Goal: Transaction & Acquisition: Book appointment/travel/reservation

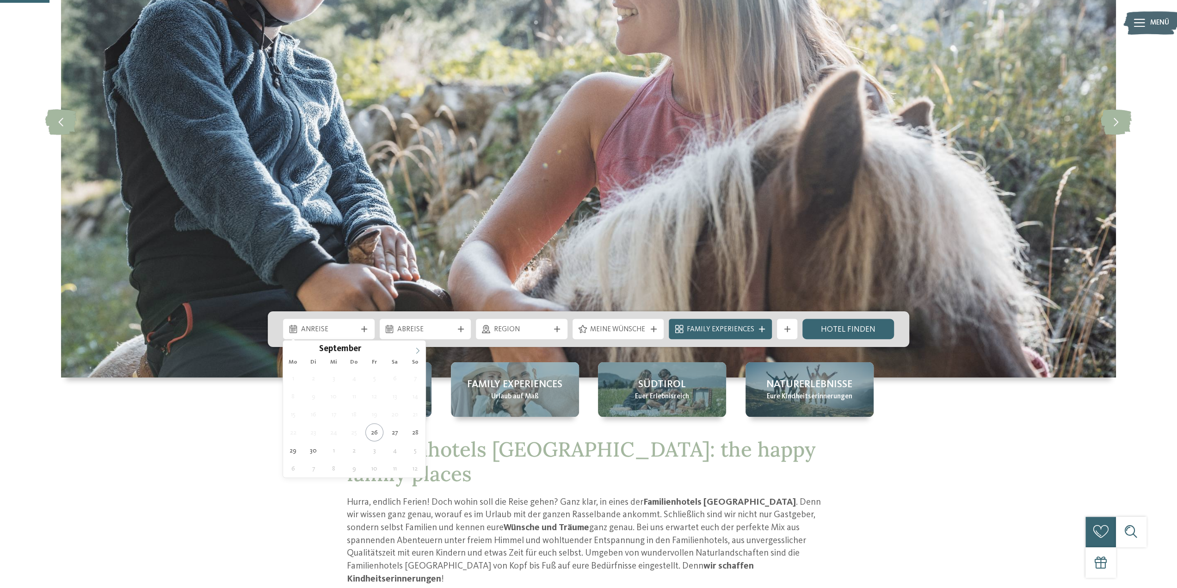
click at [416, 350] on icon at bounding box center [417, 350] width 6 height 6
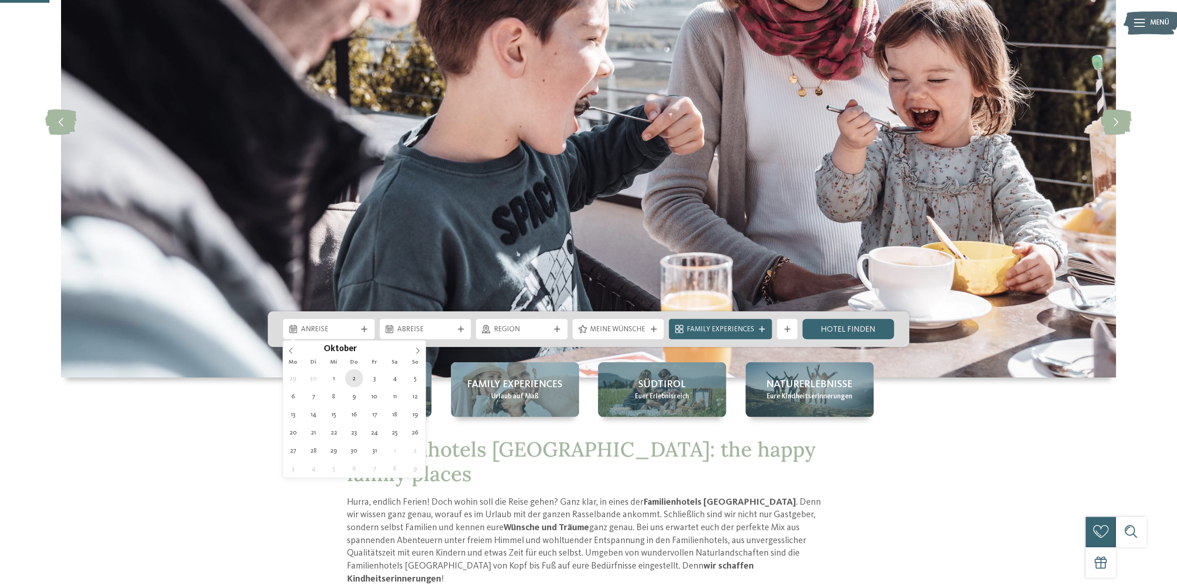
type div "02.10.2025"
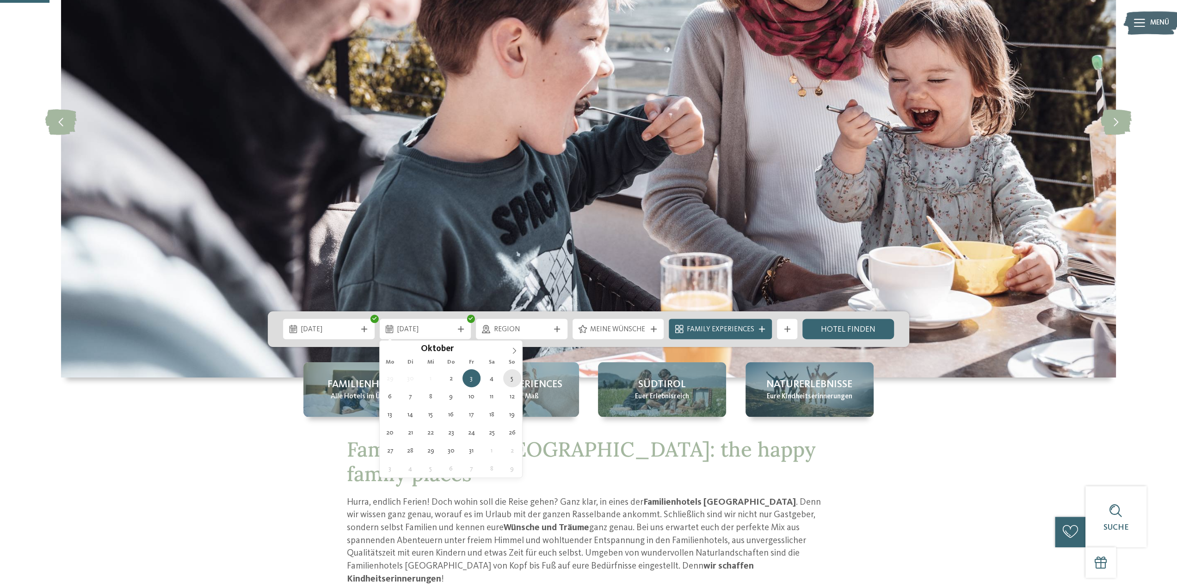
type div "05.10.2025"
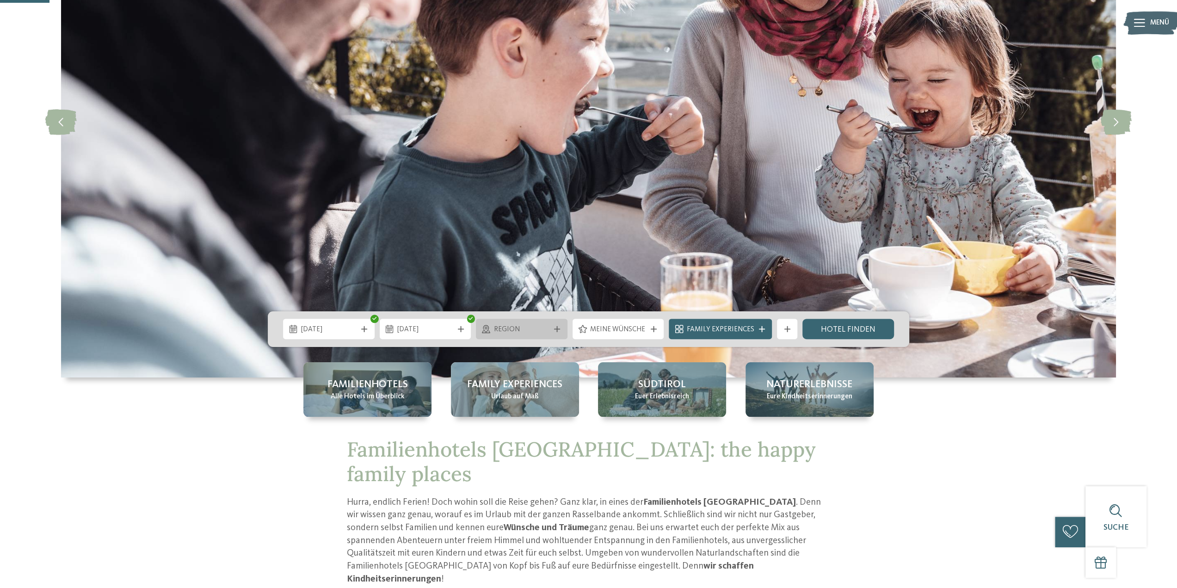
click at [542, 332] on span "Region" at bounding box center [522, 330] width 56 height 10
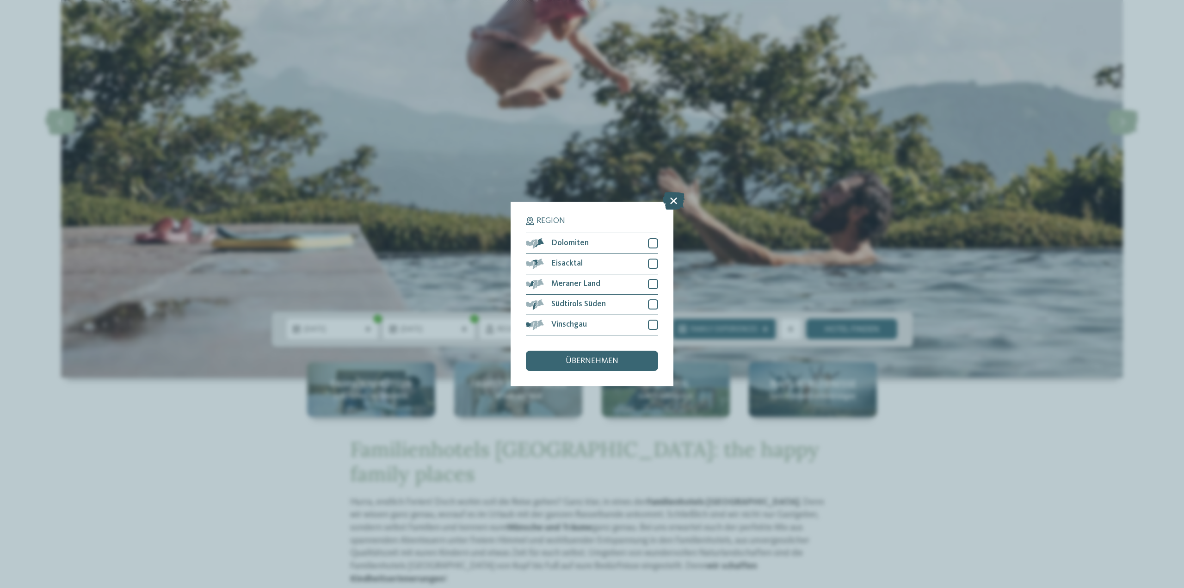
click at [668, 206] on icon at bounding box center [674, 201] width 22 height 18
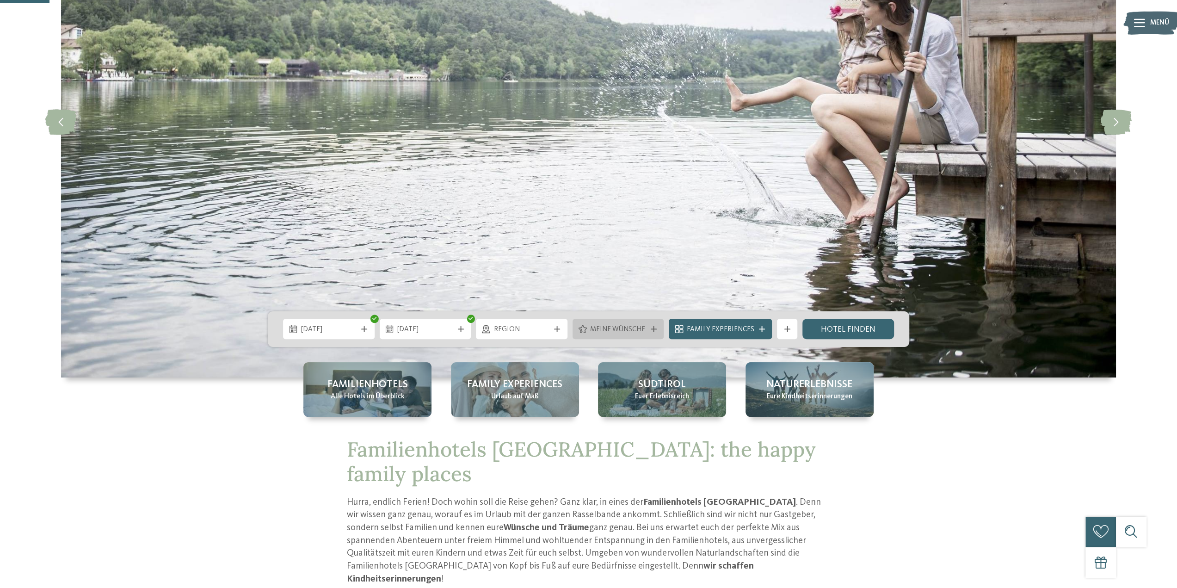
click at [646, 330] on span "Meine Wünsche" at bounding box center [618, 330] width 56 height 10
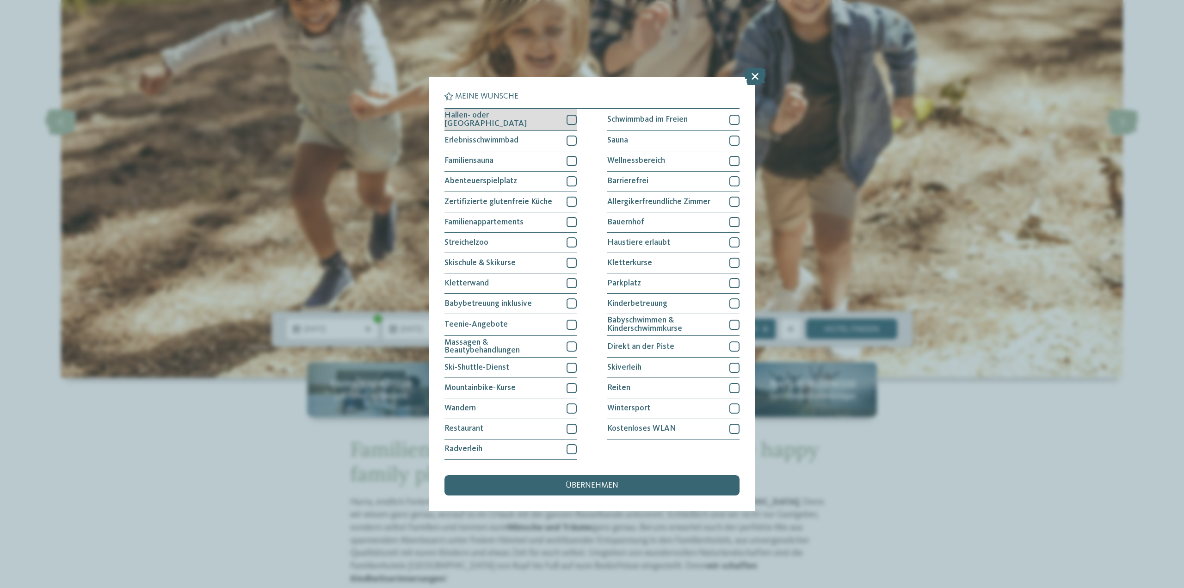
click at [569, 122] on div at bounding box center [571, 120] width 10 height 10
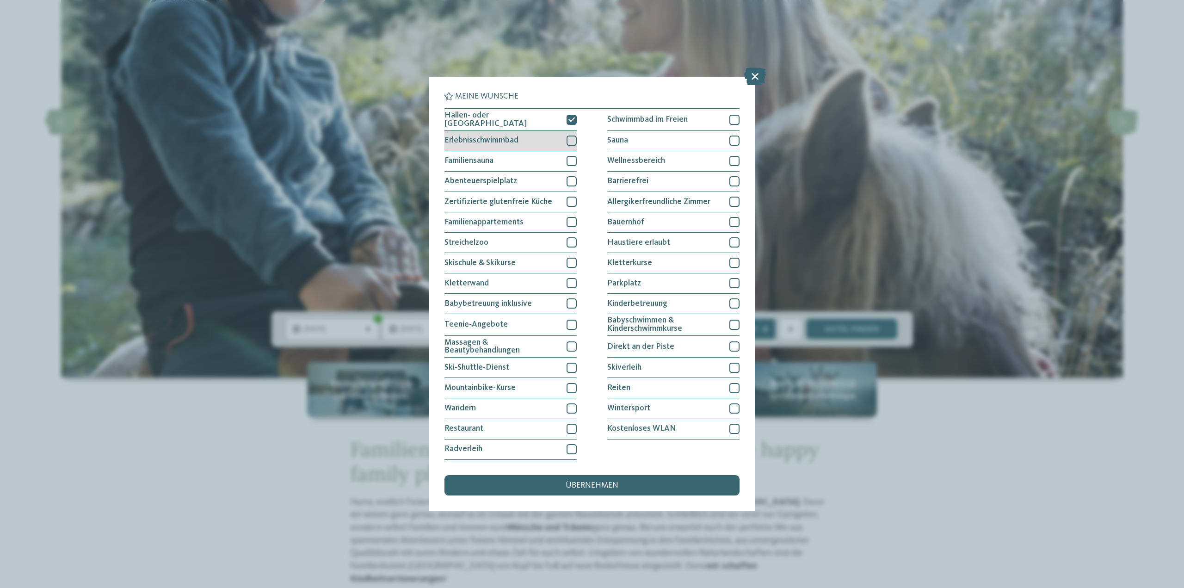
click at [571, 140] on div at bounding box center [571, 140] width 10 height 10
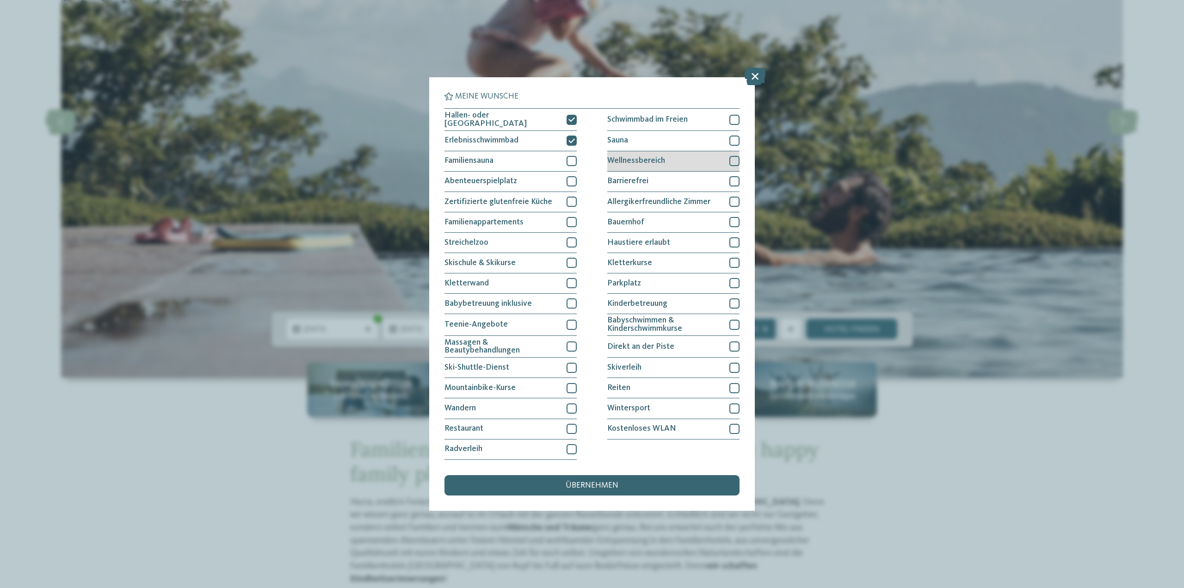
click at [672, 158] on div "Wellnessbereich" at bounding box center [673, 161] width 132 height 20
click at [584, 493] on div "übernehmen" at bounding box center [591, 485] width 295 height 20
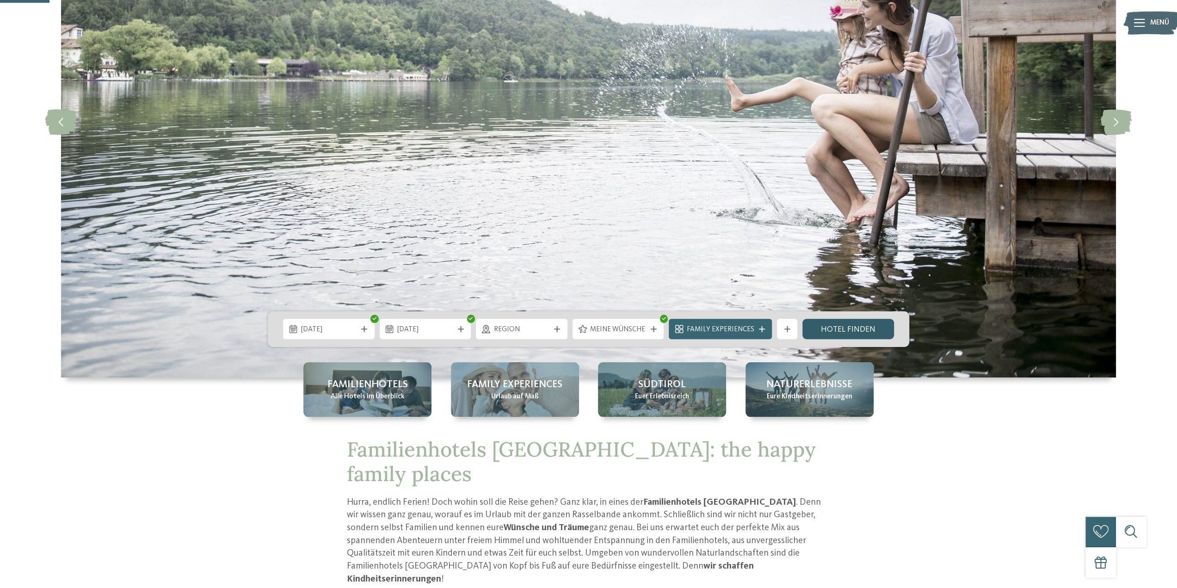
click at [818, 328] on link "Hotel finden" at bounding box center [848, 329] width 92 height 20
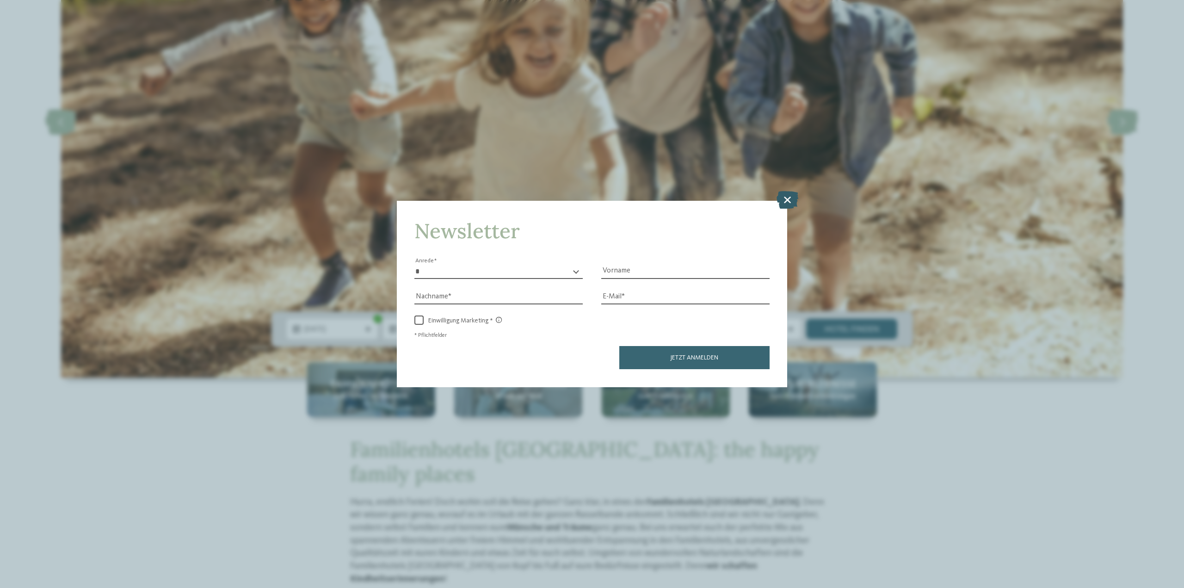
click at [785, 201] on icon at bounding box center [787, 200] width 22 height 18
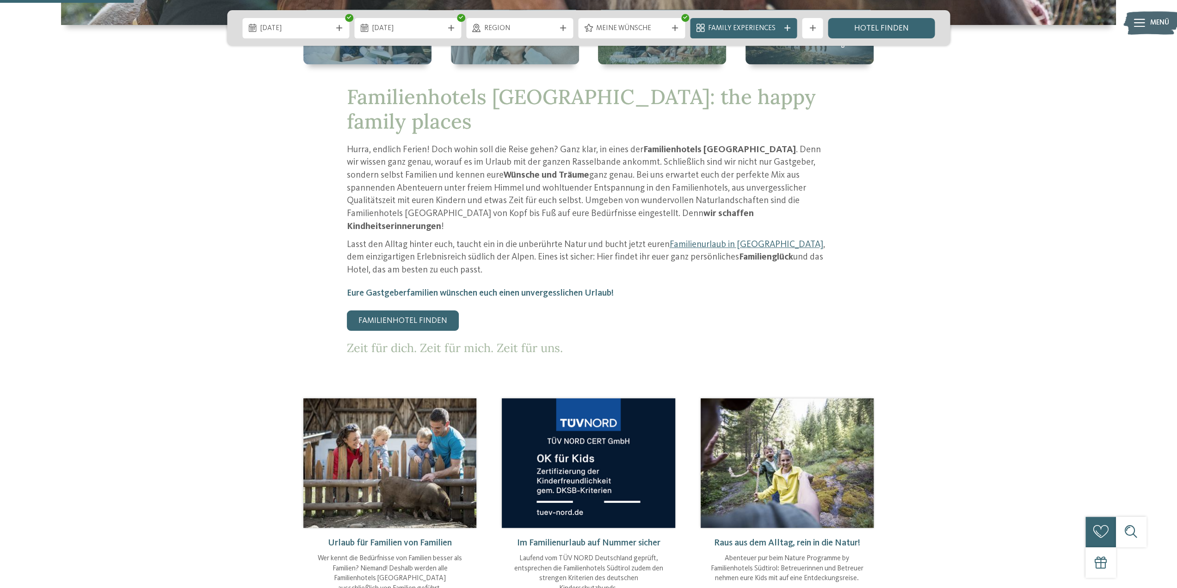
scroll to position [416, 0]
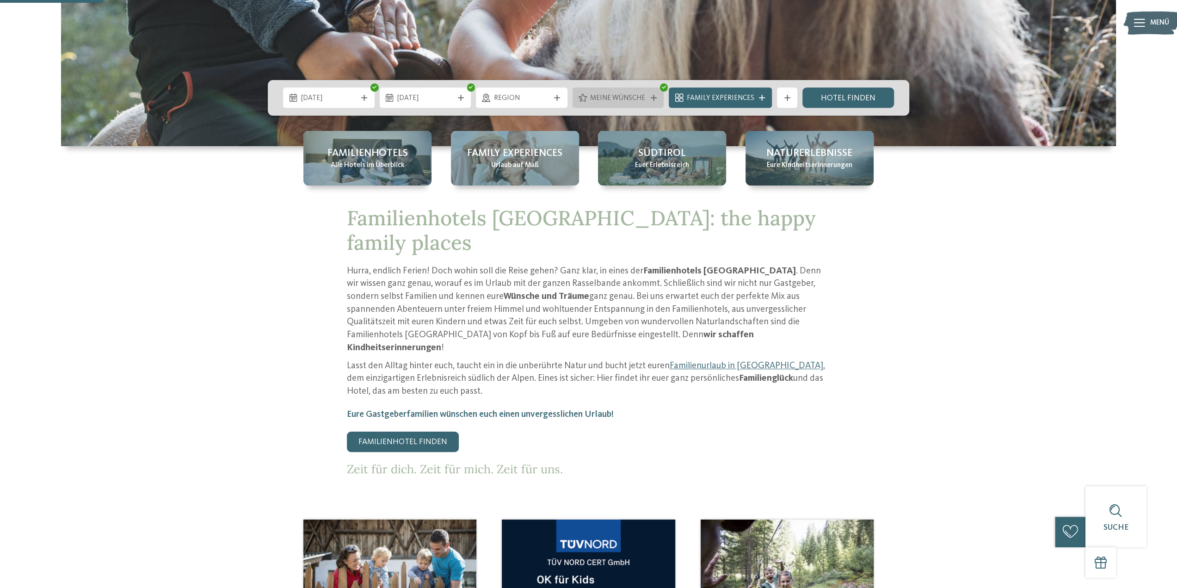
click at [609, 100] on span "Meine Wünsche" at bounding box center [618, 98] width 56 height 10
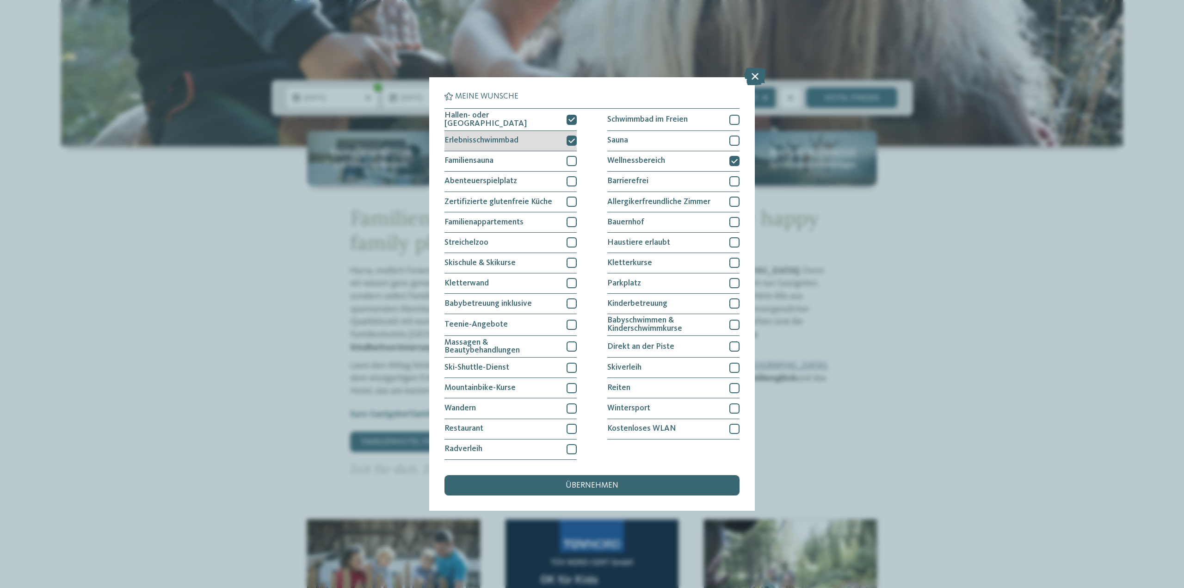
click at [573, 140] on icon at bounding box center [571, 141] width 6 height 6
click at [569, 123] on icon at bounding box center [571, 120] width 6 height 6
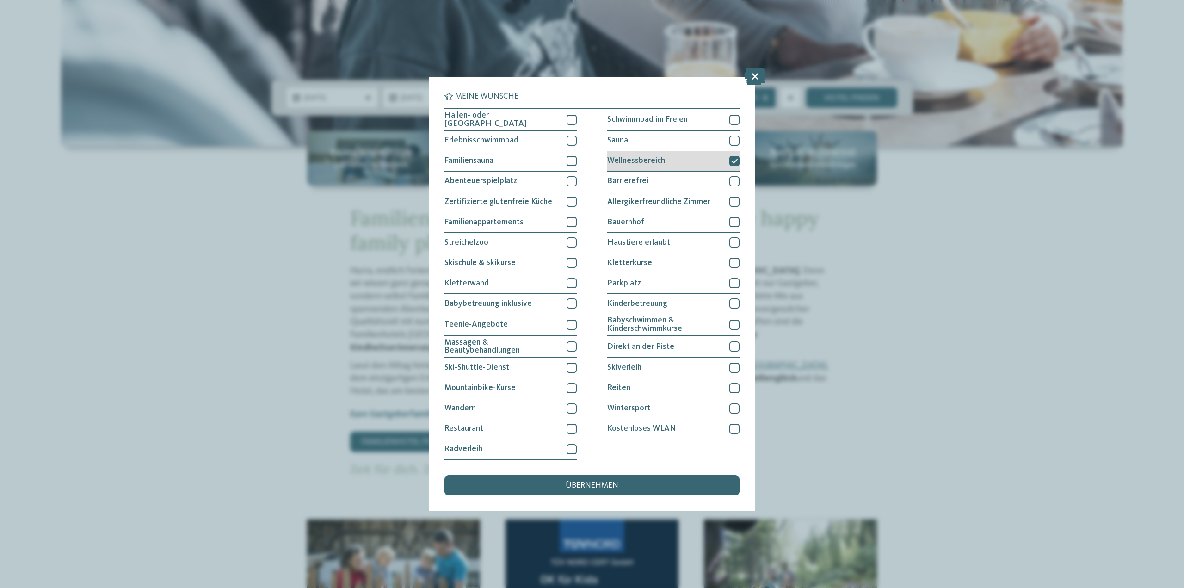
click at [699, 161] on div "Wellnessbereich" at bounding box center [673, 161] width 132 height 20
click at [752, 73] on icon at bounding box center [755, 77] width 22 height 18
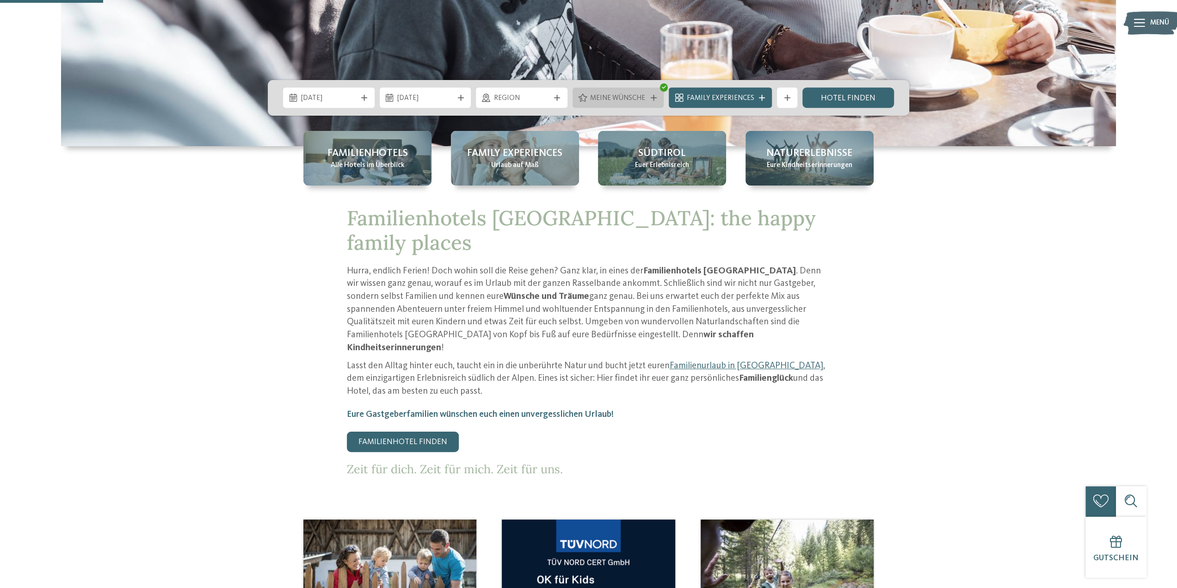
click at [653, 98] on icon at bounding box center [654, 98] width 6 height 6
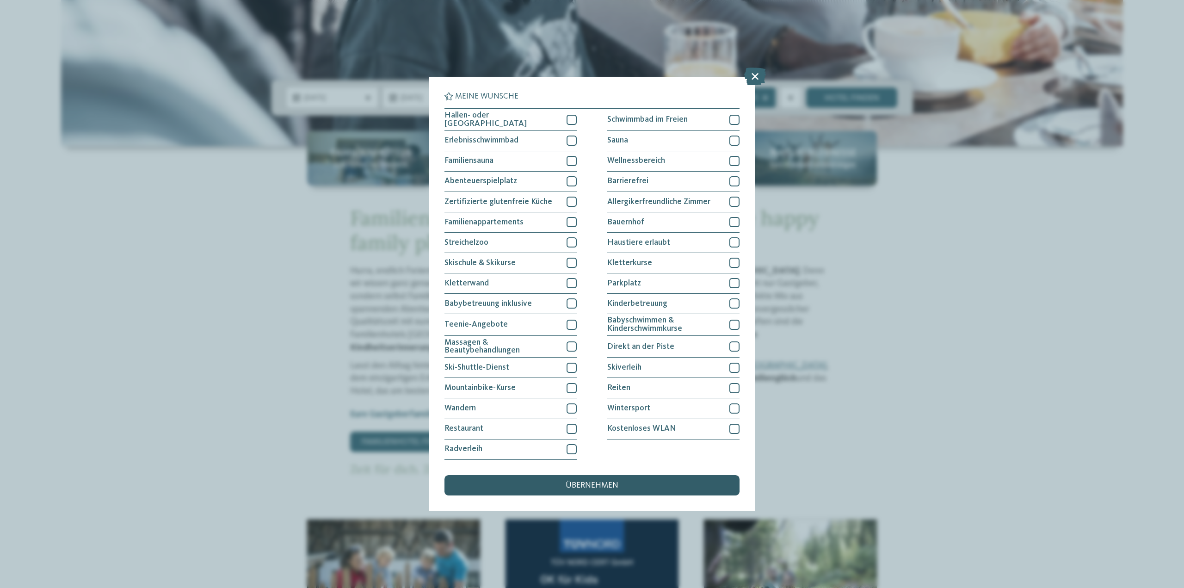
click at [606, 490] on div "übernehmen" at bounding box center [591, 485] width 295 height 20
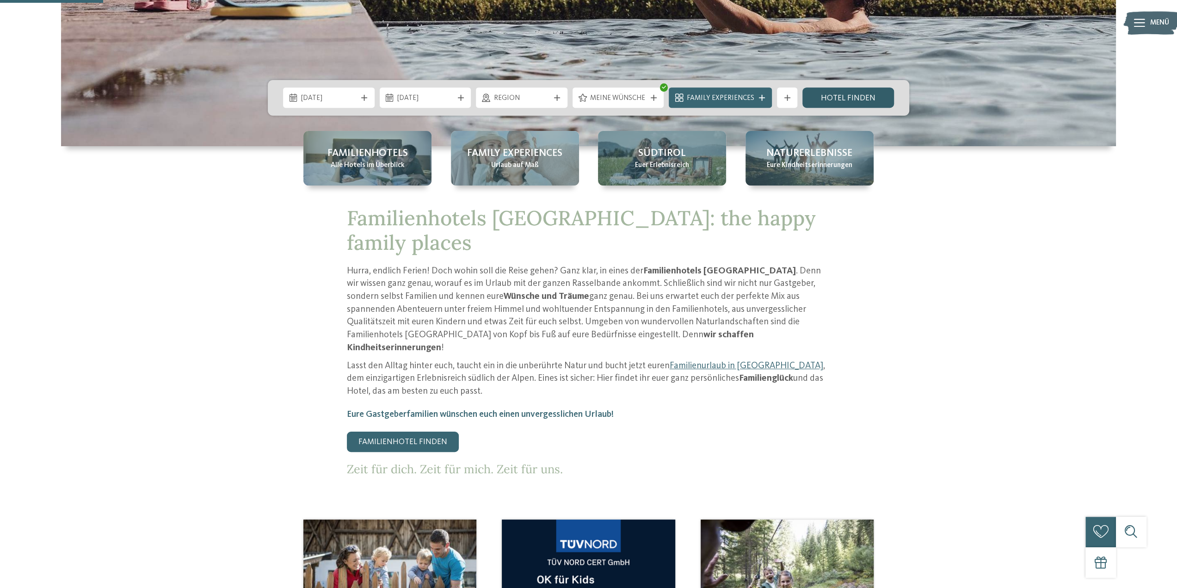
click at [840, 102] on link "Hotel finden" at bounding box center [848, 97] width 92 height 20
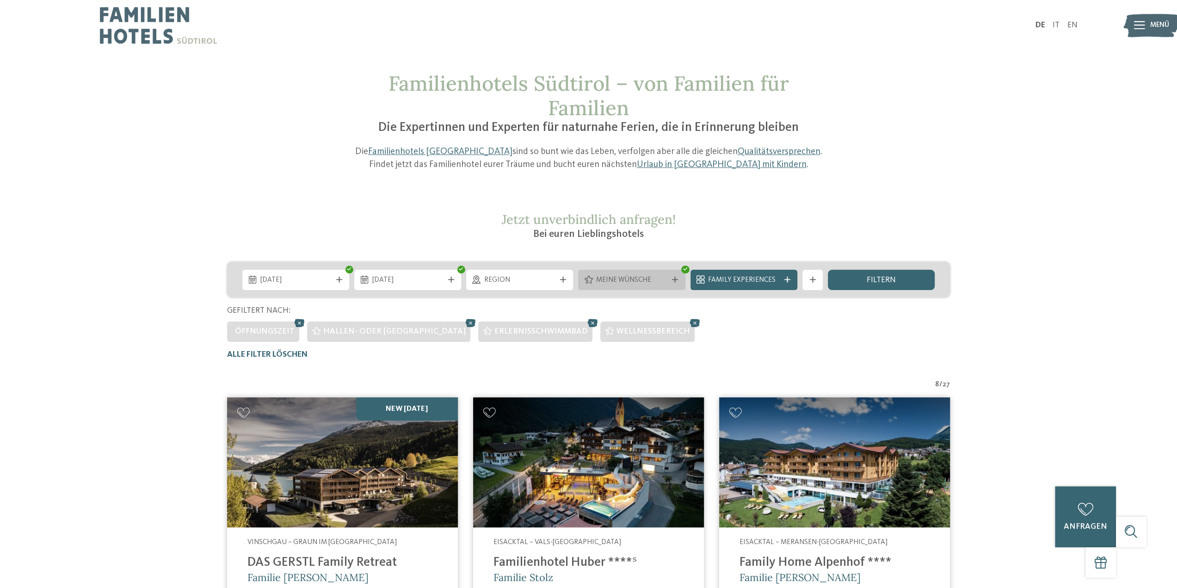
click at [667, 277] on span "Meine Wünsche" at bounding box center [631, 280] width 71 height 10
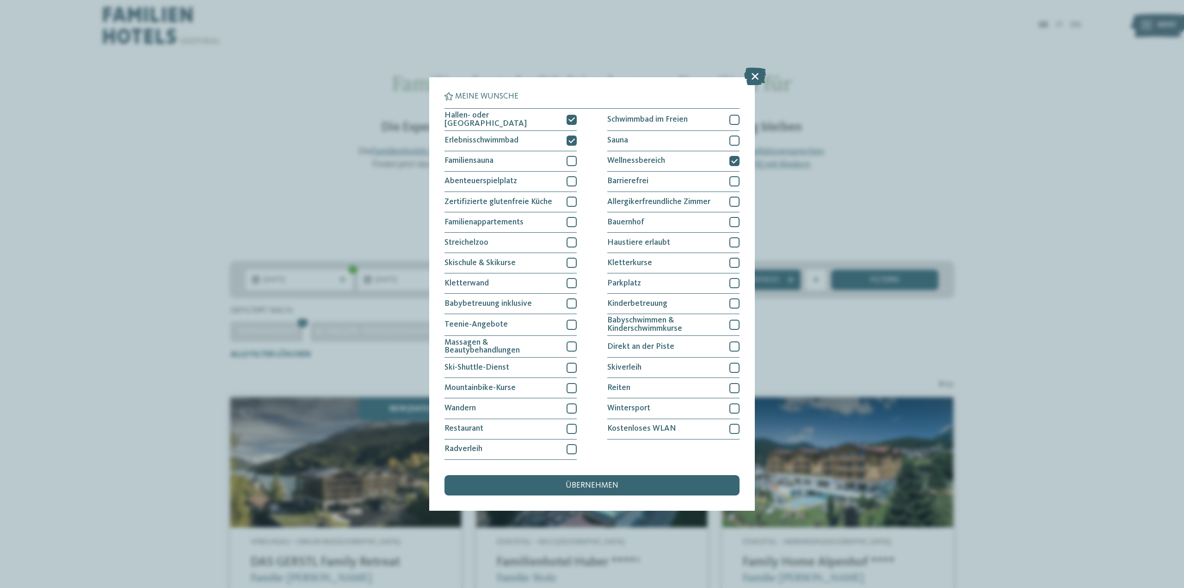
click at [577, 139] on div "Hallen- oder Schleusenbad Schwimmbad im Freien Erlebnisschwimmbad" at bounding box center [591, 283] width 295 height 351
click at [572, 122] on icon at bounding box center [571, 120] width 6 height 6
click at [576, 141] on div at bounding box center [571, 140] width 10 height 10
click at [734, 160] on icon at bounding box center [734, 161] width 6 height 6
click at [619, 482] on div "übernehmen" at bounding box center [591, 485] width 295 height 20
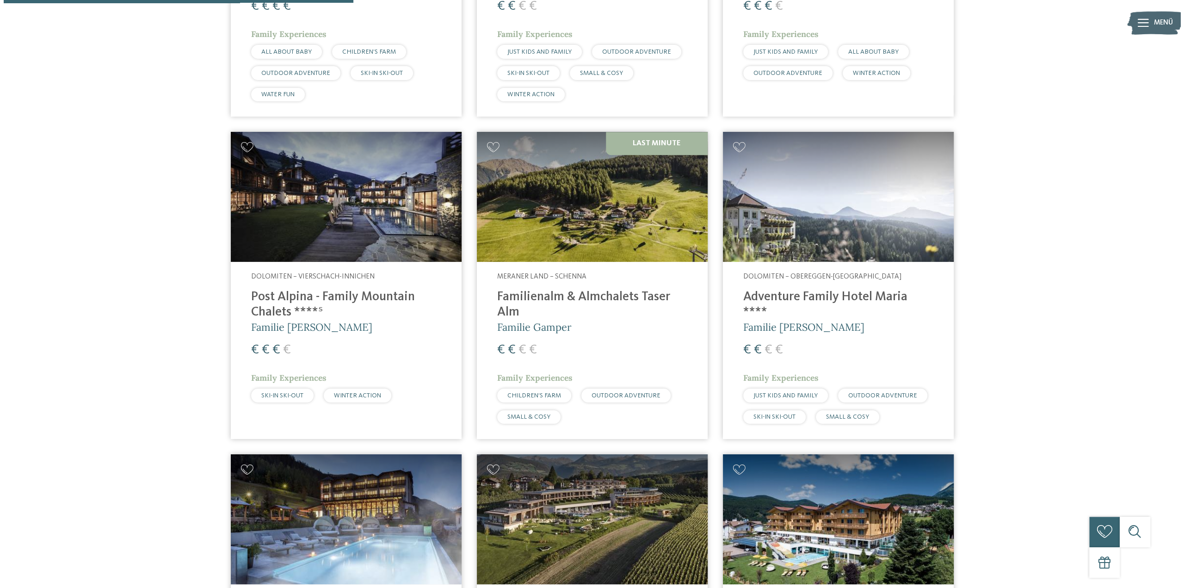
scroll to position [940, 0]
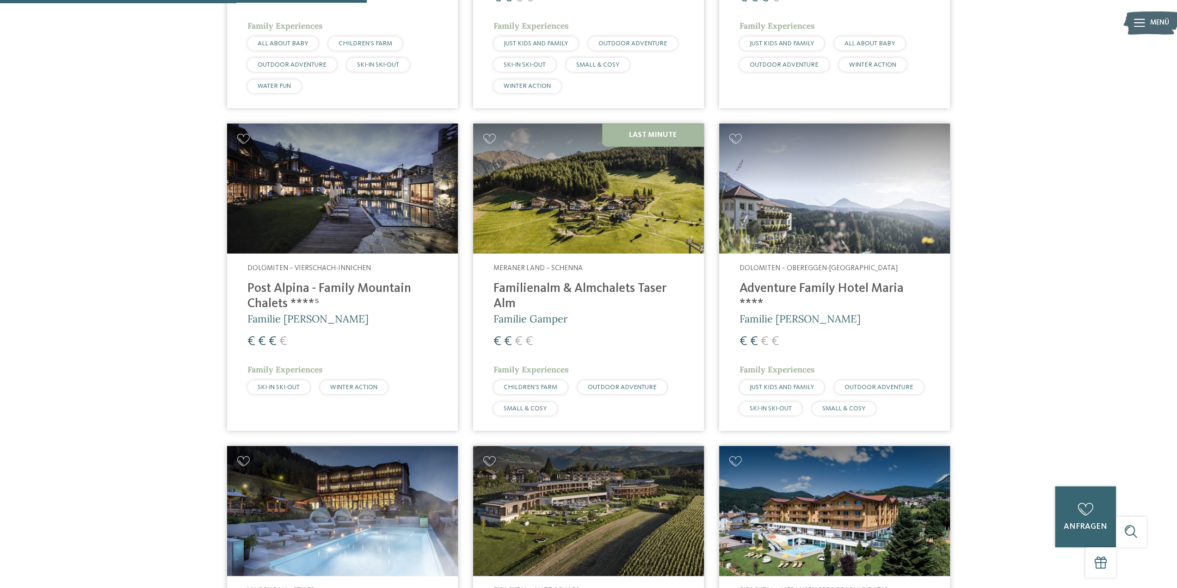
click at [821, 206] on img at bounding box center [834, 188] width 231 height 130
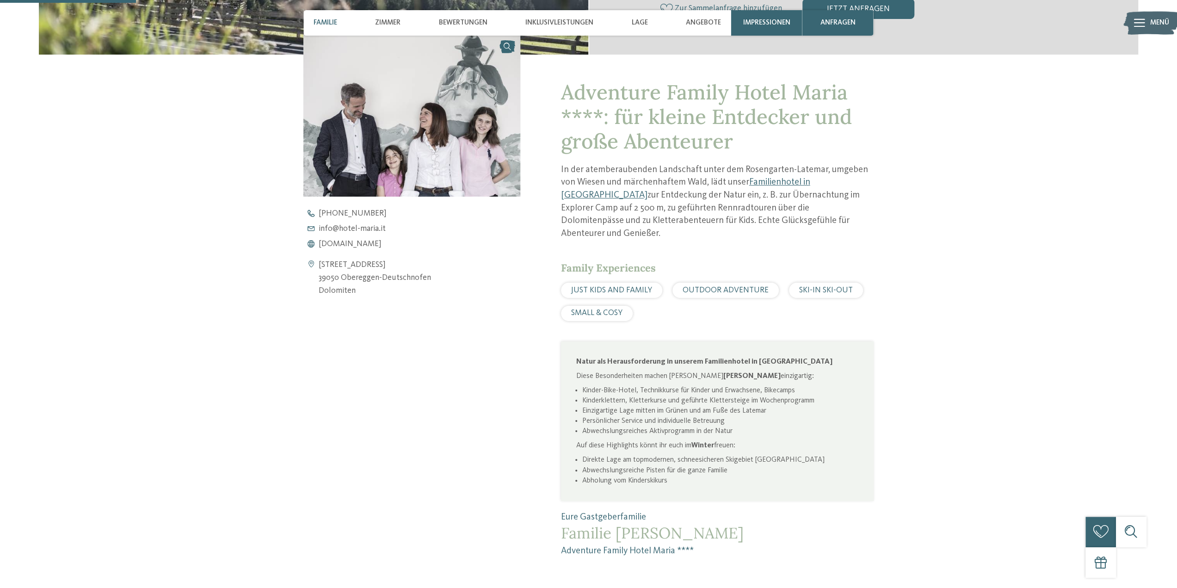
scroll to position [462, 0]
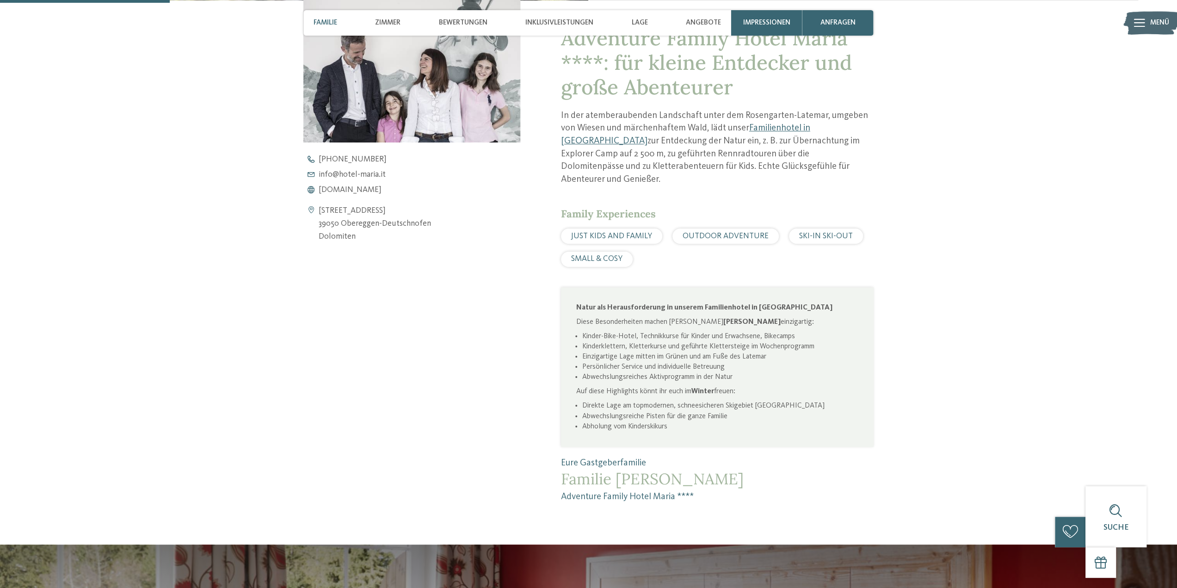
drag, startPoint x: 737, startPoint y: 325, endPoint x: 505, endPoint y: 313, distance: 232.0
click at [505, 313] on div "Kontaktdaten öffnen Obereggen 12 39050 Obereggen-Deutschnofen Dolomiten +39 047…" at bounding box center [411, 231] width 216 height 503
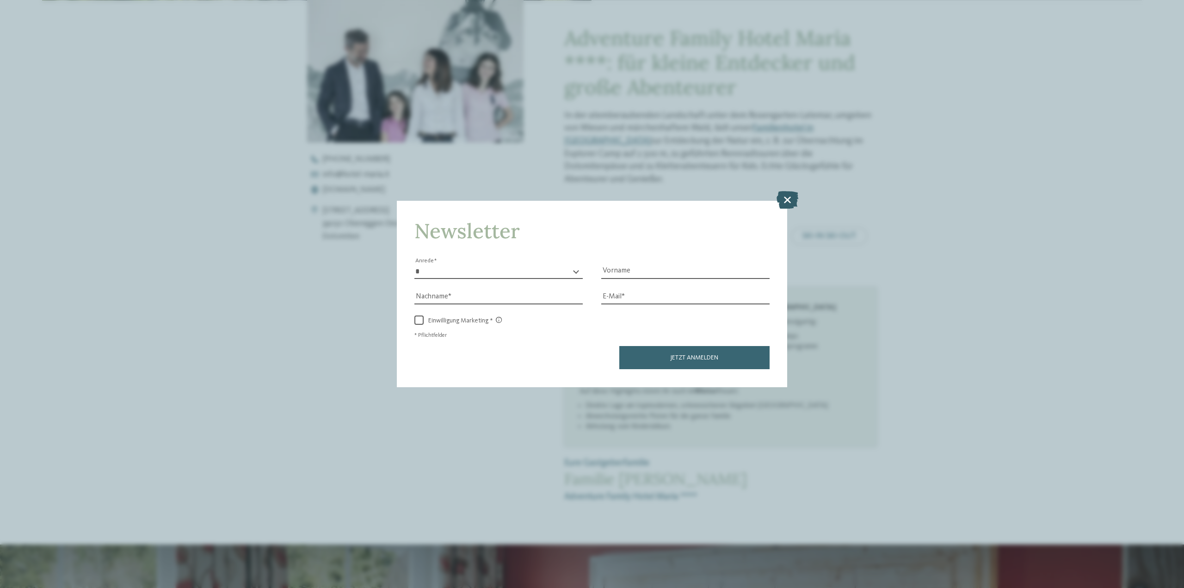
click at [783, 197] on icon at bounding box center [787, 200] width 22 height 18
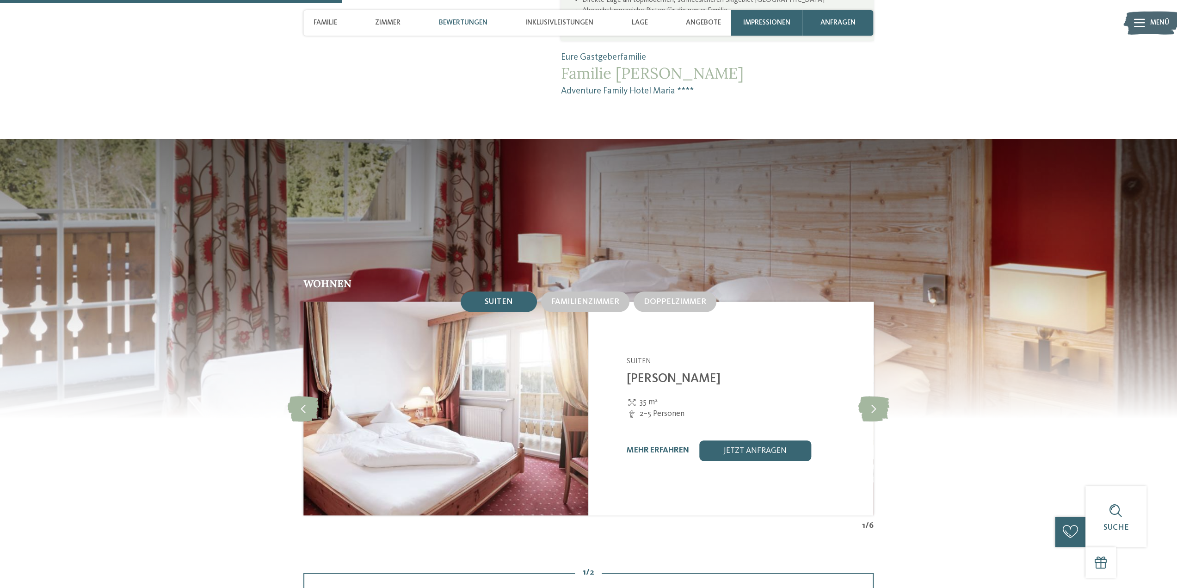
scroll to position [971, 0]
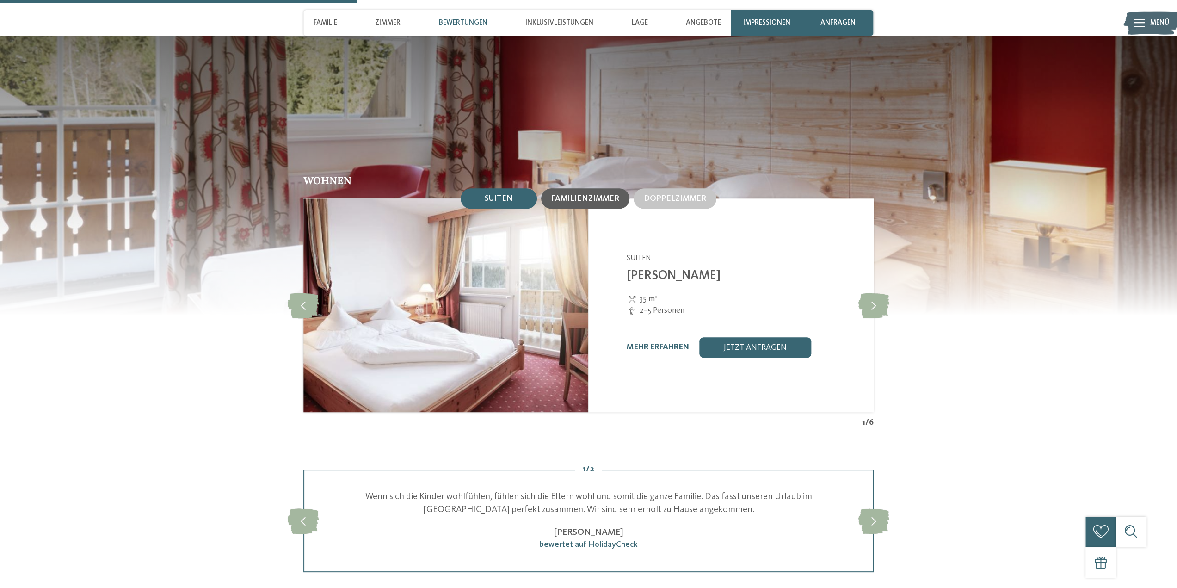
click at [594, 188] on div "Familienzimmer" at bounding box center [585, 198] width 88 height 20
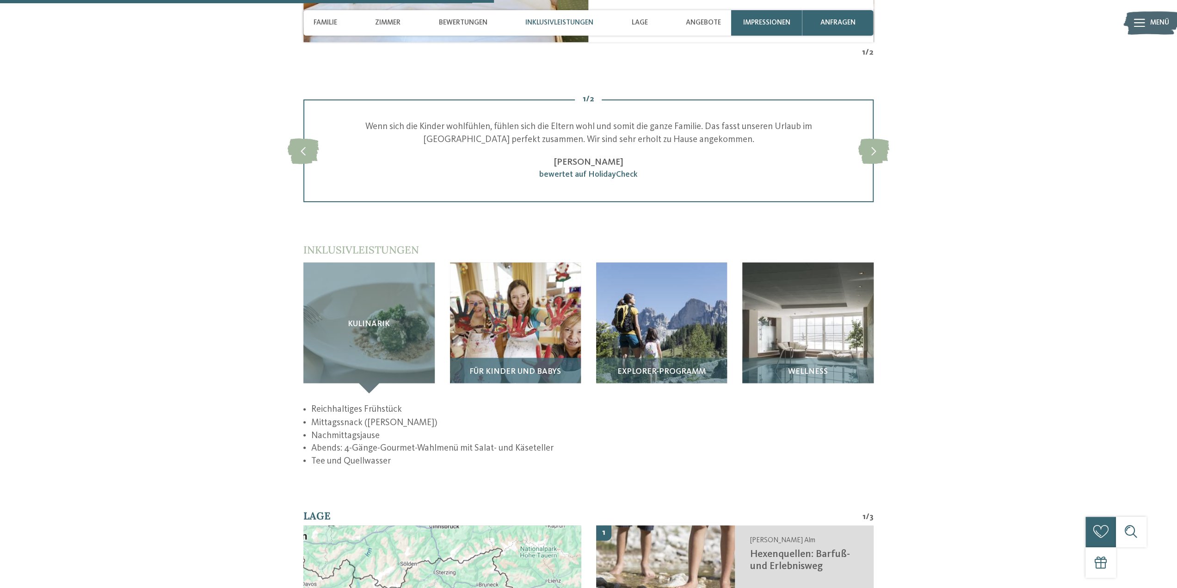
scroll to position [1433, 0]
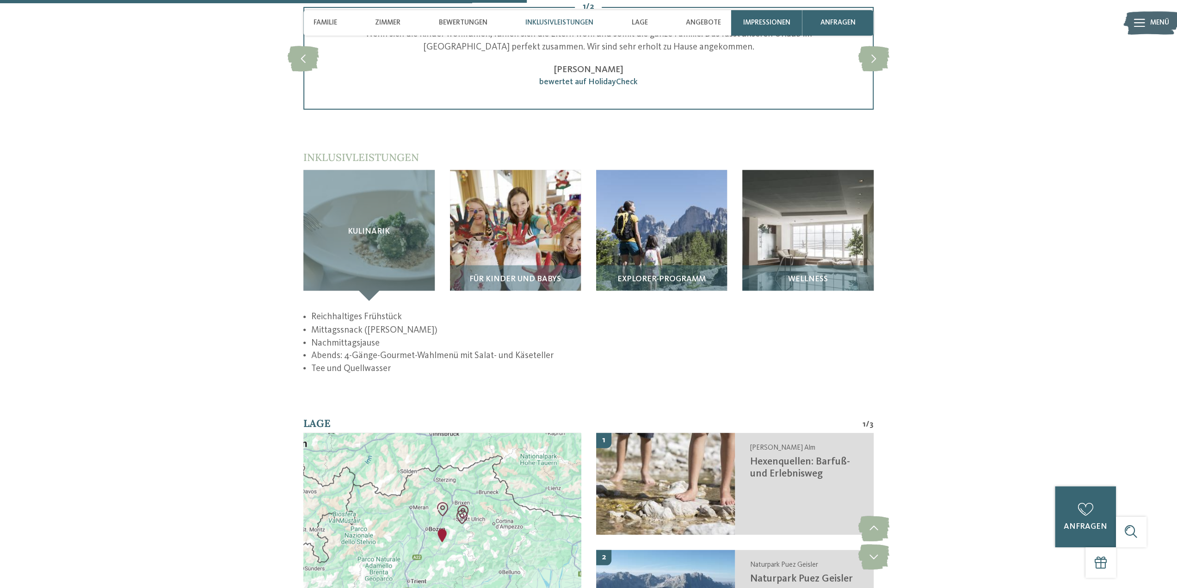
drag, startPoint x: 795, startPoint y: 244, endPoint x: 913, endPoint y: 224, distance: 120.0
click at [913, 224] on section "Inklusivleistungen / Kulinarik Explorer-Programm" at bounding box center [588, 262] width 692 height 225
click at [823, 235] on img at bounding box center [807, 235] width 131 height 131
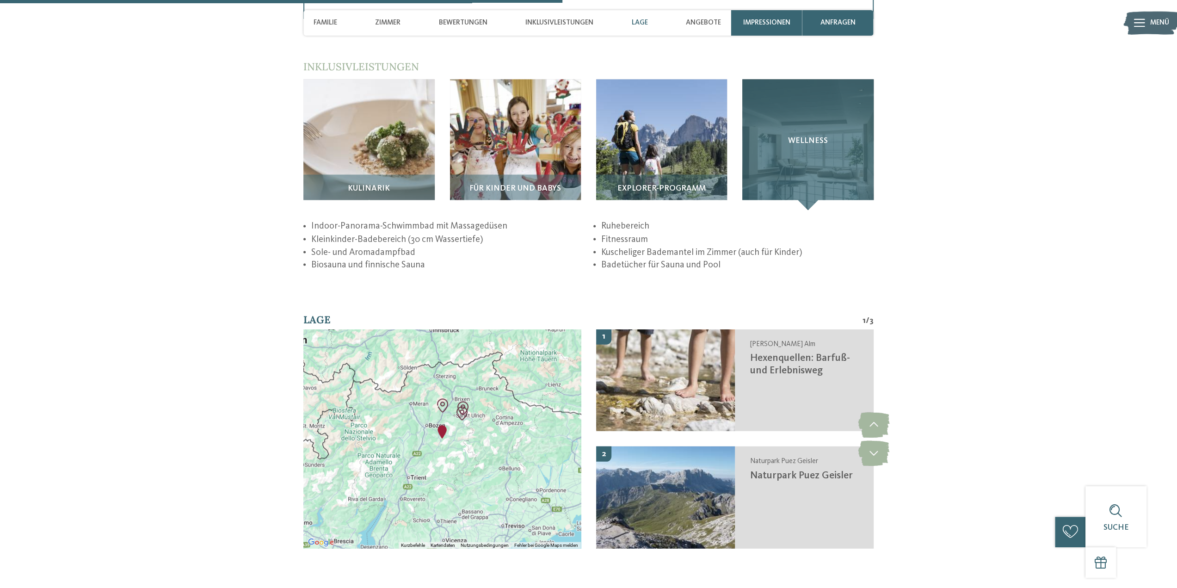
scroll to position [1526, 0]
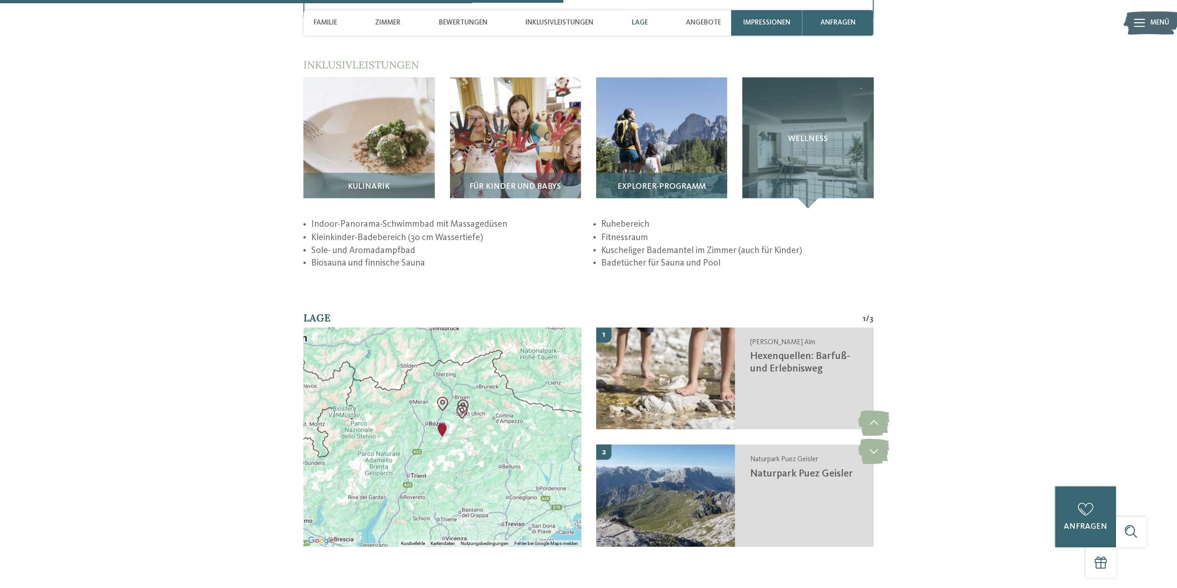
click at [652, 139] on img at bounding box center [661, 142] width 131 height 131
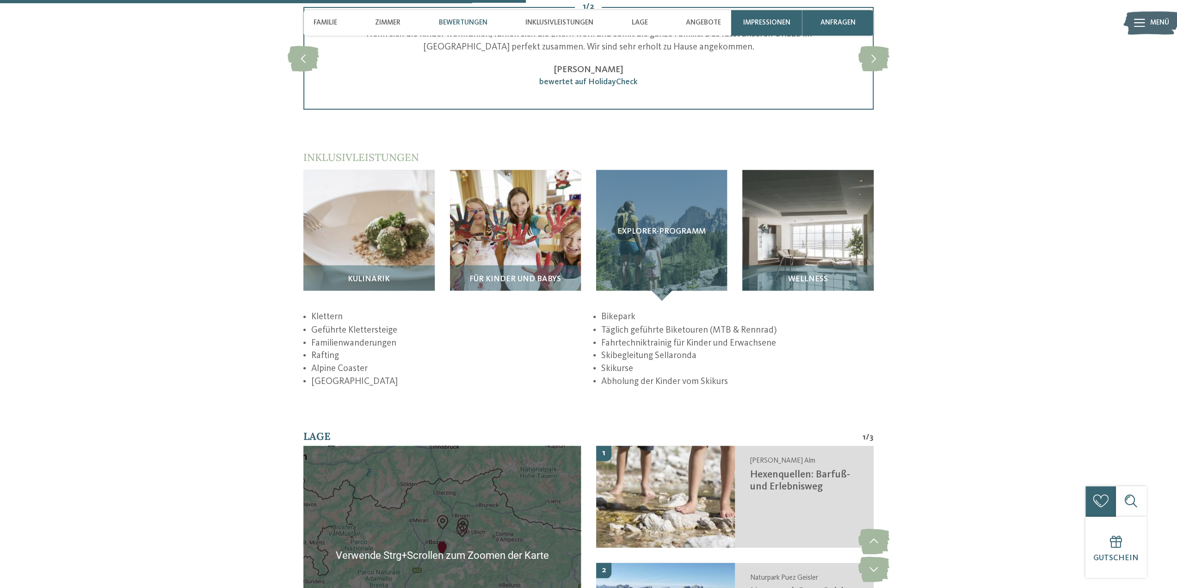
scroll to position [1572, 0]
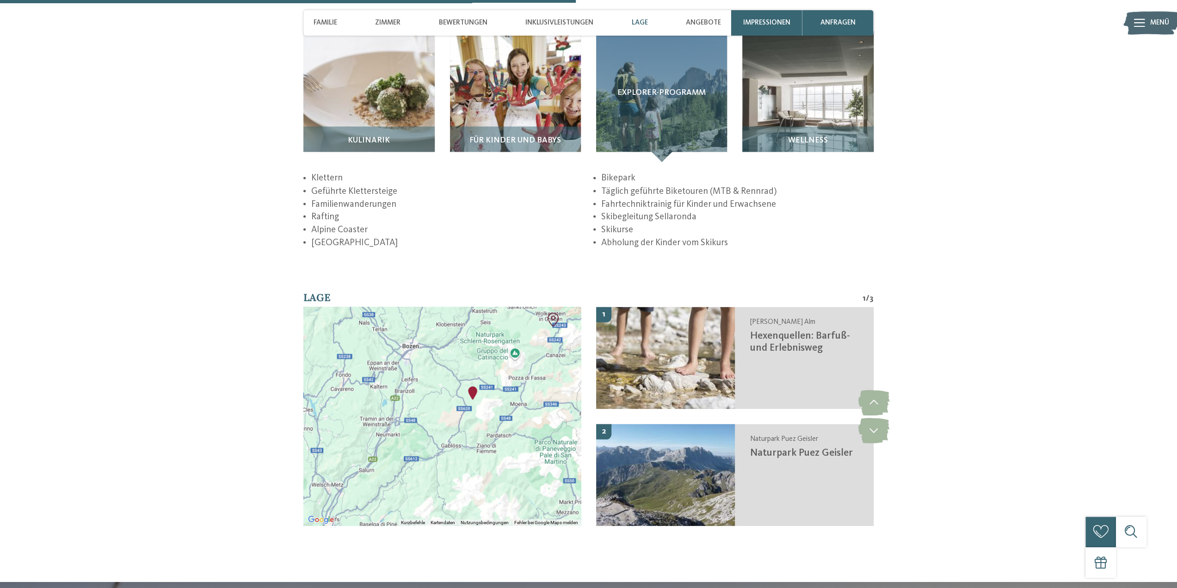
drag, startPoint x: 424, startPoint y: 403, endPoint x: 486, endPoint y: 388, distance: 63.3
click at [486, 388] on div at bounding box center [441, 416] width 277 height 219
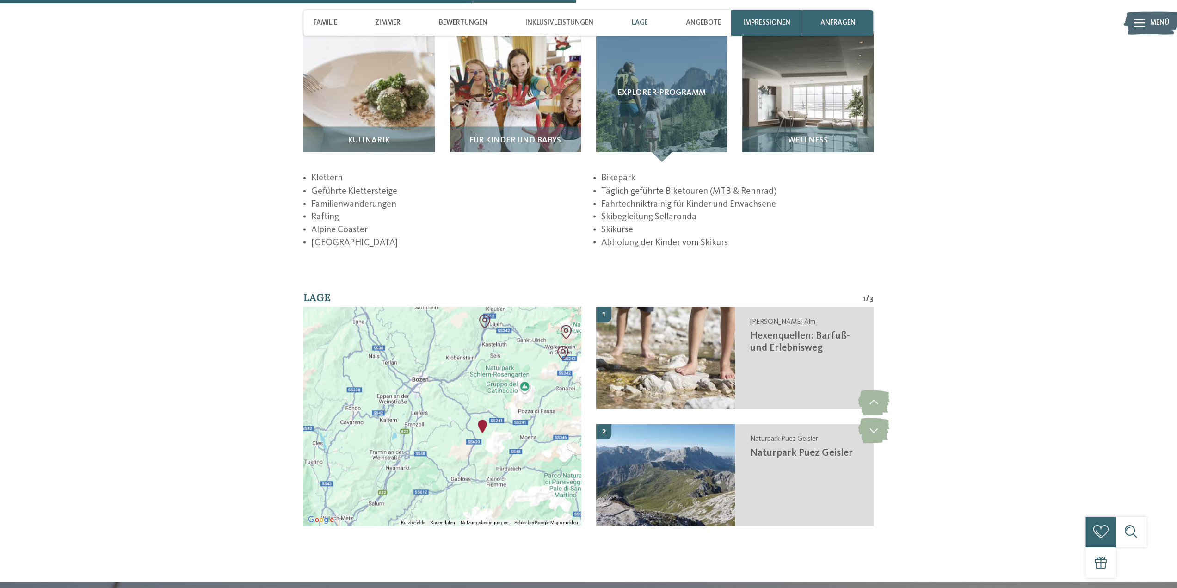
drag, startPoint x: 491, startPoint y: 357, endPoint x: 495, endPoint y: 381, distance: 23.4
click at [498, 387] on div at bounding box center [441, 416] width 277 height 219
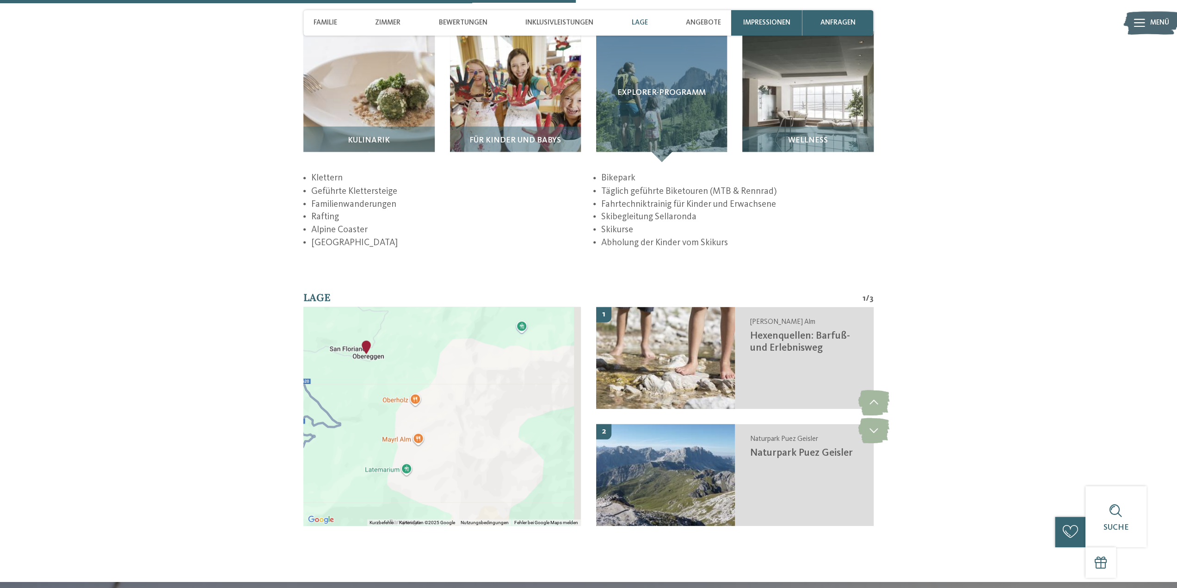
drag, startPoint x: 495, startPoint y: 378, endPoint x: 384, endPoint y: 343, distance: 116.0
click at [384, 343] on div at bounding box center [441, 416] width 277 height 219
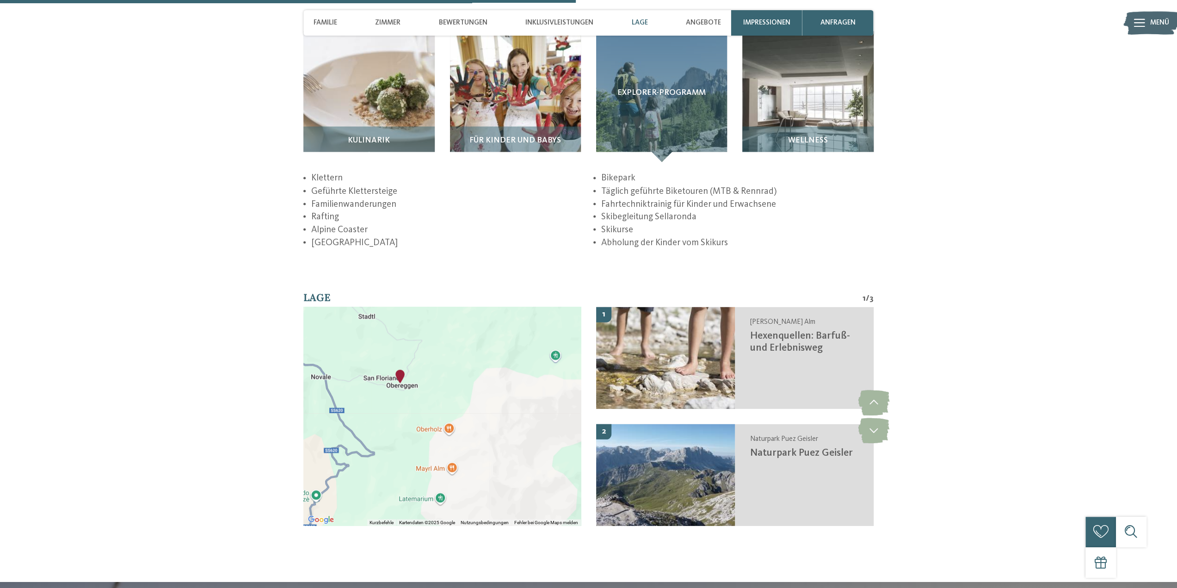
drag, startPoint x: 346, startPoint y: 338, endPoint x: 470, endPoint y: 390, distance: 134.1
click at [470, 390] on div at bounding box center [441, 416] width 277 height 219
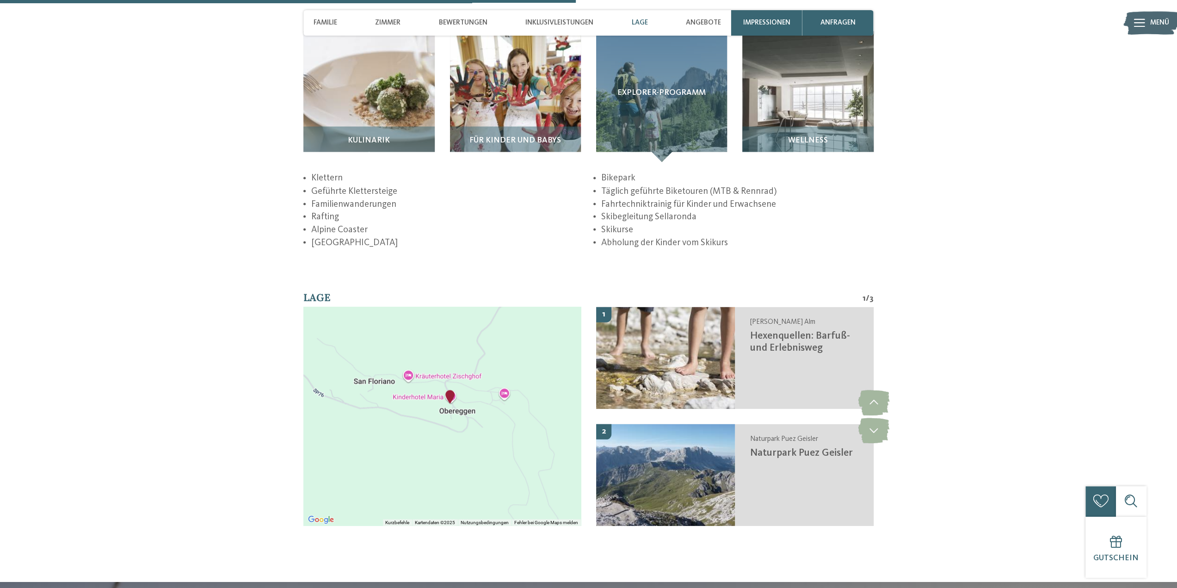
drag, startPoint x: 455, startPoint y: 381, endPoint x: 467, endPoint y: 384, distance: 11.9
click at [467, 384] on div at bounding box center [441, 416] width 277 height 219
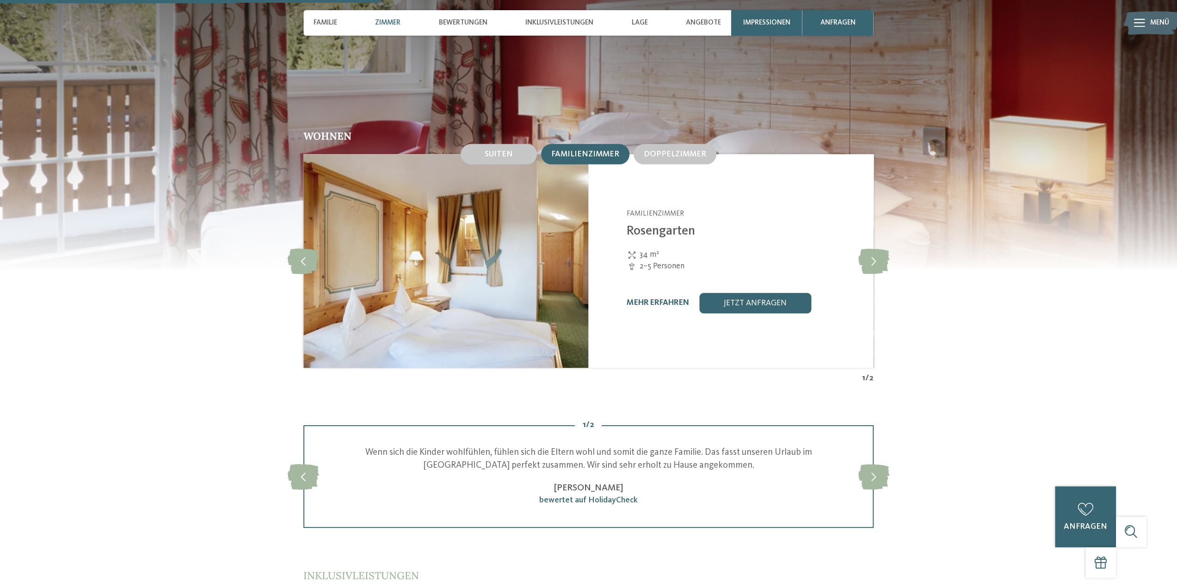
scroll to position [971, 0]
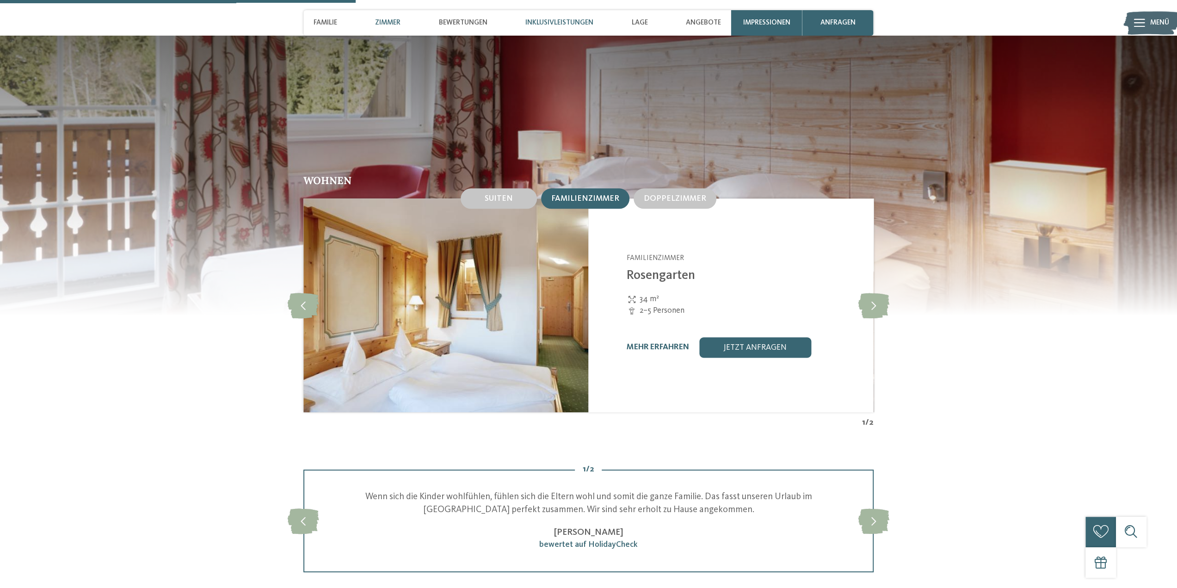
click at [584, 20] on span "Inklusivleistungen" at bounding box center [559, 22] width 68 height 8
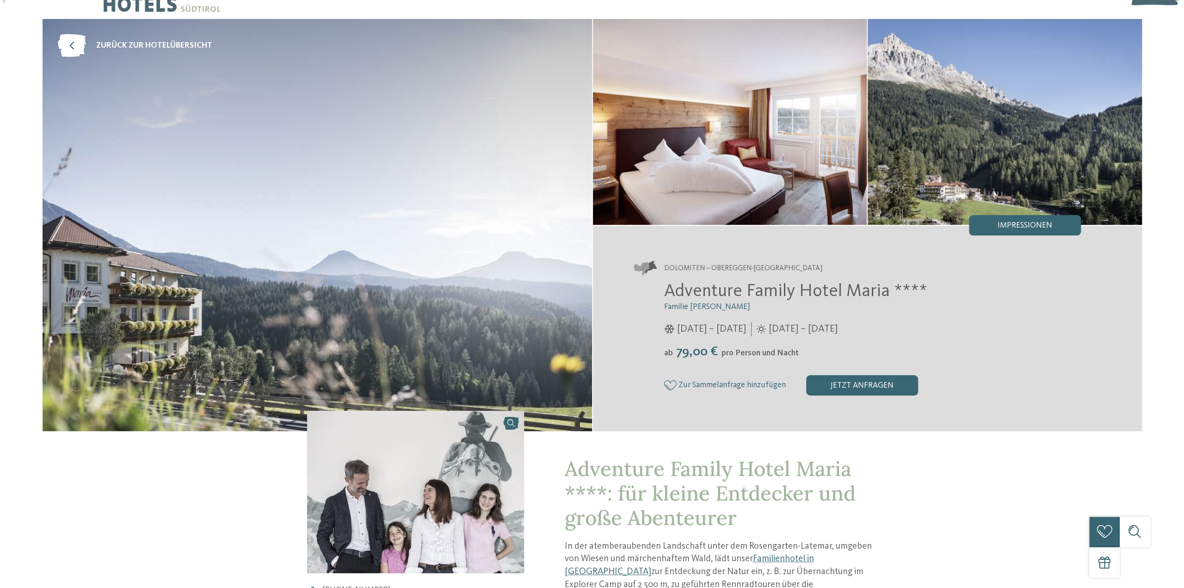
scroll to position [0, 0]
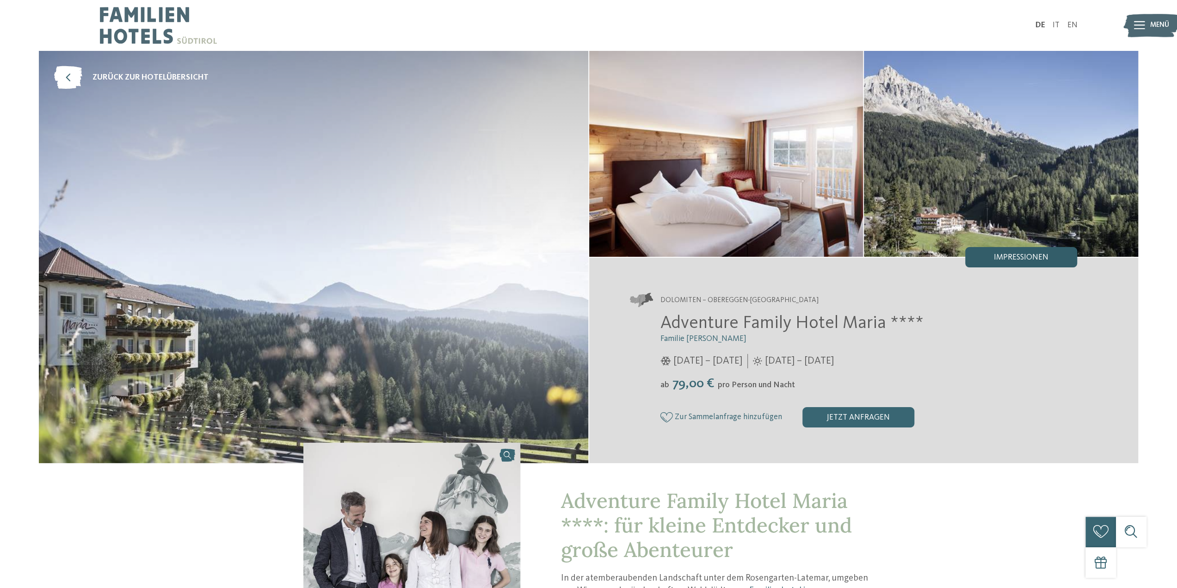
click at [1024, 261] on span "Impressionen" at bounding box center [1021, 257] width 55 height 8
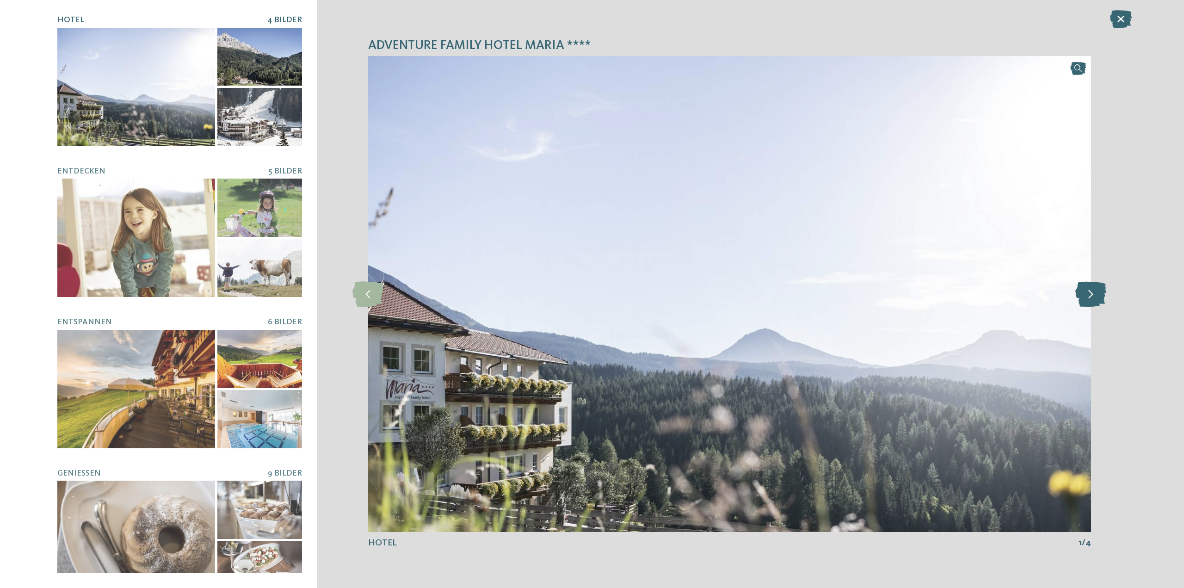
click at [1083, 301] on icon at bounding box center [1090, 293] width 31 height 25
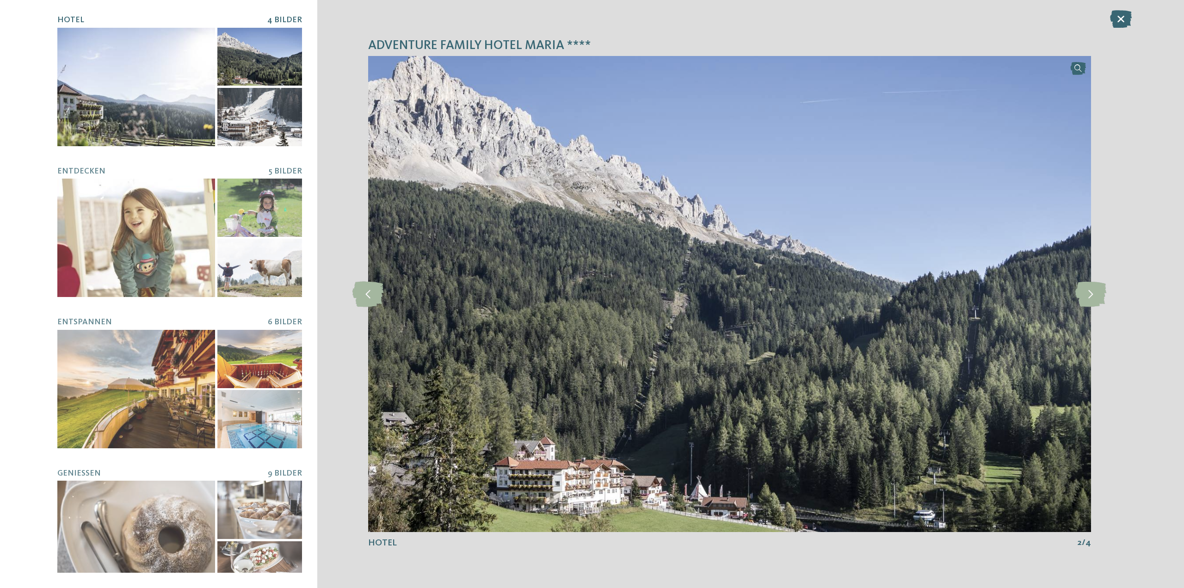
drag, startPoint x: 1083, startPoint y: 301, endPoint x: 1132, endPoint y: 237, distance: 80.2
click at [1132, 237] on div "Adventure Family Hotel Maria **** slide 2 of 4 2" at bounding box center [729, 294] width 824 height 588
click at [1082, 298] on icon at bounding box center [1090, 293] width 31 height 25
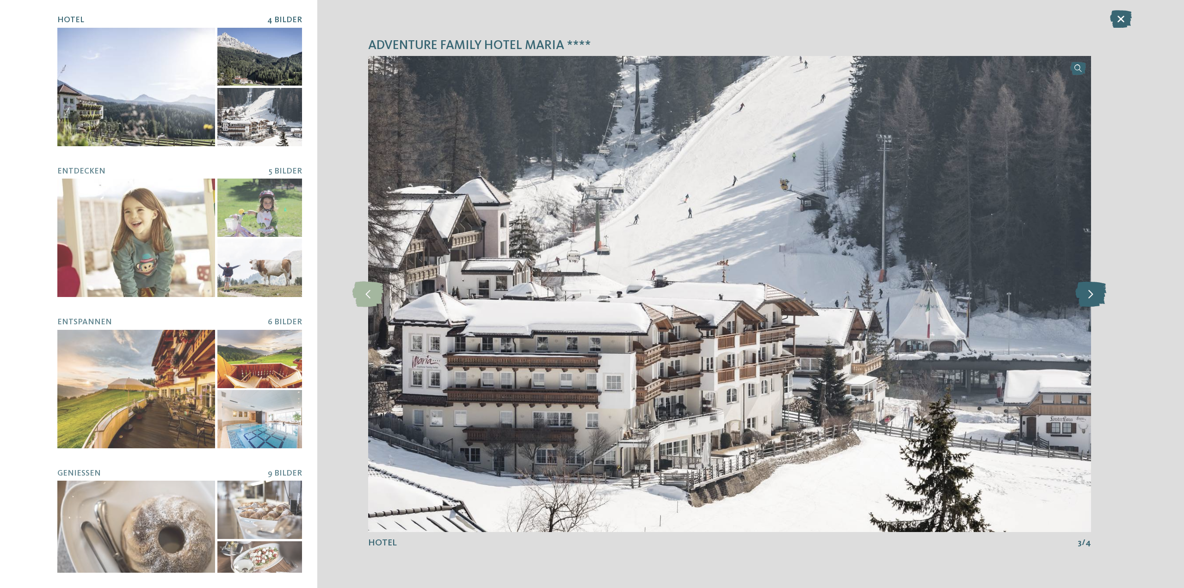
click at [1082, 298] on icon at bounding box center [1090, 293] width 31 height 25
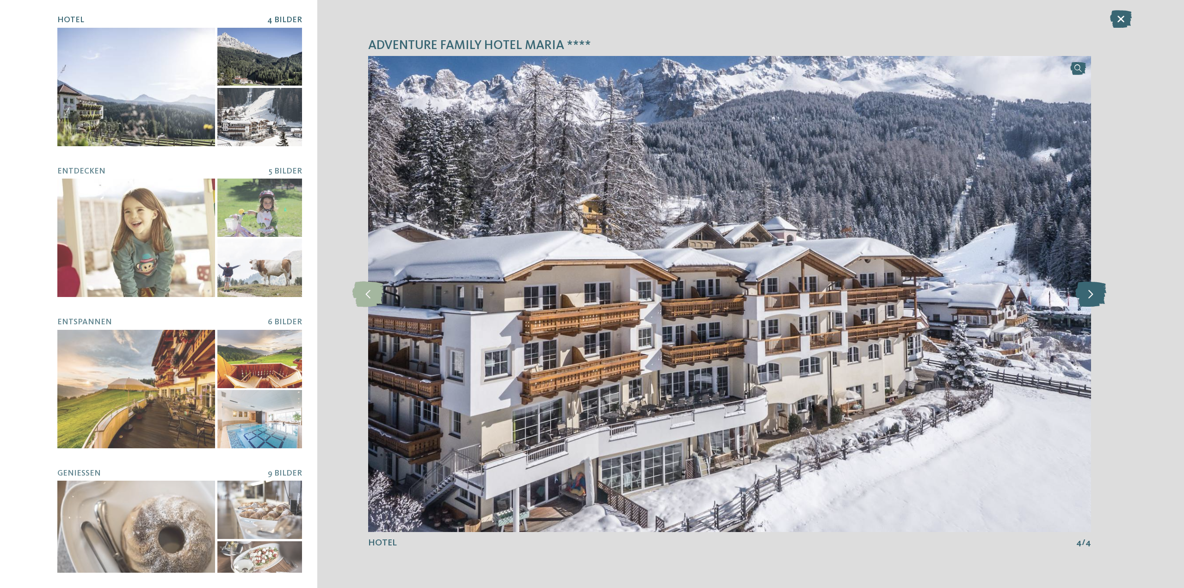
click at [1082, 298] on icon at bounding box center [1090, 293] width 31 height 25
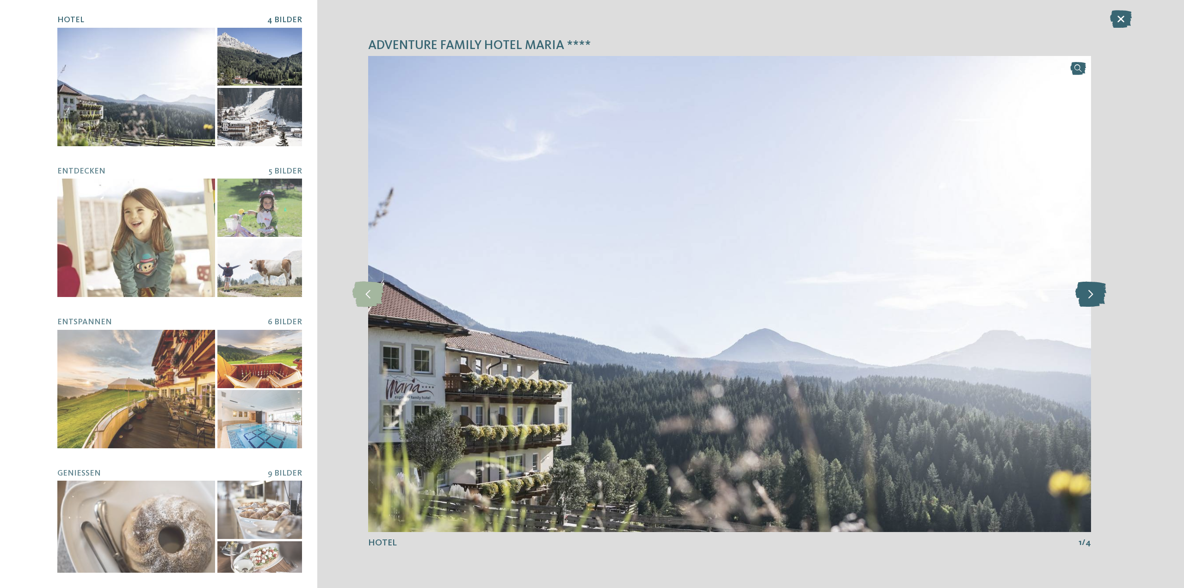
click at [1082, 298] on icon at bounding box center [1090, 293] width 31 height 25
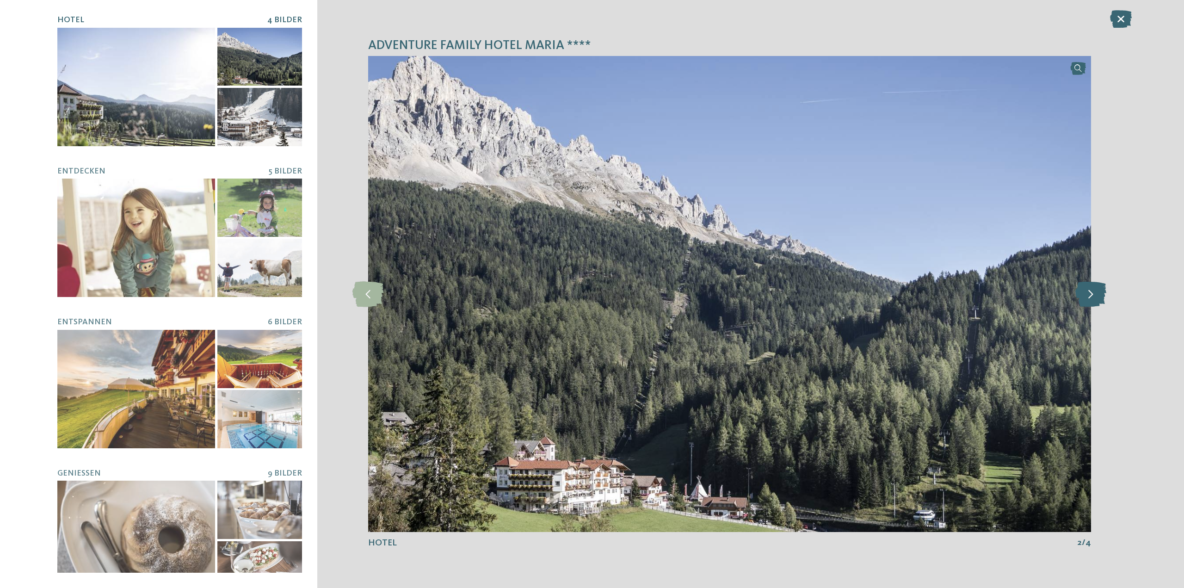
click at [1082, 298] on icon at bounding box center [1090, 293] width 31 height 25
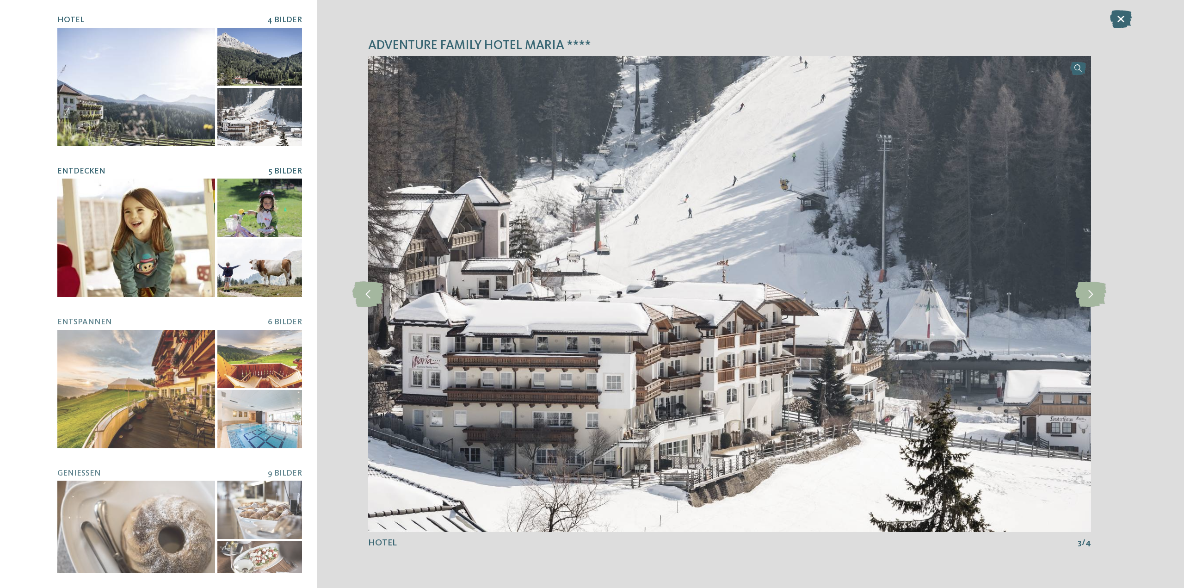
click at [155, 226] on div at bounding box center [136, 237] width 158 height 118
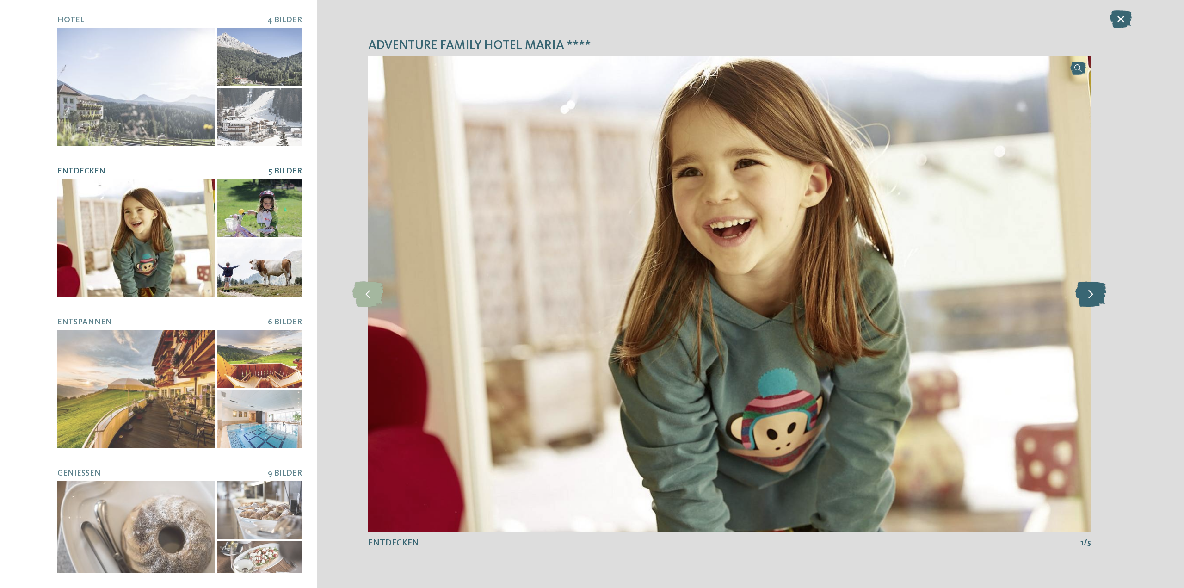
click at [1090, 290] on icon at bounding box center [1090, 293] width 31 height 25
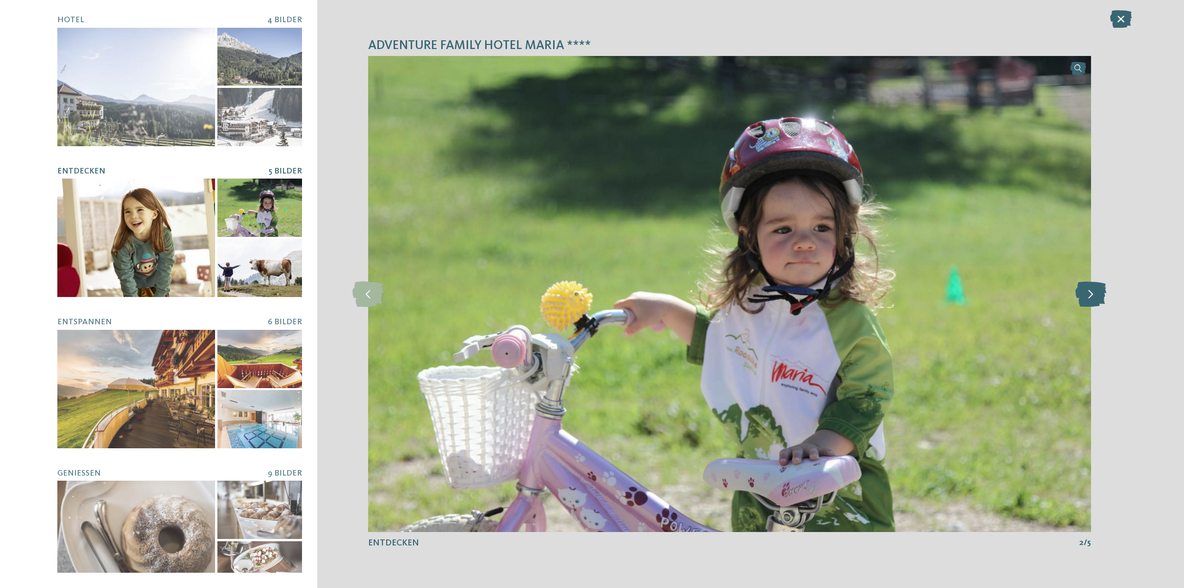
click at [1090, 290] on icon at bounding box center [1090, 293] width 31 height 25
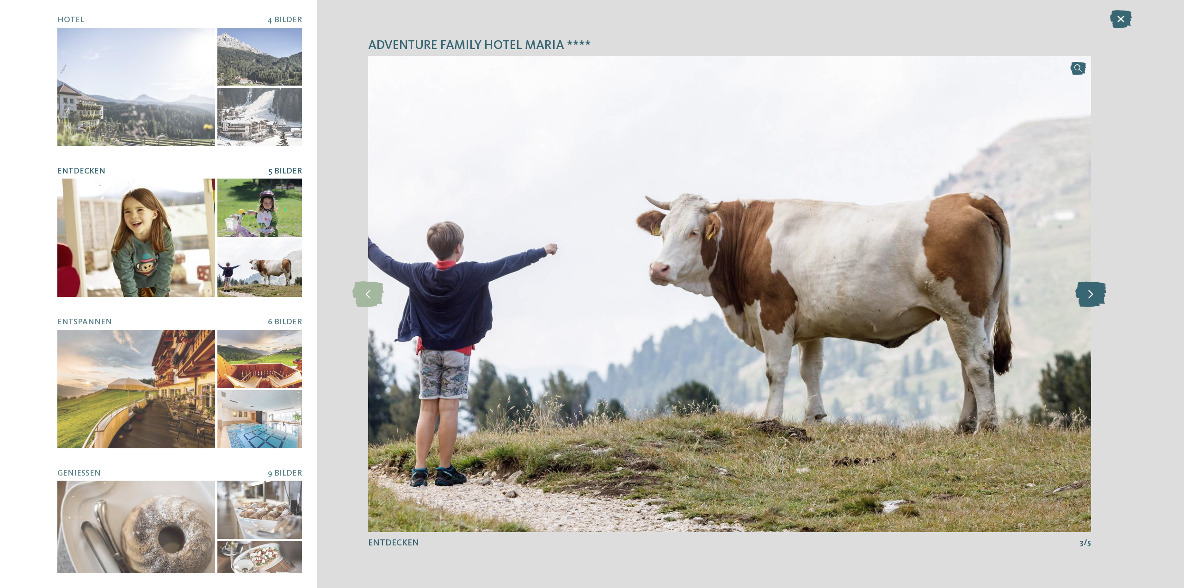
click at [1090, 290] on icon at bounding box center [1090, 293] width 31 height 25
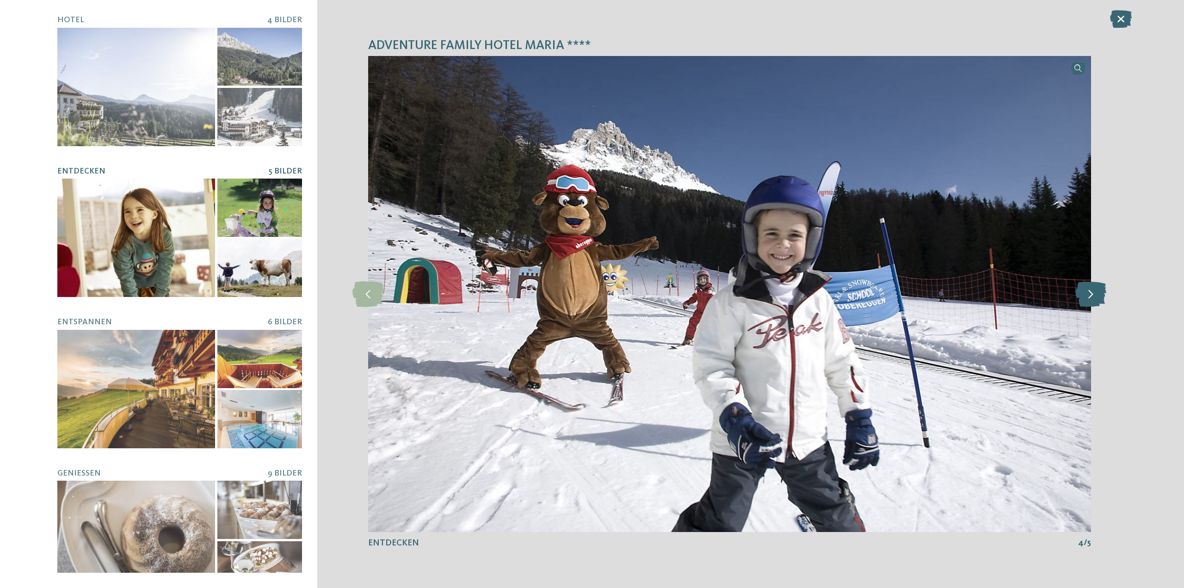
click at [1090, 290] on icon at bounding box center [1090, 293] width 31 height 25
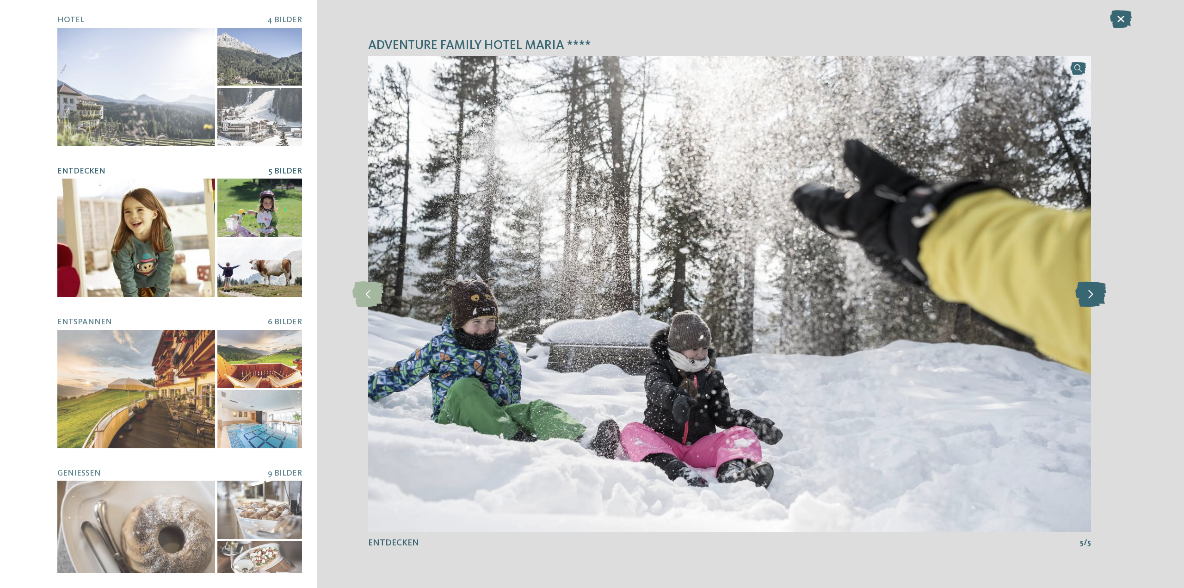
click at [1090, 290] on icon at bounding box center [1090, 293] width 31 height 25
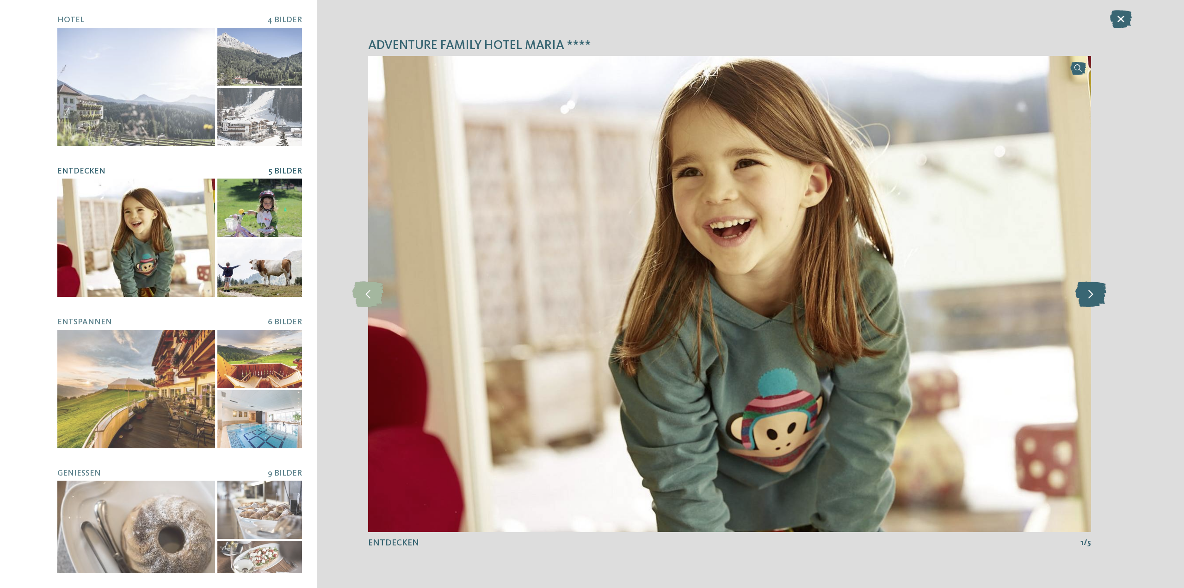
click at [1090, 290] on icon at bounding box center [1090, 293] width 31 height 25
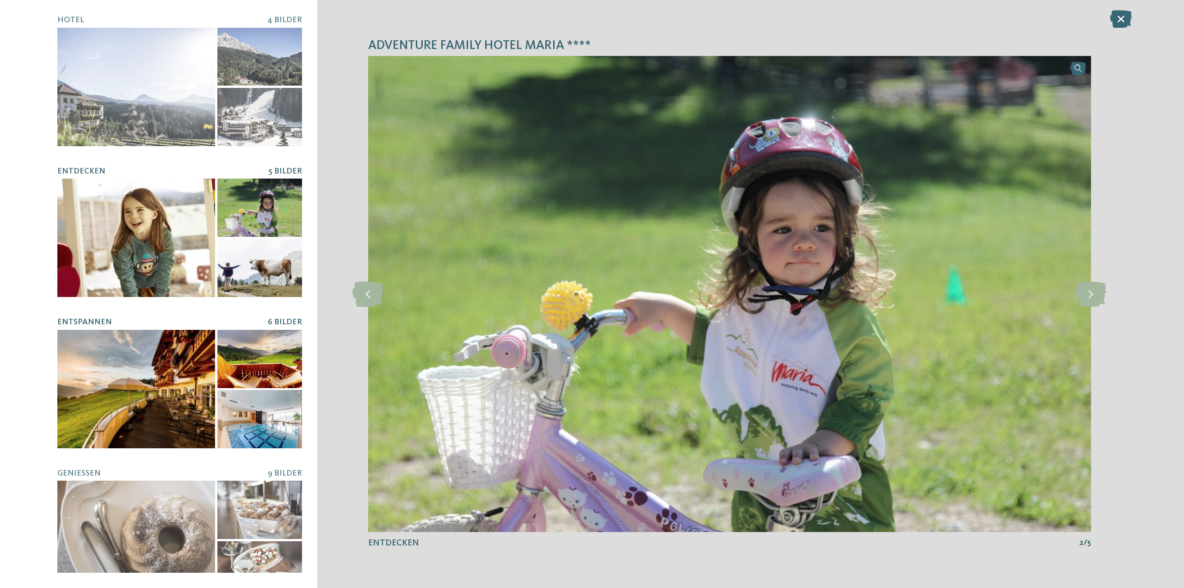
click at [158, 367] on div at bounding box center [136, 389] width 158 height 118
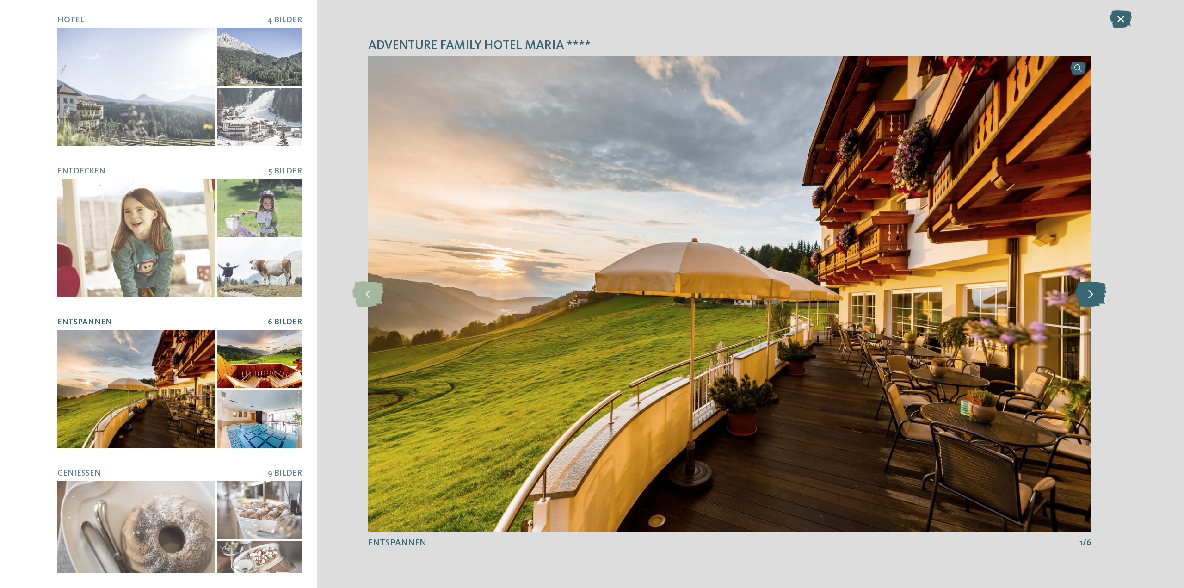
click at [1097, 298] on icon at bounding box center [1090, 293] width 31 height 25
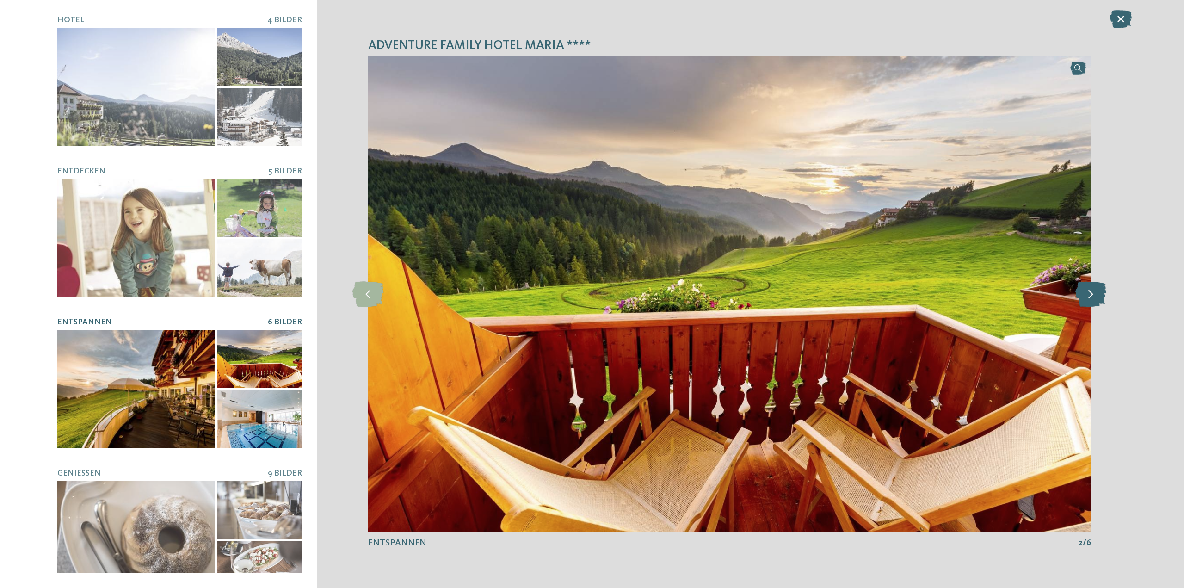
click at [1097, 298] on icon at bounding box center [1090, 293] width 31 height 25
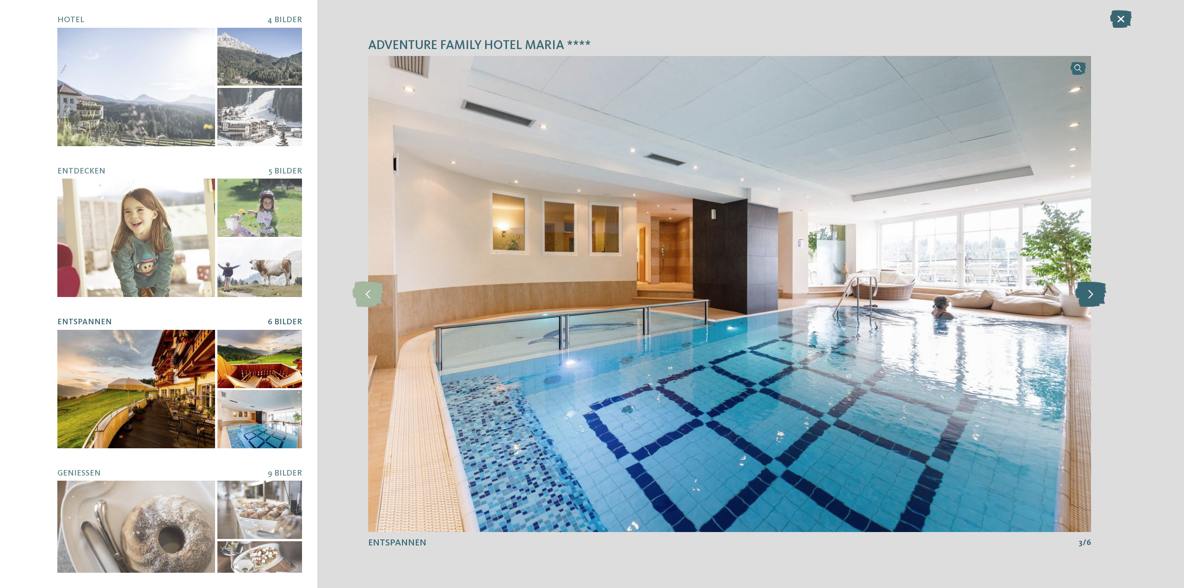
click at [1097, 298] on icon at bounding box center [1090, 293] width 31 height 25
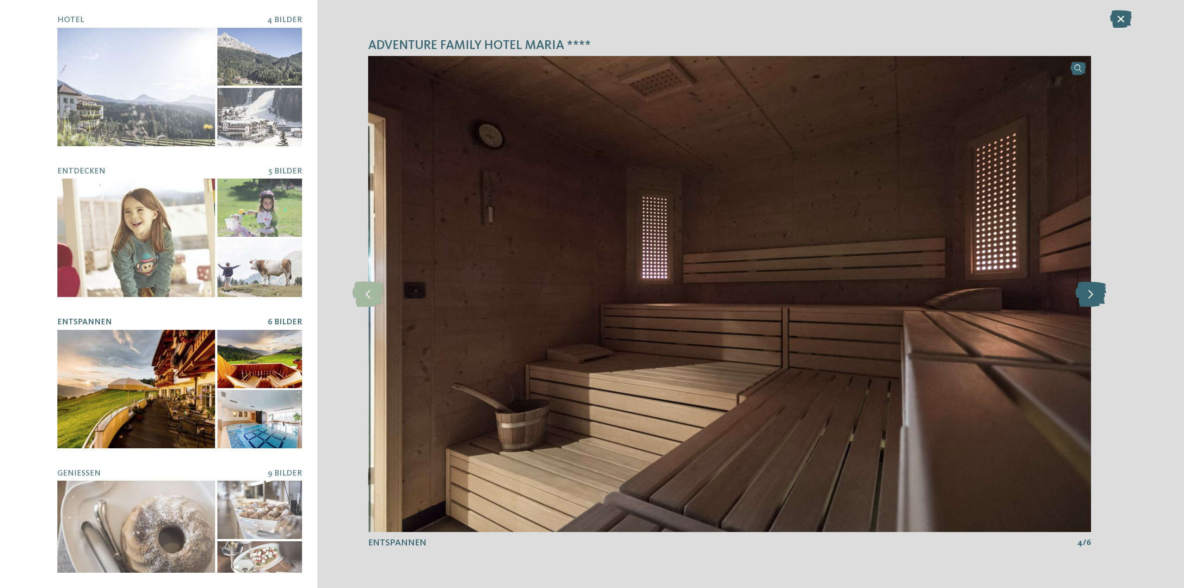
click at [1097, 298] on icon at bounding box center [1090, 293] width 31 height 25
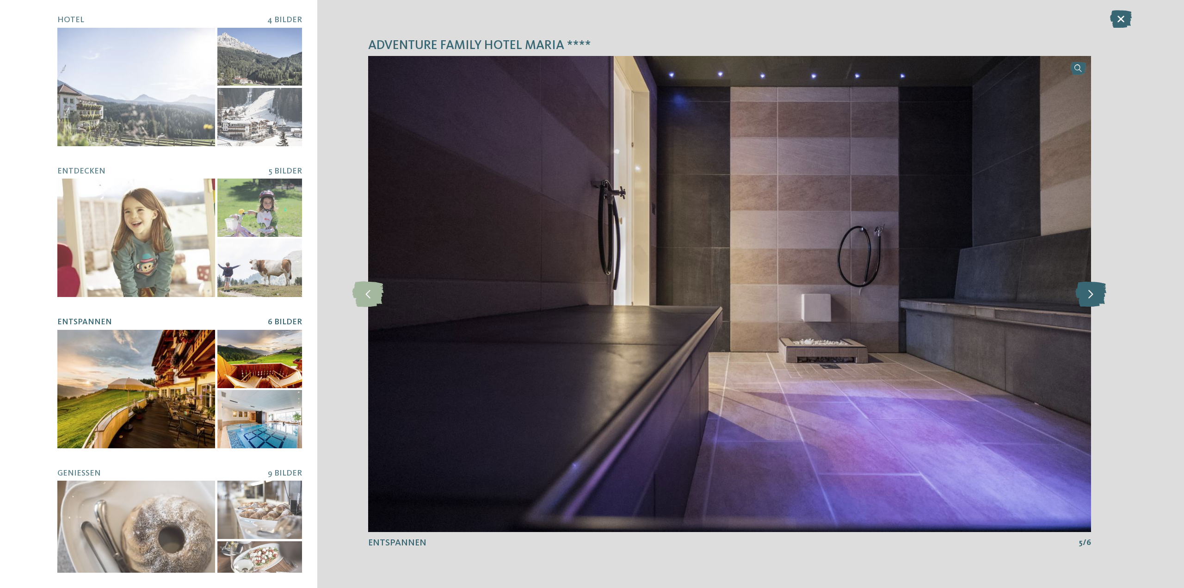
click at [1097, 298] on icon at bounding box center [1090, 293] width 31 height 25
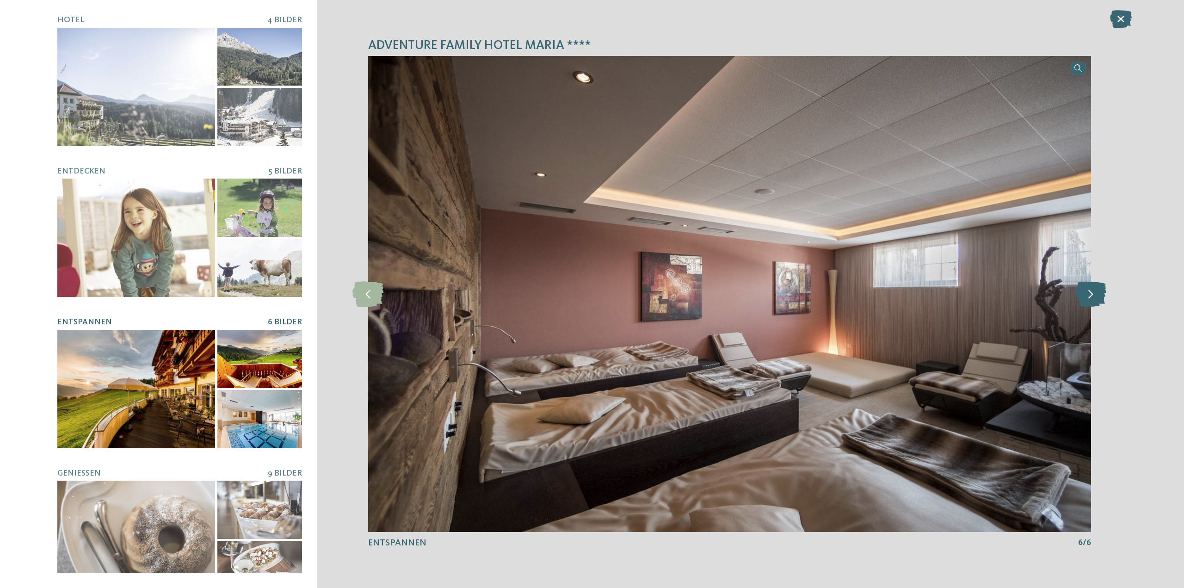
click at [1097, 298] on icon at bounding box center [1090, 293] width 31 height 25
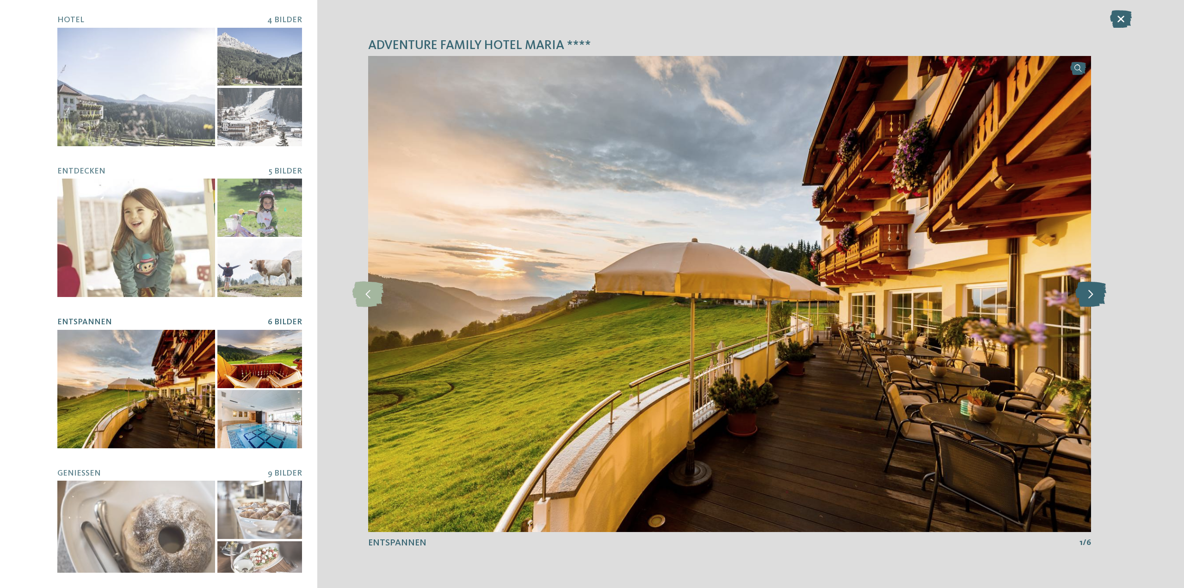
click at [1097, 298] on icon at bounding box center [1090, 293] width 31 height 25
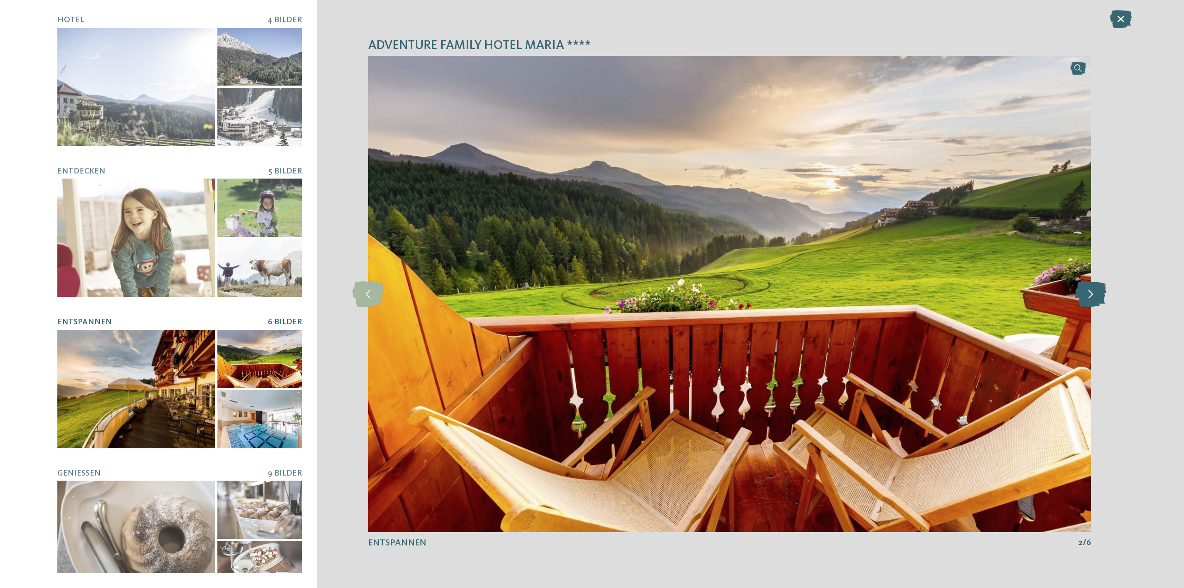
click at [1097, 298] on icon at bounding box center [1090, 293] width 31 height 25
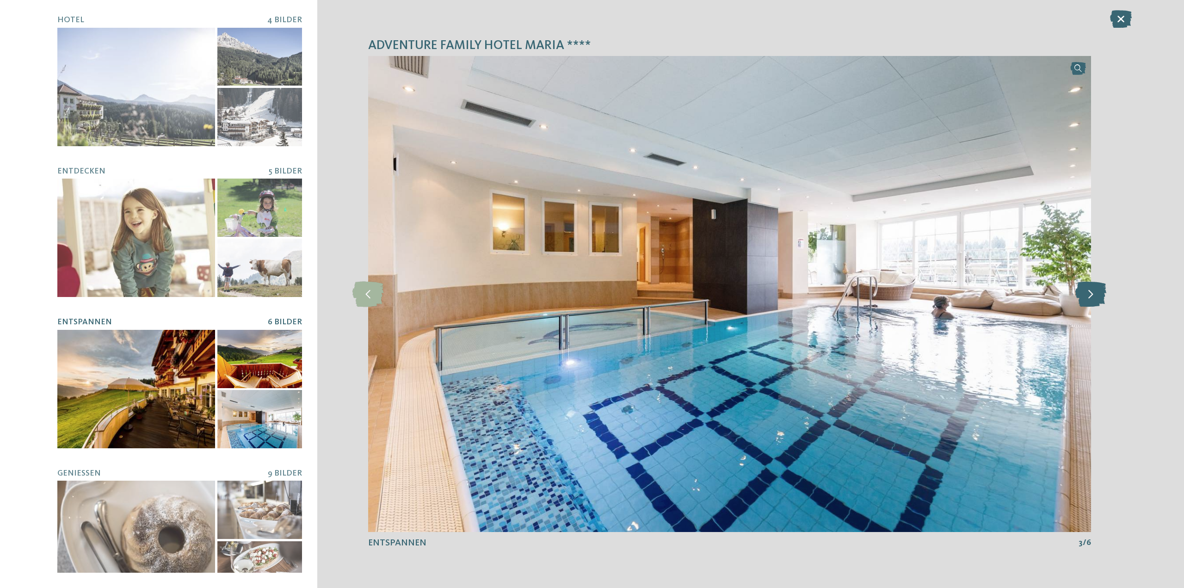
click at [1097, 298] on icon at bounding box center [1090, 293] width 31 height 25
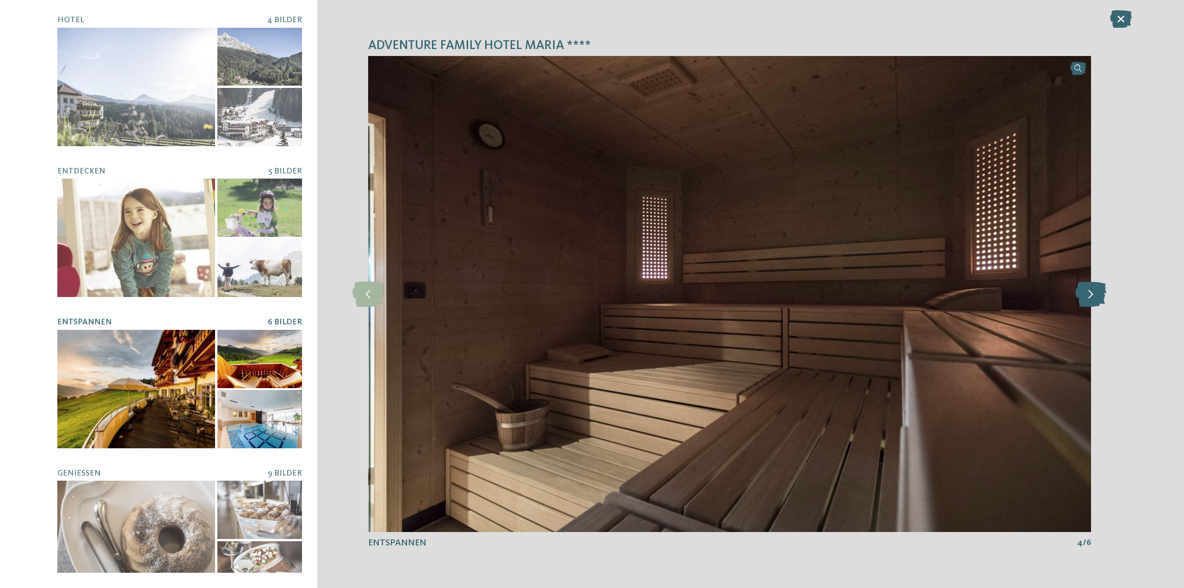
click at [1097, 298] on icon at bounding box center [1090, 293] width 31 height 25
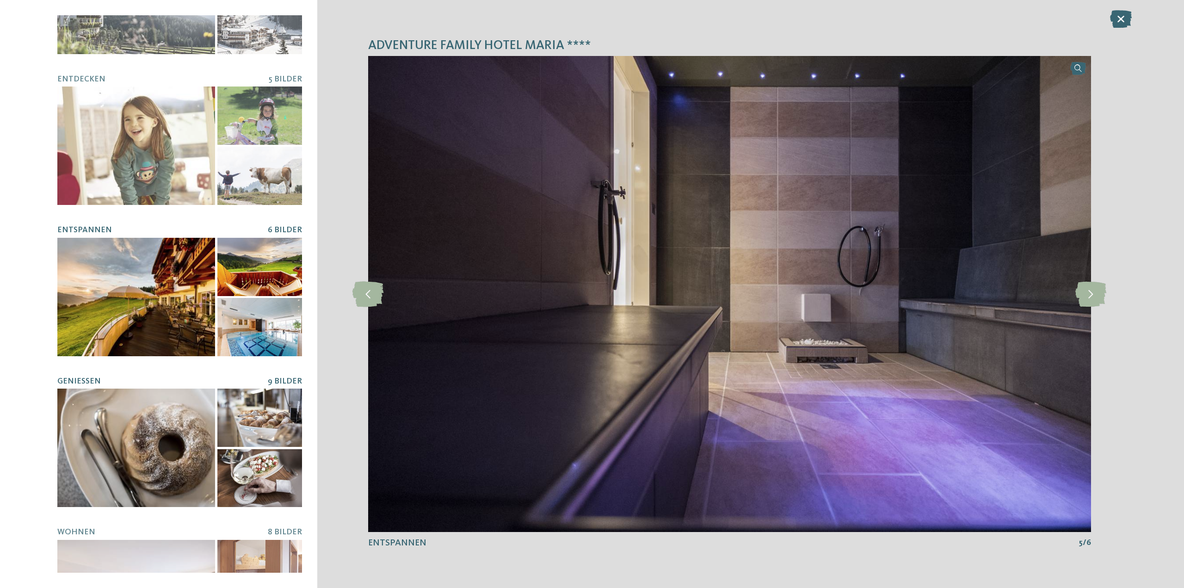
scroll to position [92, 0]
click at [127, 431] on div at bounding box center [136, 447] width 158 height 118
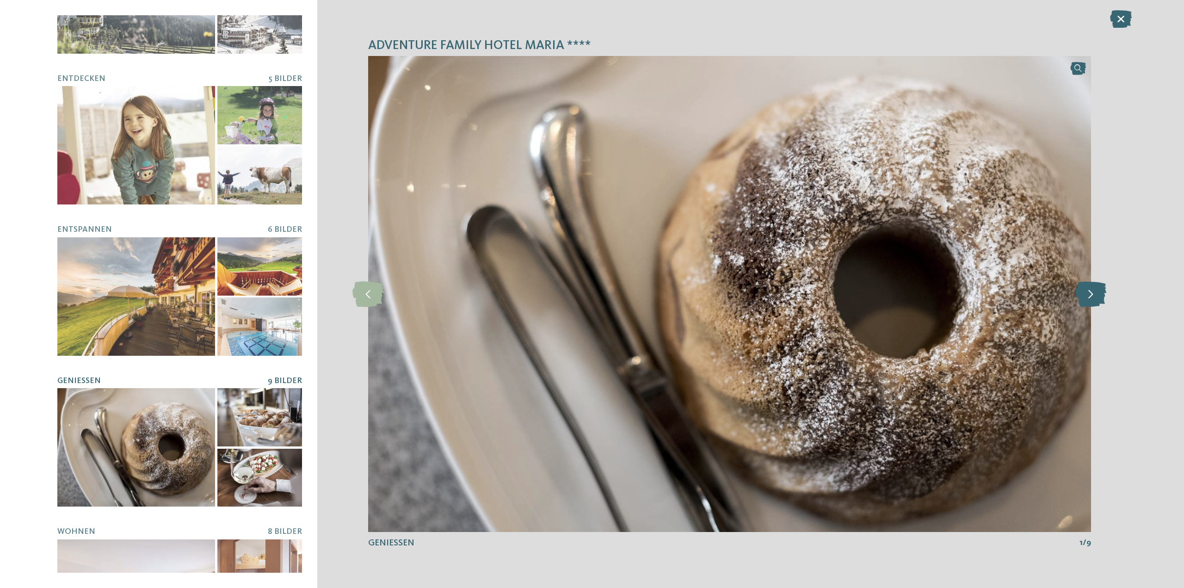
click at [1096, 295] on icon at bounding box center [1090, 293] width 31 height 25
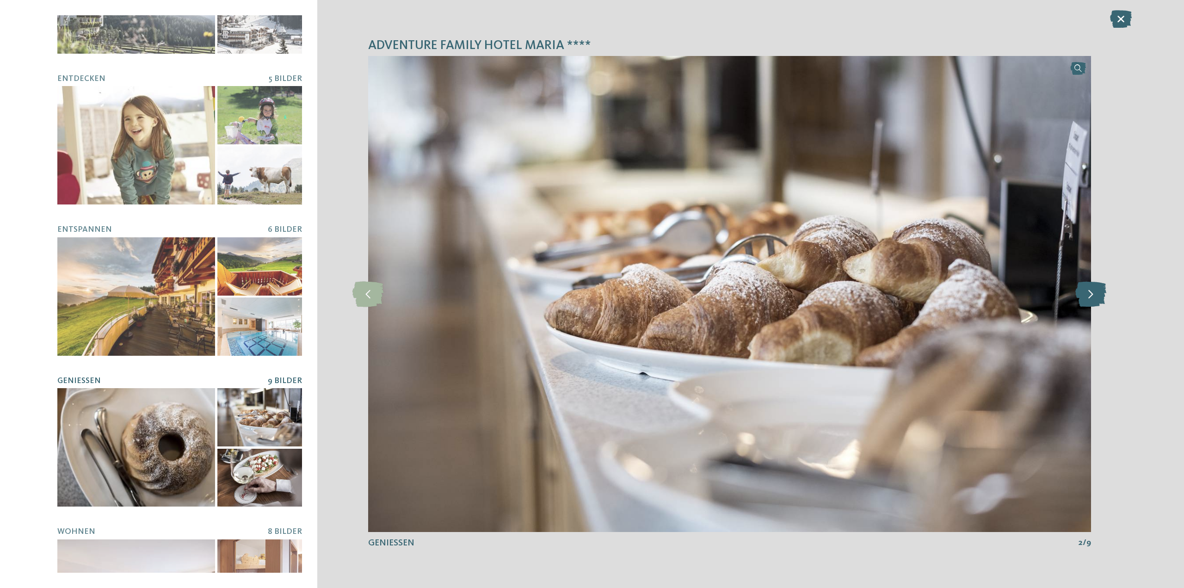
click at [1096, 295] on icon at bounding box center [1090, 293] width 31 height 25
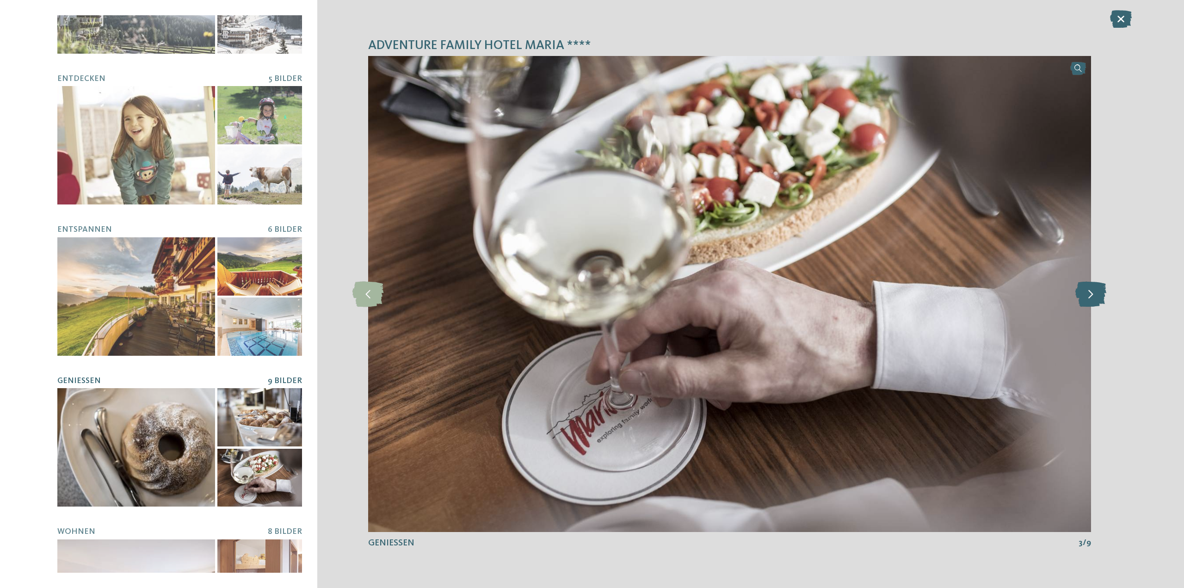
click at [1096, 295] on icon at bounding box center [1090, 293] width 31 height 25
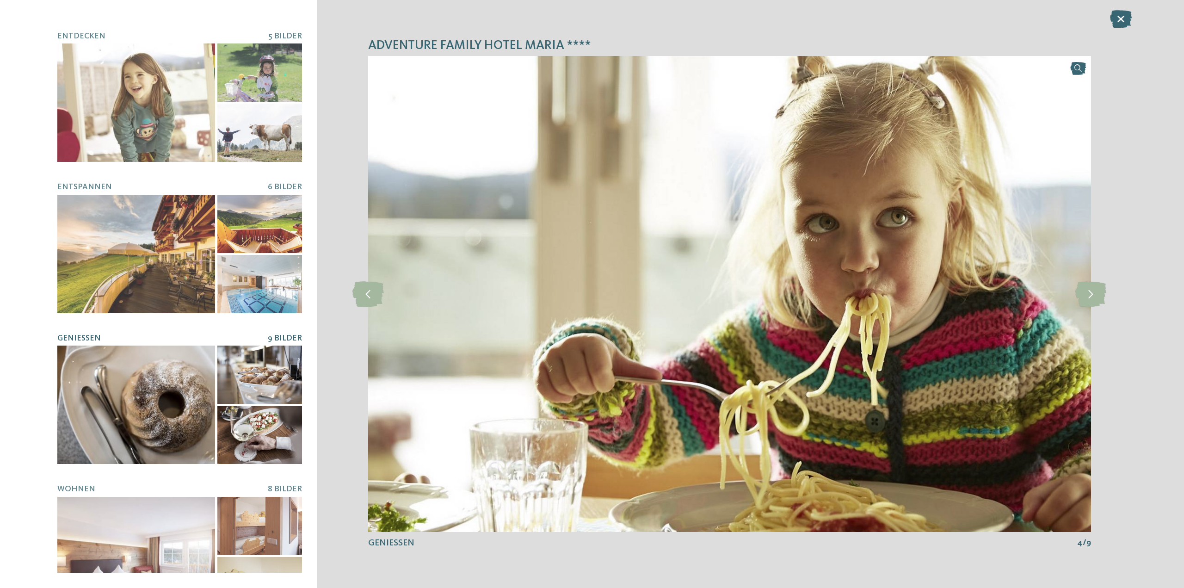
scroll to position [166, 0]
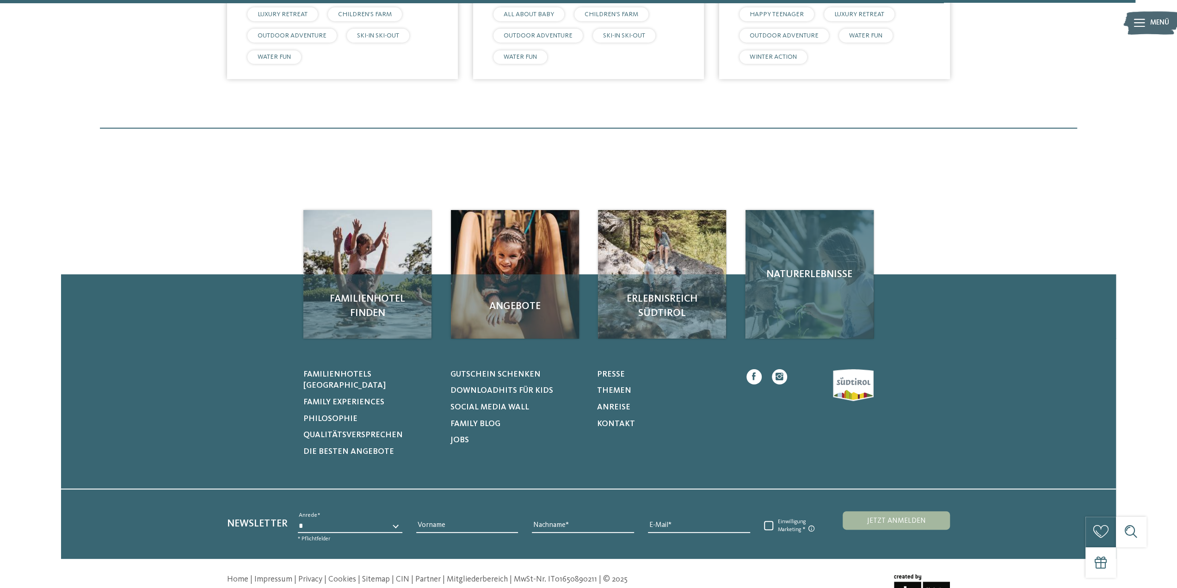
scroll to position [1032, 0]
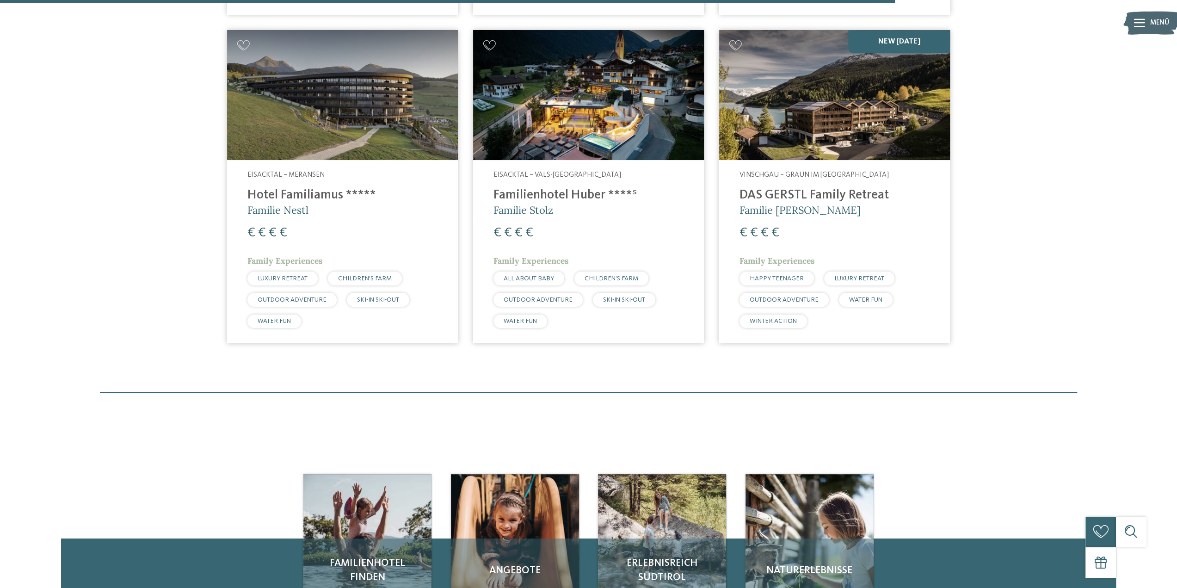
click at [818, 133] on img at bounding box center [834, 95] width 231 height 130
click at [607, 109] on img at bounding box center [588, 95] width 231 height 130
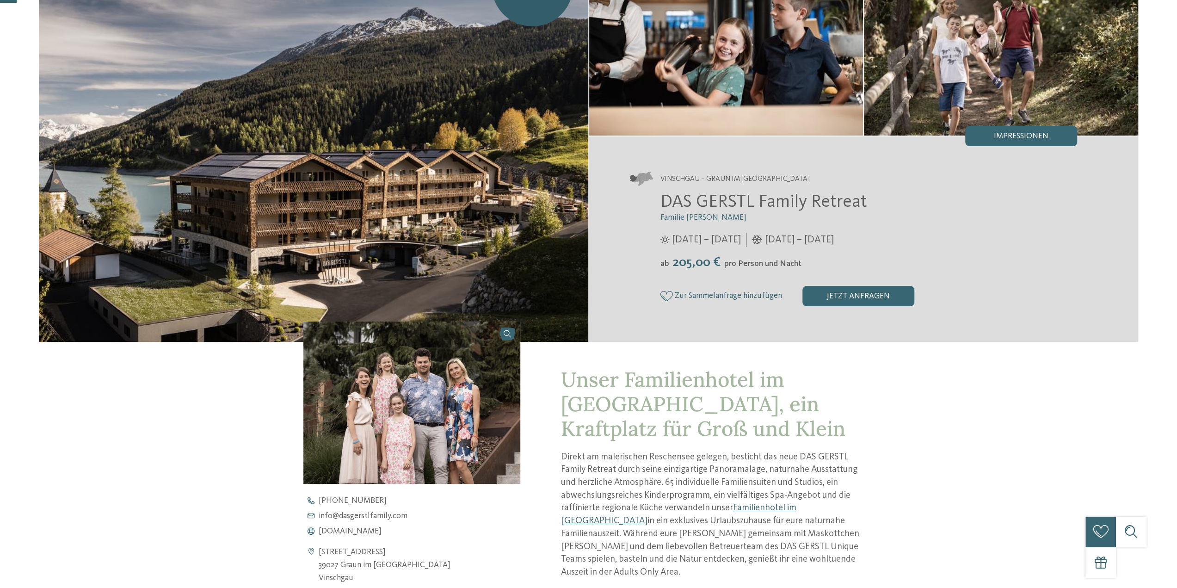
scroll to position [231, 0]
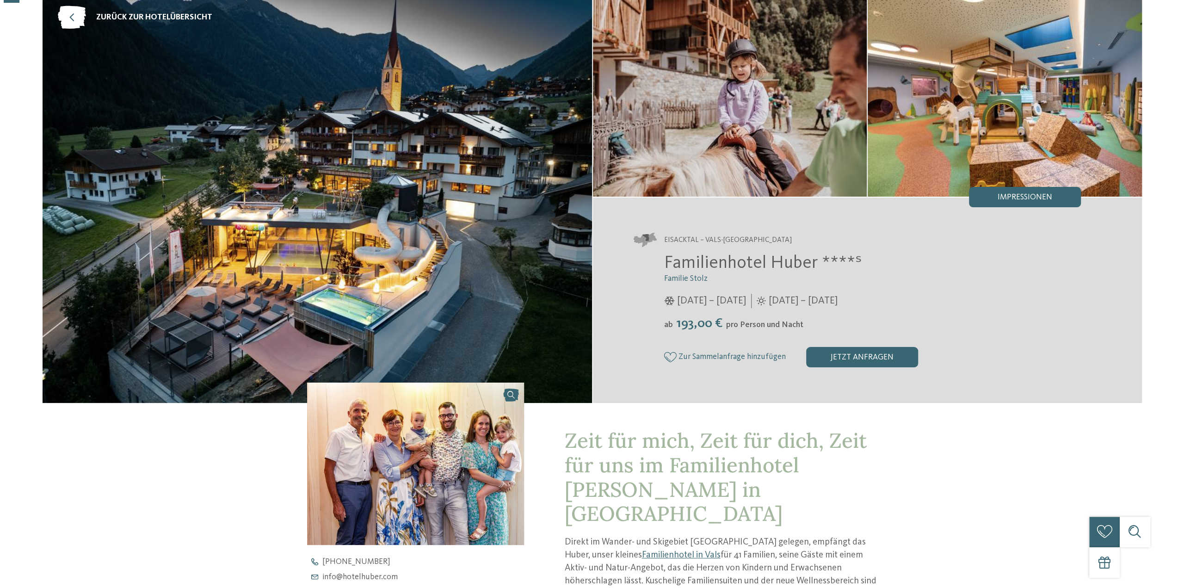
scroll to position [46, 0]
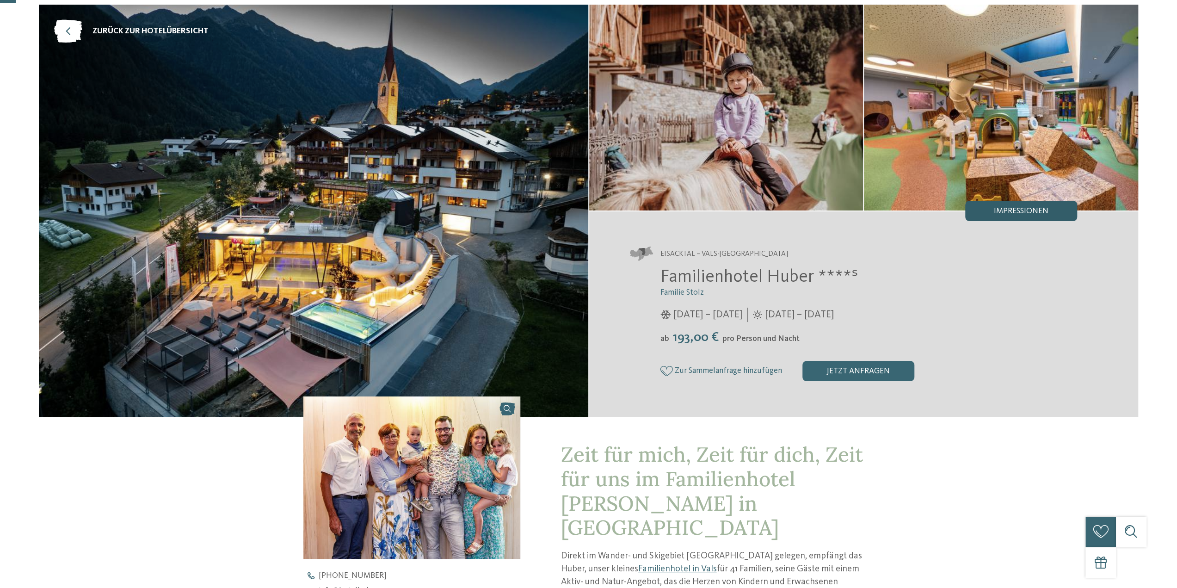
click at [998, 209] on span "Impressionen" at bounding box center [1021, 211] width 55 height 8
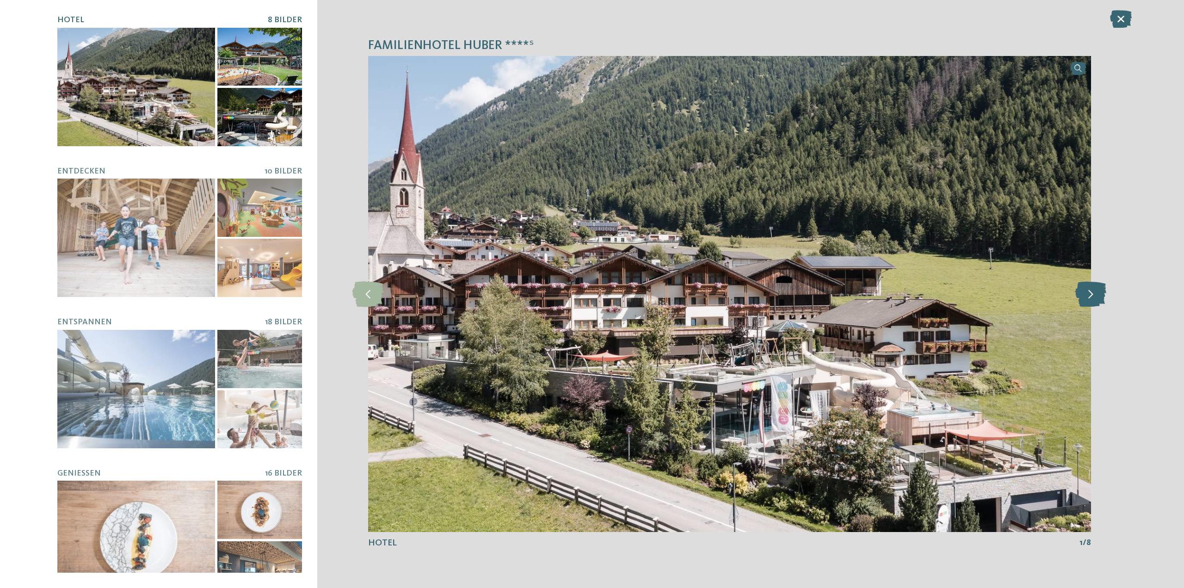
click at [1084, 296] on icon at bounding box center [1090, 293] width 31 height 25
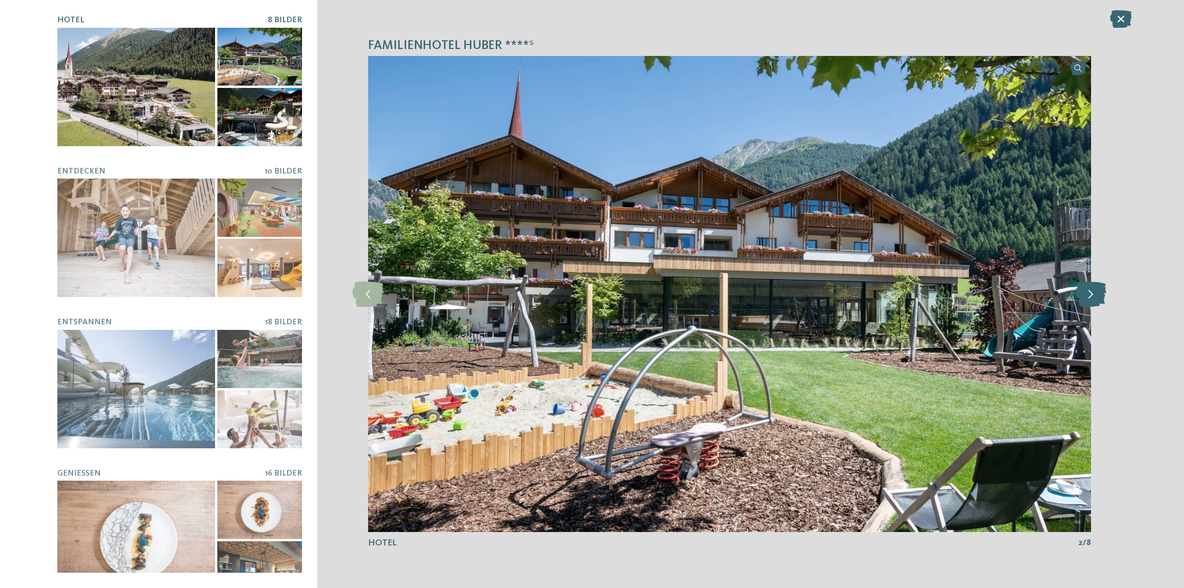
click at [1084, 296] on icon at bounding box center [1090, 293] width 31 height 25
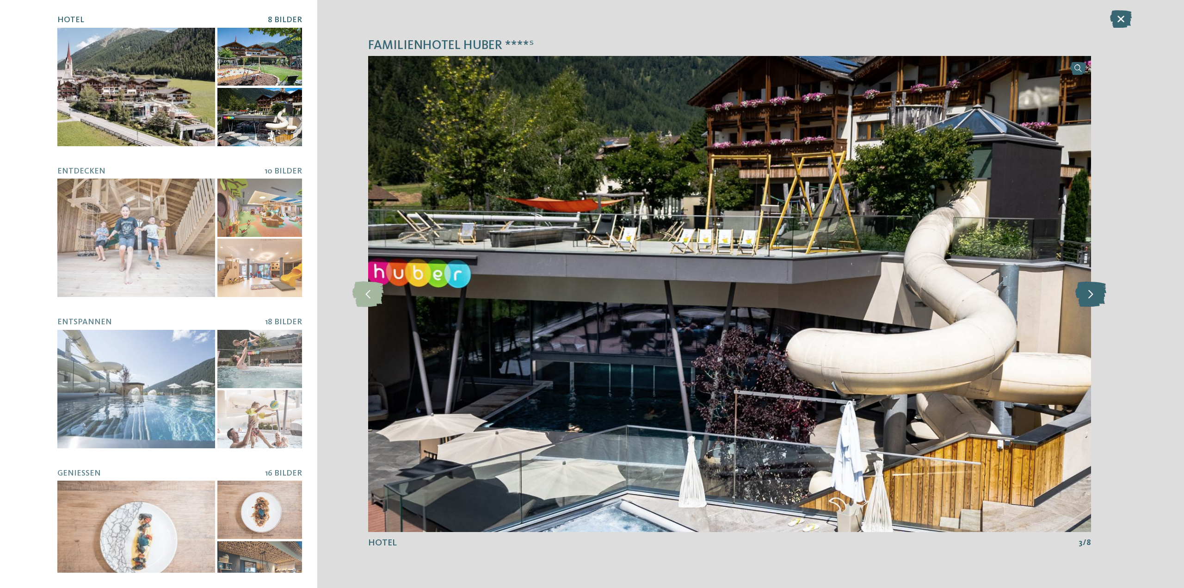
click at [1084, 296] on icon at bounding box center [1090, 293] width 31 height 25
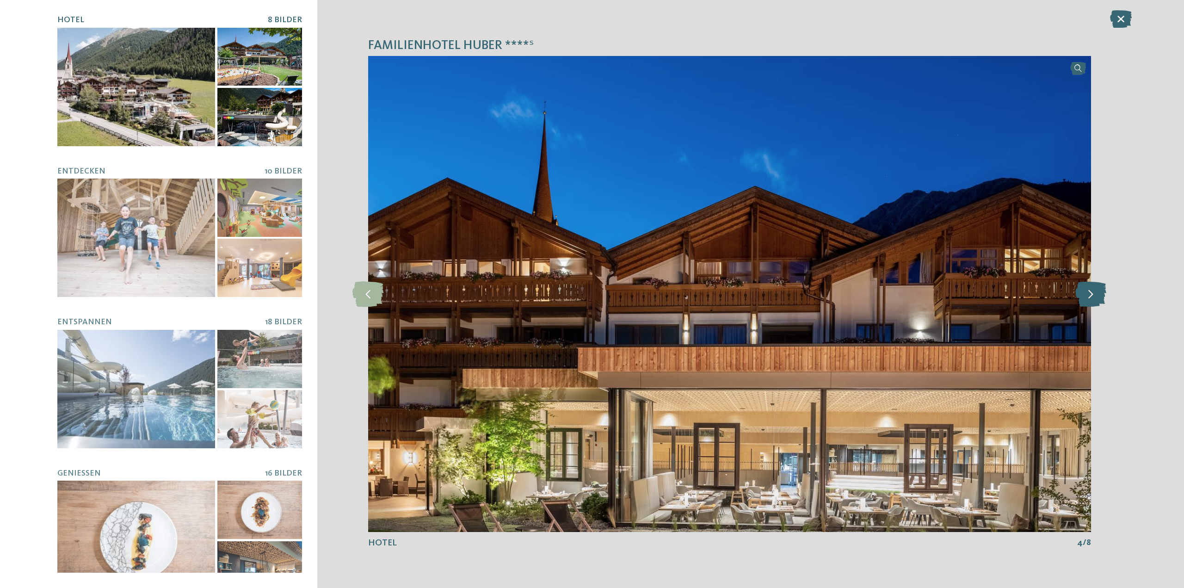
click at [1084, 296] on icon at bounding box center [1090, 293] width 31 height 25
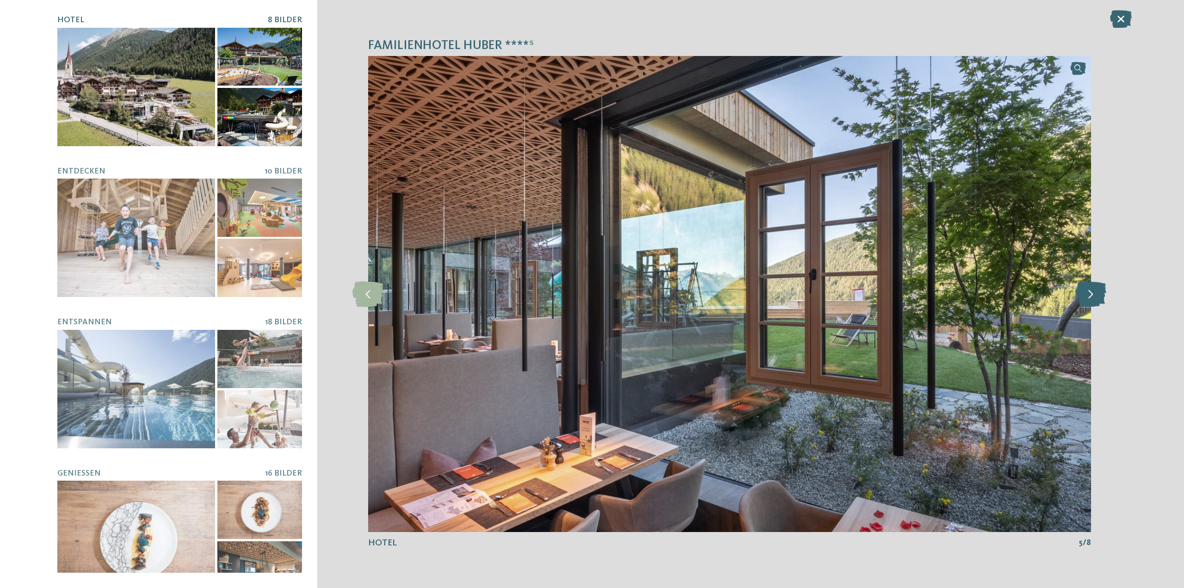
click at [1084, 296] on icon at bounding box center [1090, 293] width 31 height 25
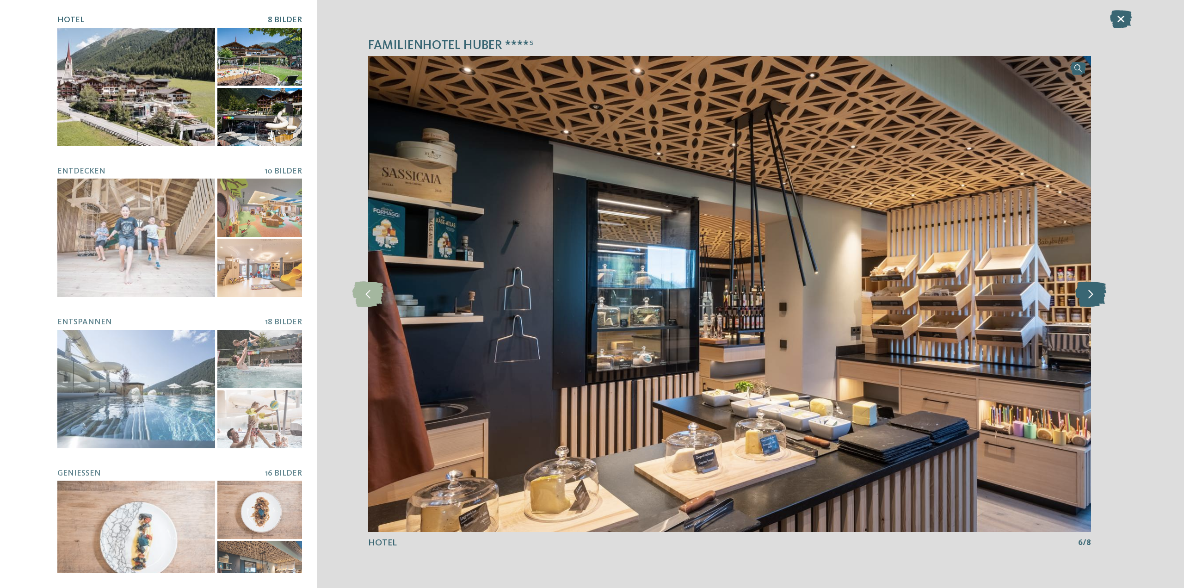
click at [1084, 296] on icon at bounding box center [1090, 293] width 31 height 25
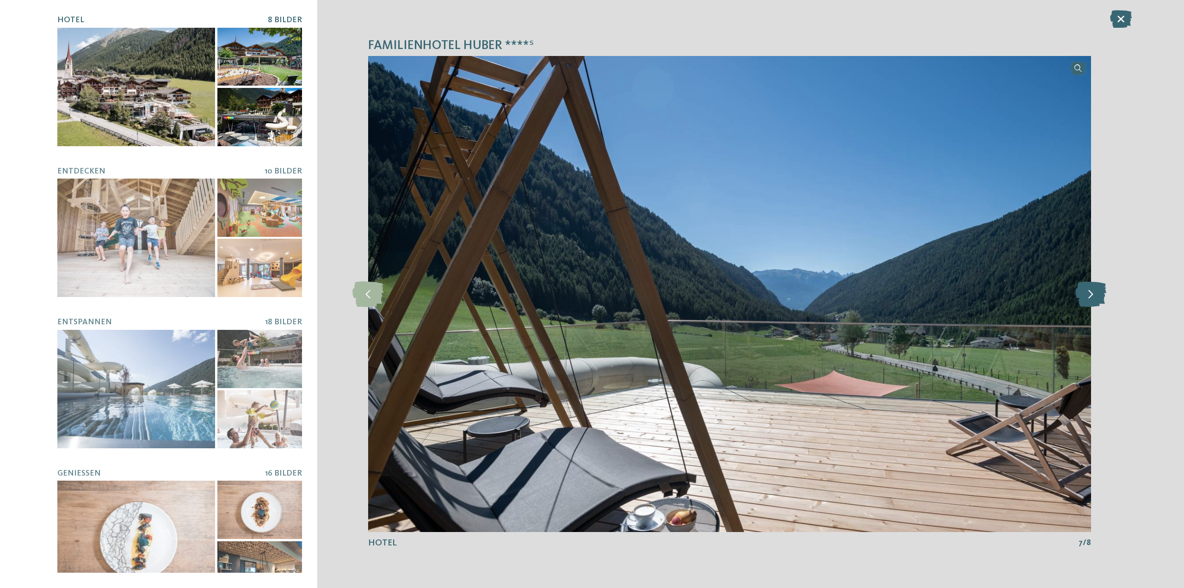
click at [1084, 296] on icon at bounding box center [1090, 293] width 31 height 25
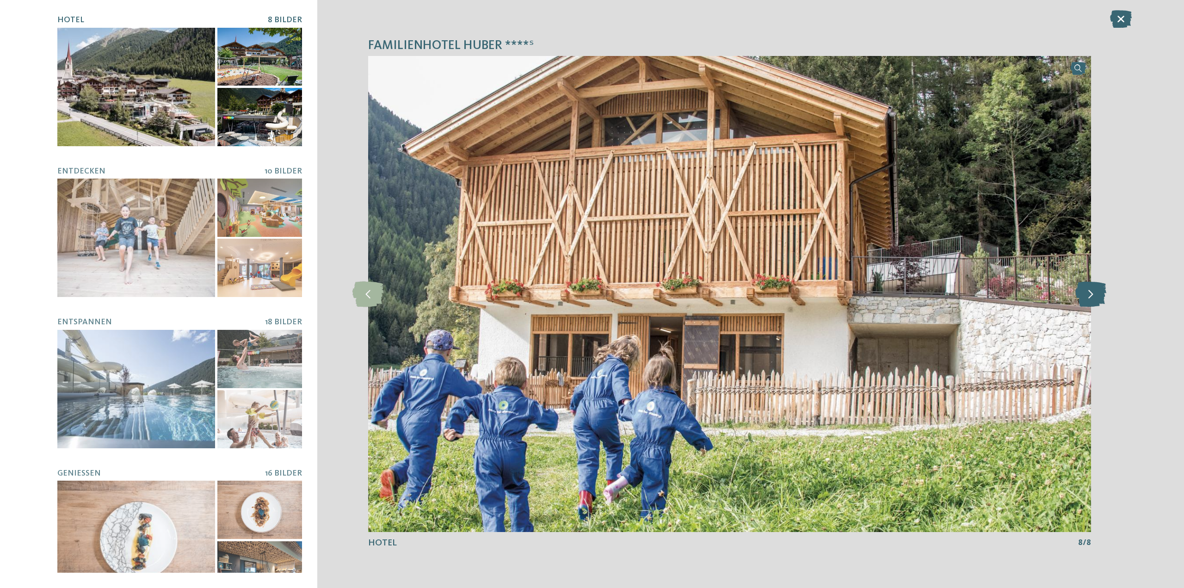
click at [1084, 296] on icon at bounding box center [1090, 293] width 31 height 25
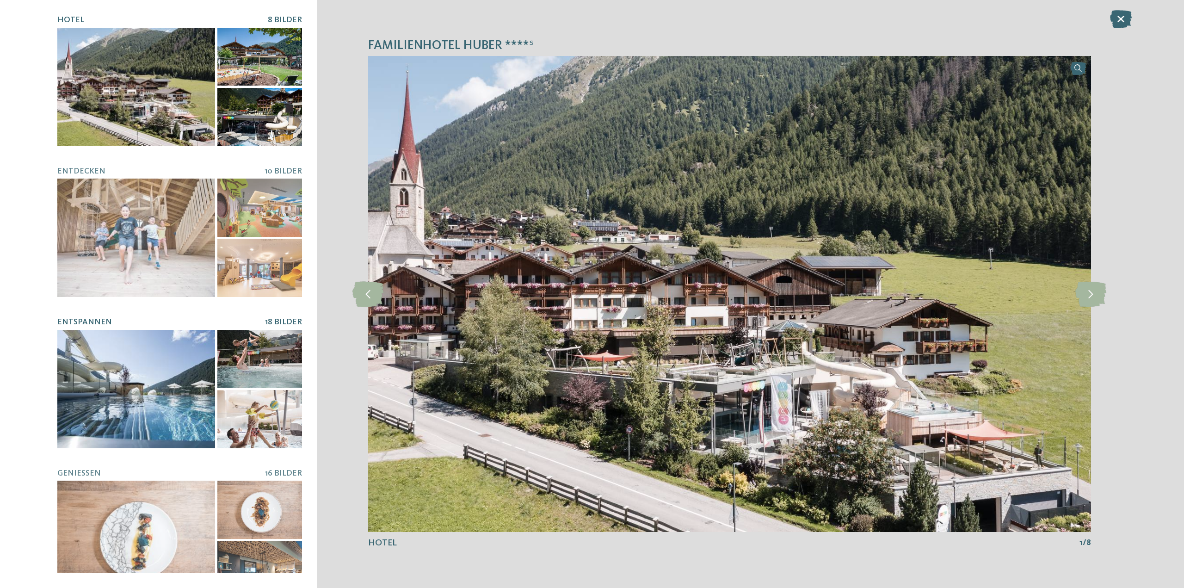
click at [135, 357] on div at bounding box center [136, 389] width 158 height 118
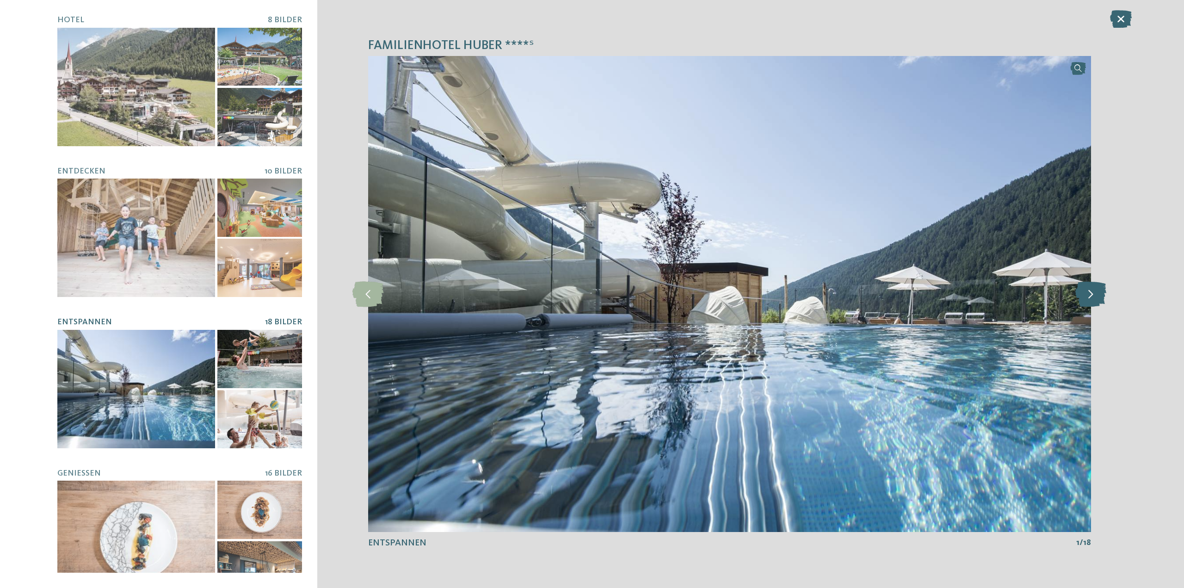
click at [1082, 298] on icon at bounding box center [1090, 293] width 31 height 25
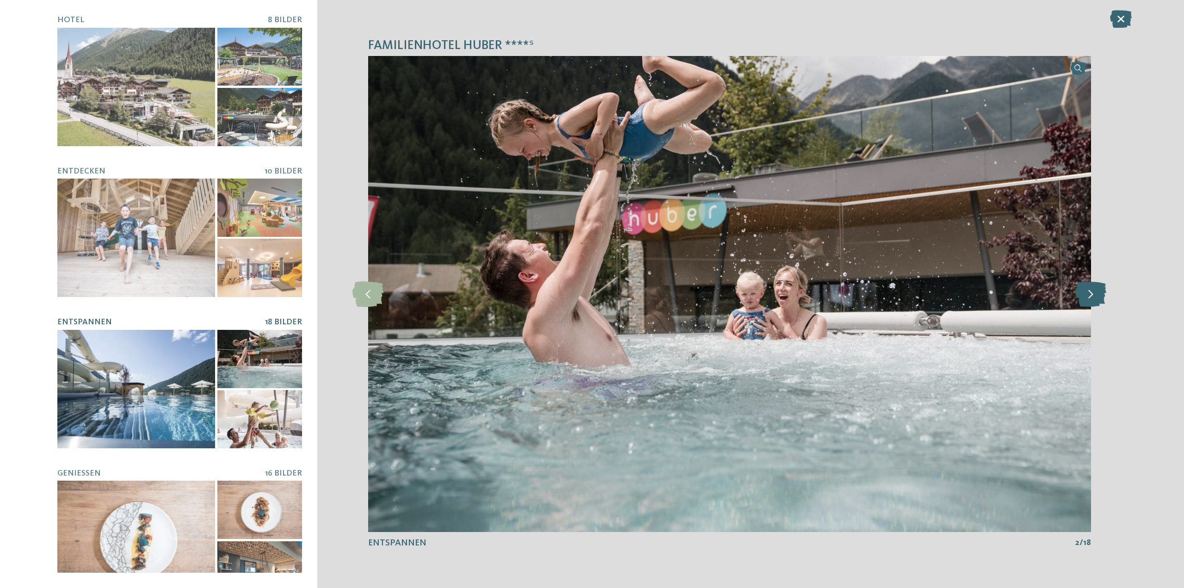
click at [1082, 298] on icon at bounding box center [1090, 293] width 31 height 25
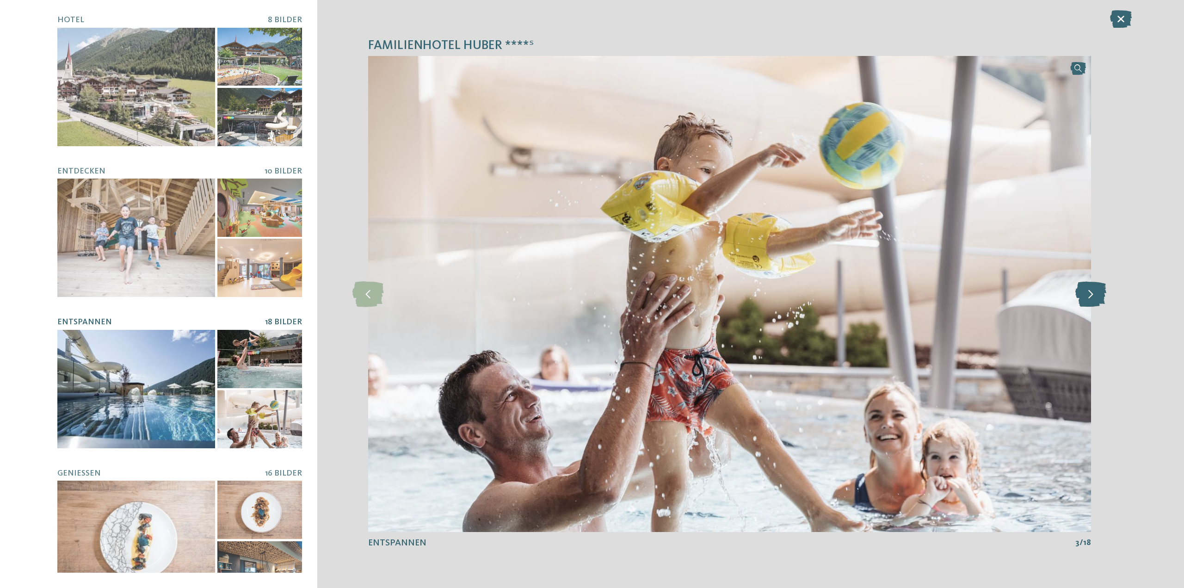
click at [1082, 298] on icon at bounding box center [1090, 293] width 31 height 25
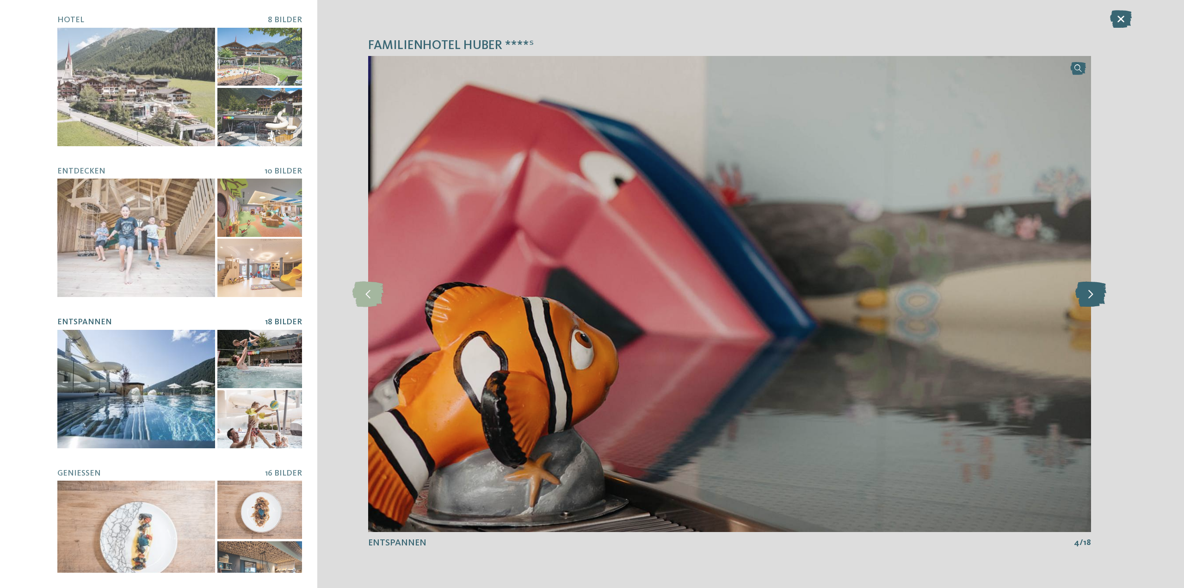
click at [1082, 298] on icon at bounding box center [1090, 293] width 31 height 25
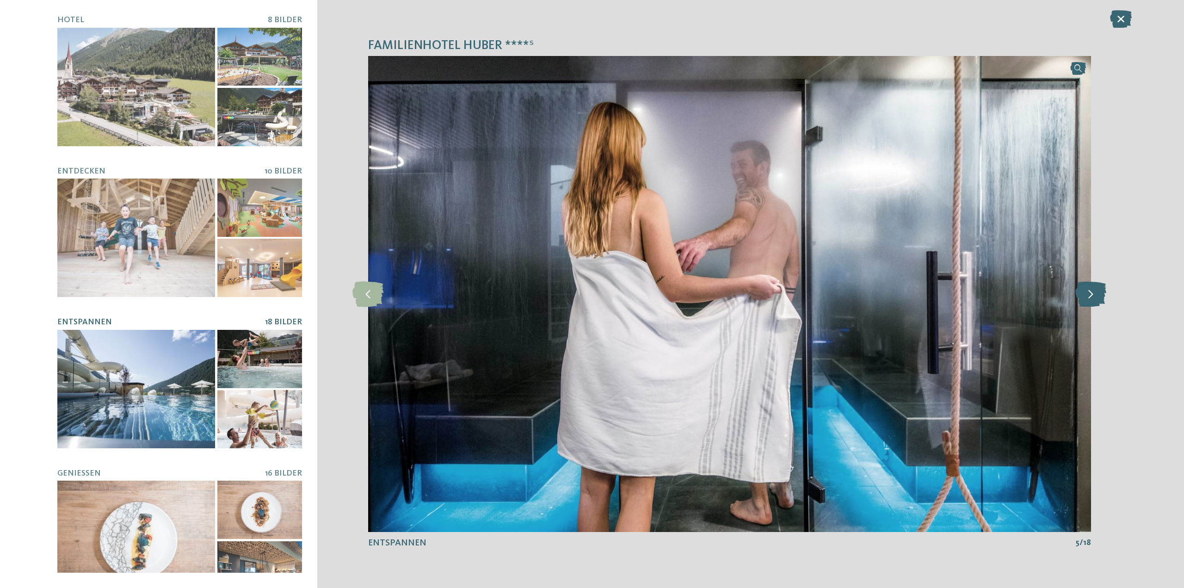
click at [1082, 298] on icon at bounding box center [1090, 293] width 31 height 25
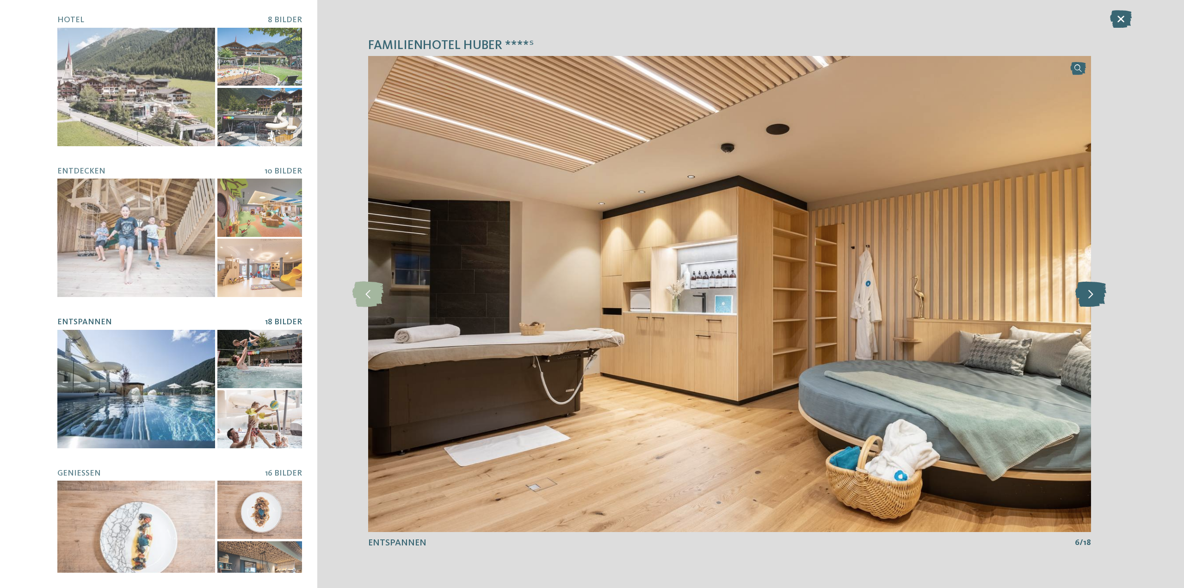
click at [1082, 298] on icon at bounding box center [1090, 293] width 31 height 25
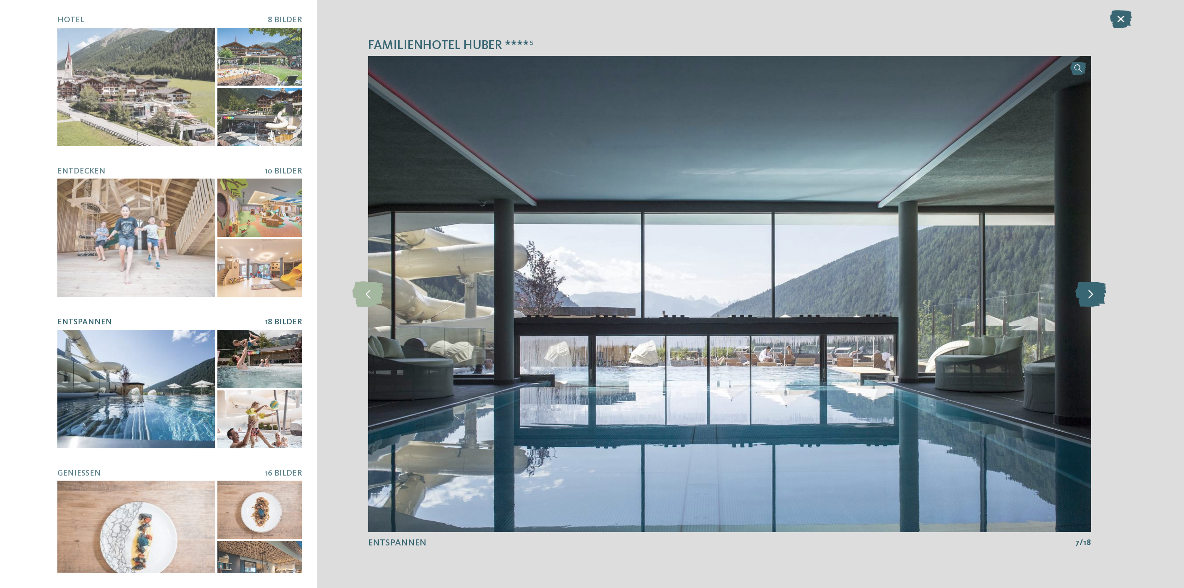
click at [1082, 298] on icon at bounding box center [1090, 293] width 31 height 25
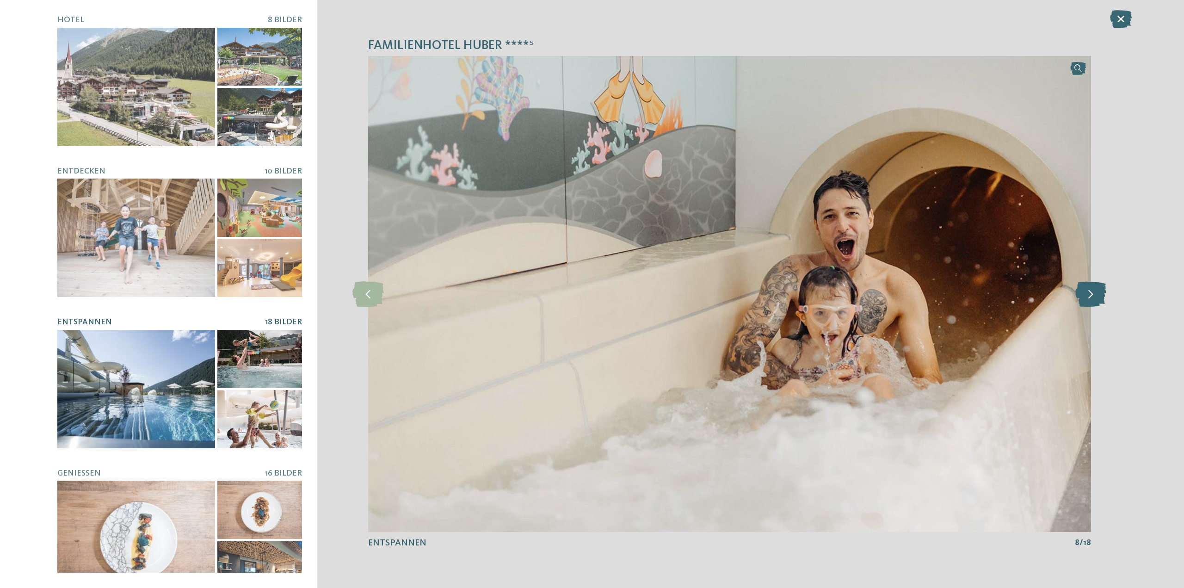
click at [1084, 295] on icon at bounding box center [1090, 293] width 31 height 25
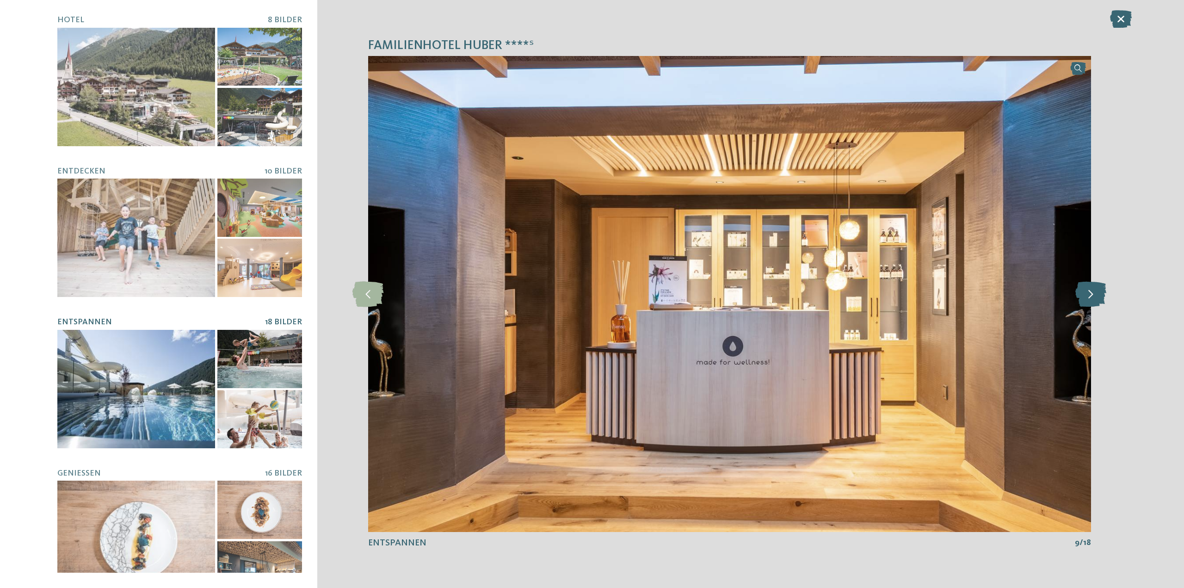
click at [1084, 295] on icon at bounding box center [1090, 293] width 31 height 25
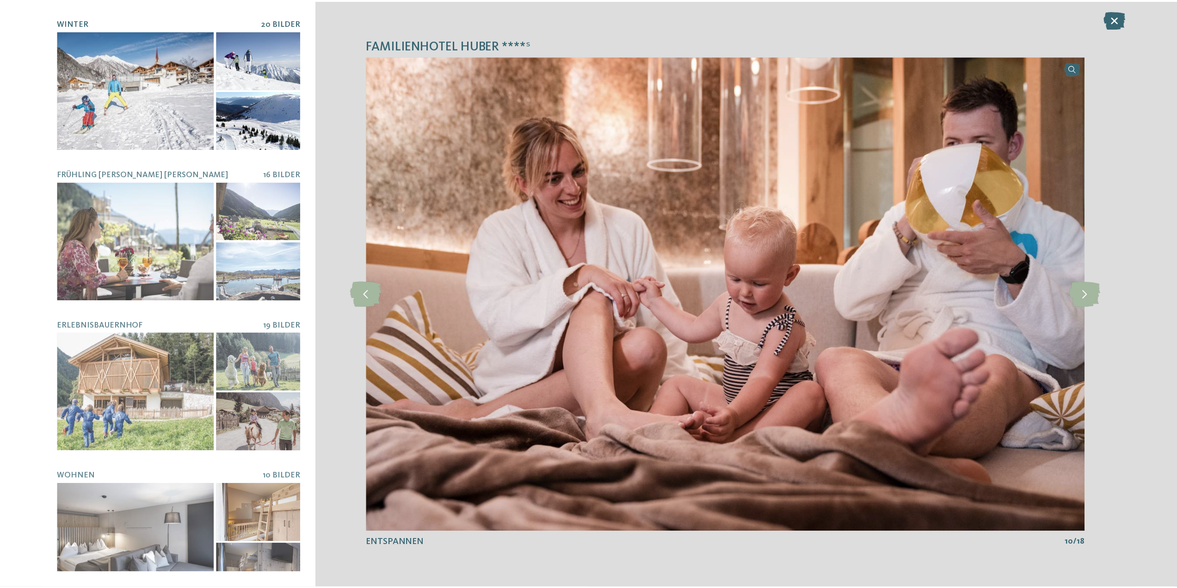
scroll to position [370, 0]
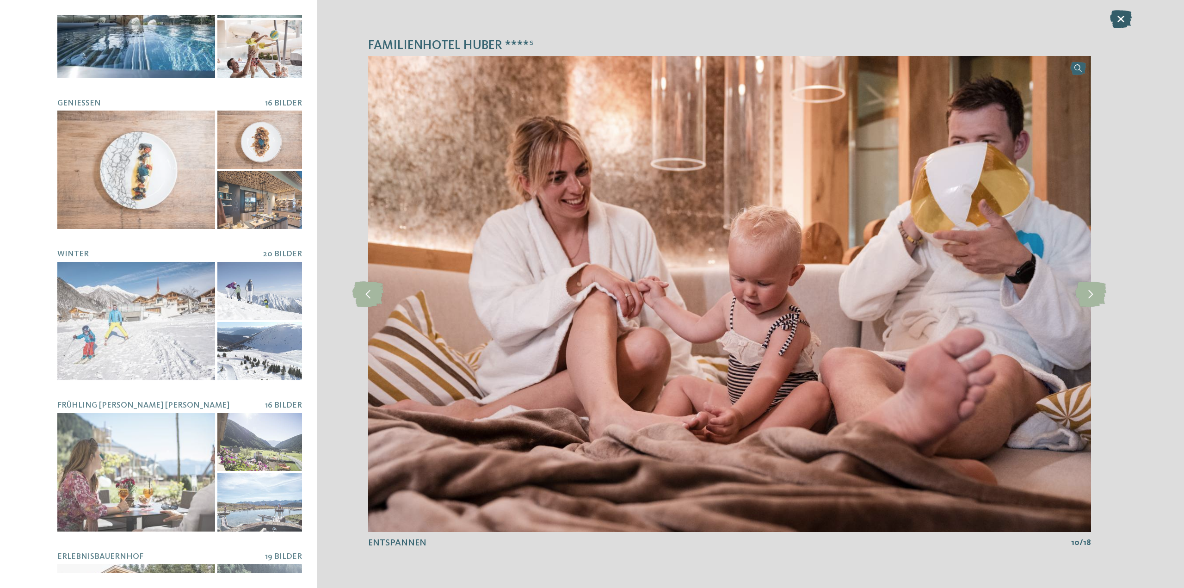
click at [1118, 21] on icon at bounding box center [1121, 19] width 22 height 18
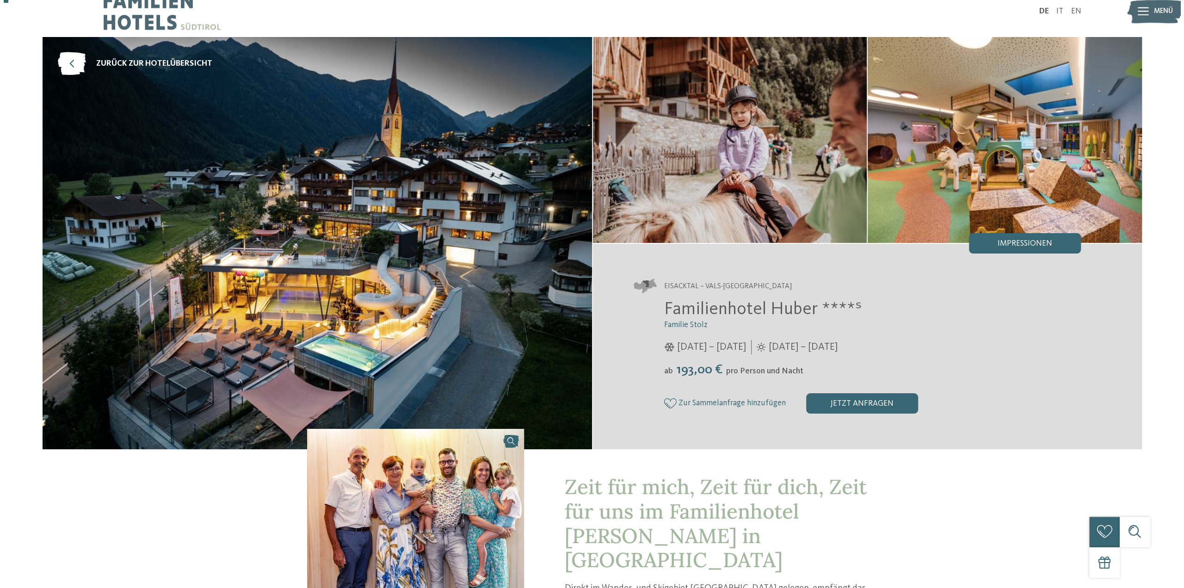
scroll to position [0, 0]
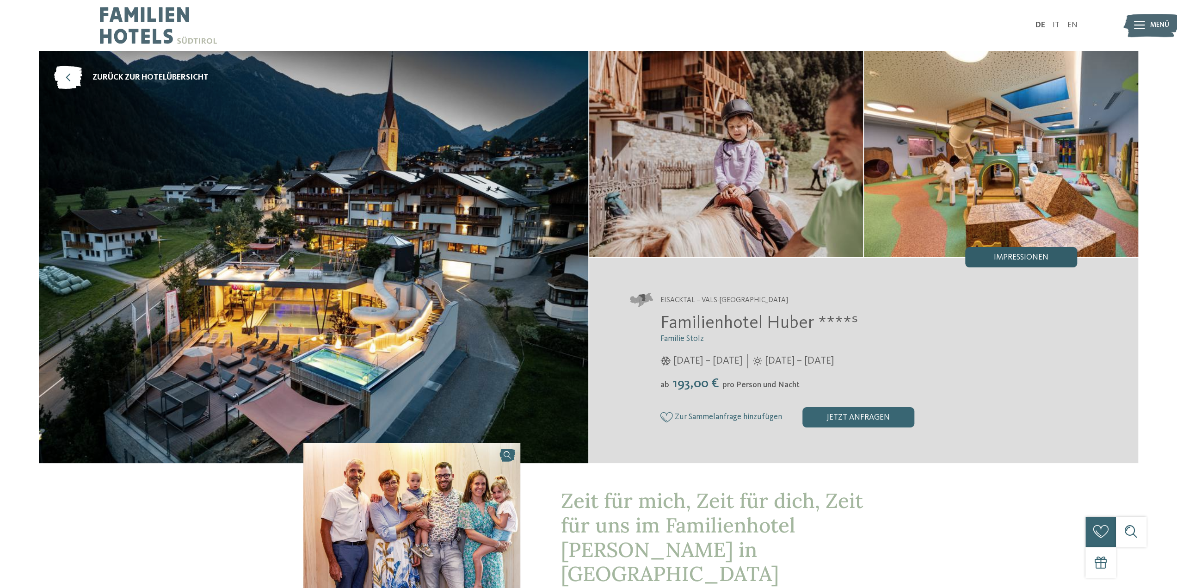
click at [1004, 255] on span "Impressionen" at bounding box center [1021, 257] width 55 height 8
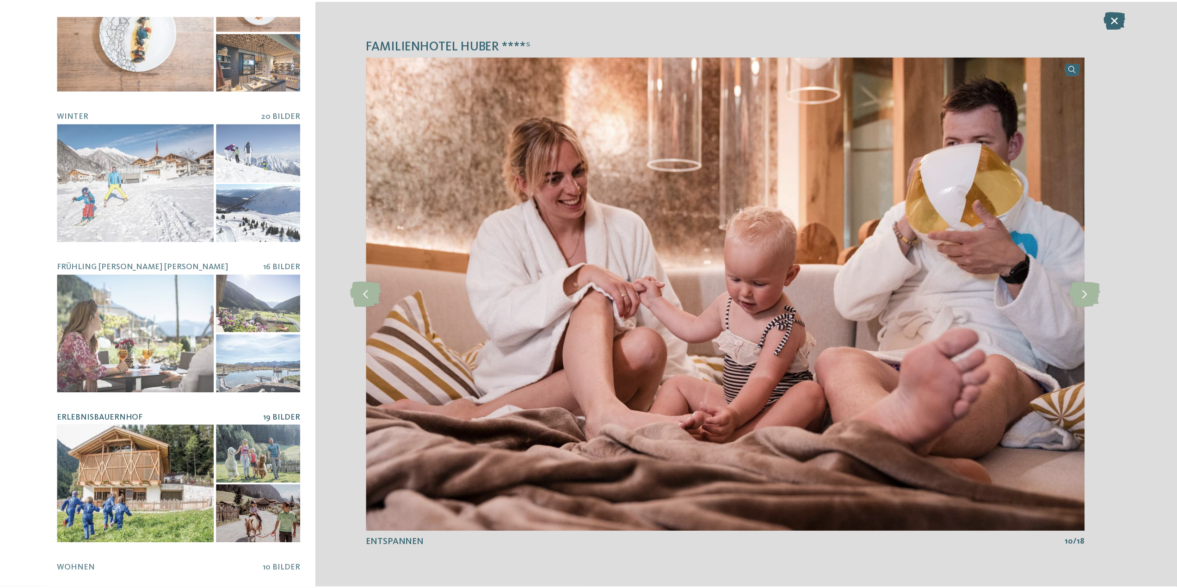
scroll to position [601, 0]
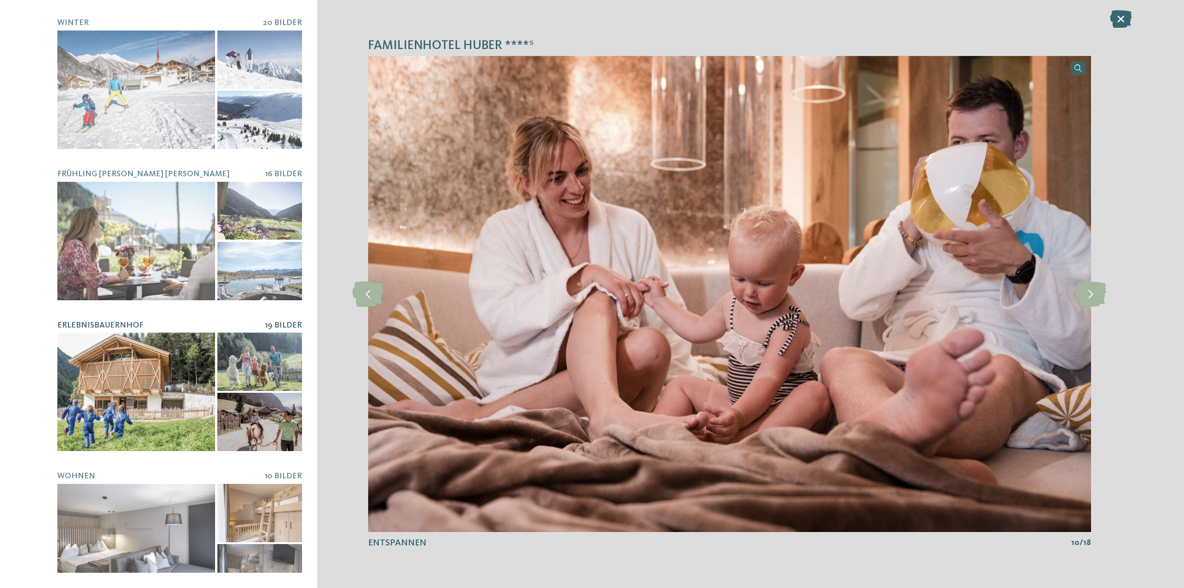
click at [153, 395] on div at bounding box center [136, 391] width 158 height 118
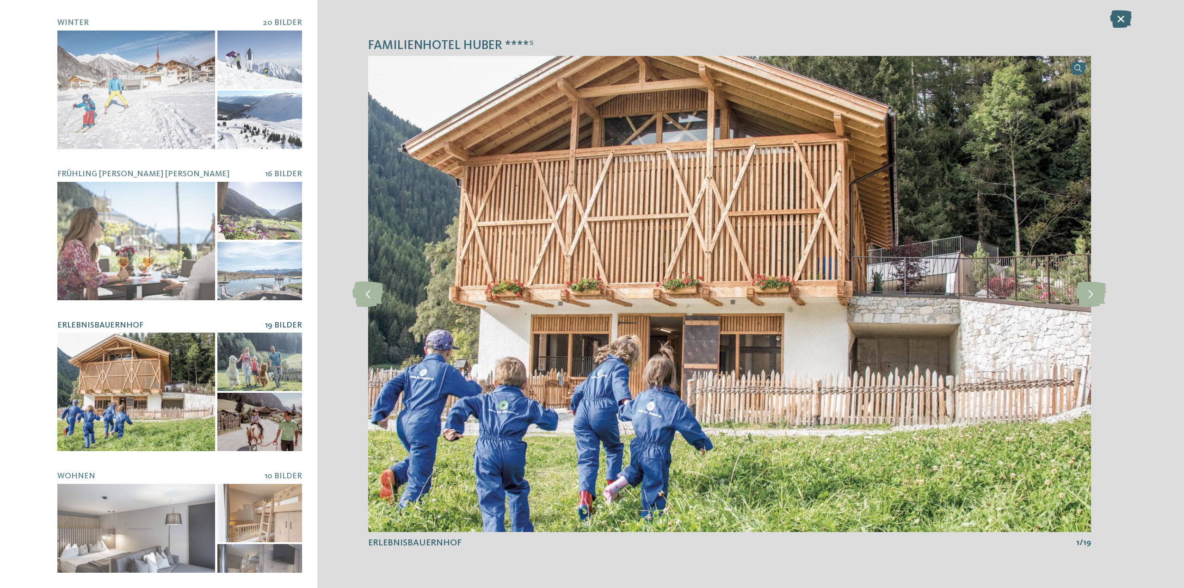
click at [266, 346] on div at bounding box center [259, 361] width 85 height 58
click at [253, 342] on div at bounding box center [259, 361] width 85 height 58
click at [1095, 299] on icon at bounding box center [1090, 293] width 31 height 25
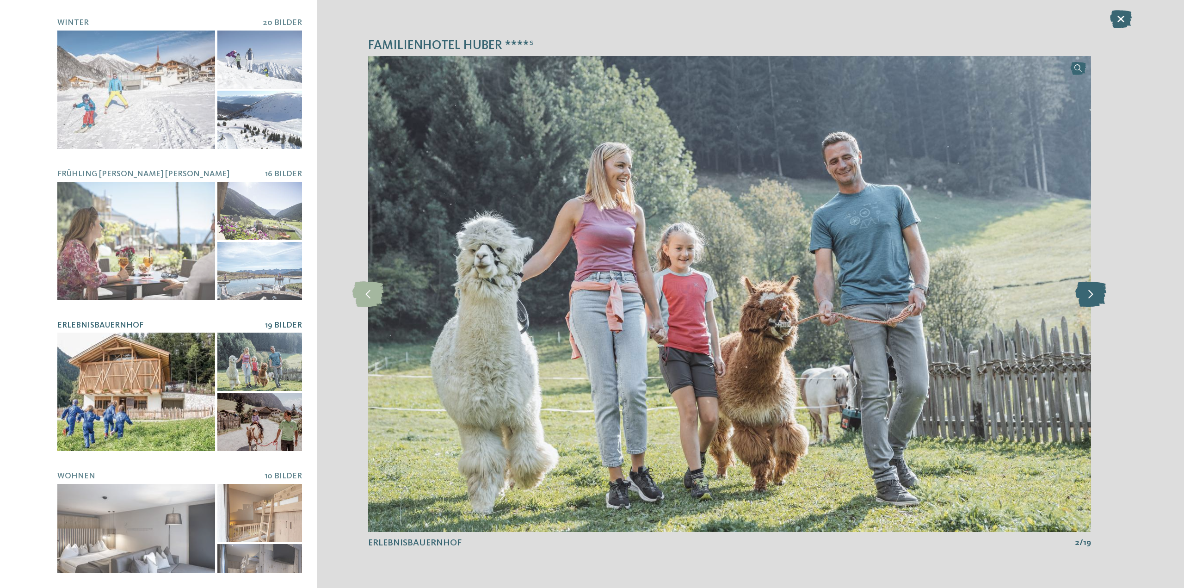
click at [1098, 296] on icon at bounding box center [1090, 293] width 31 height 25
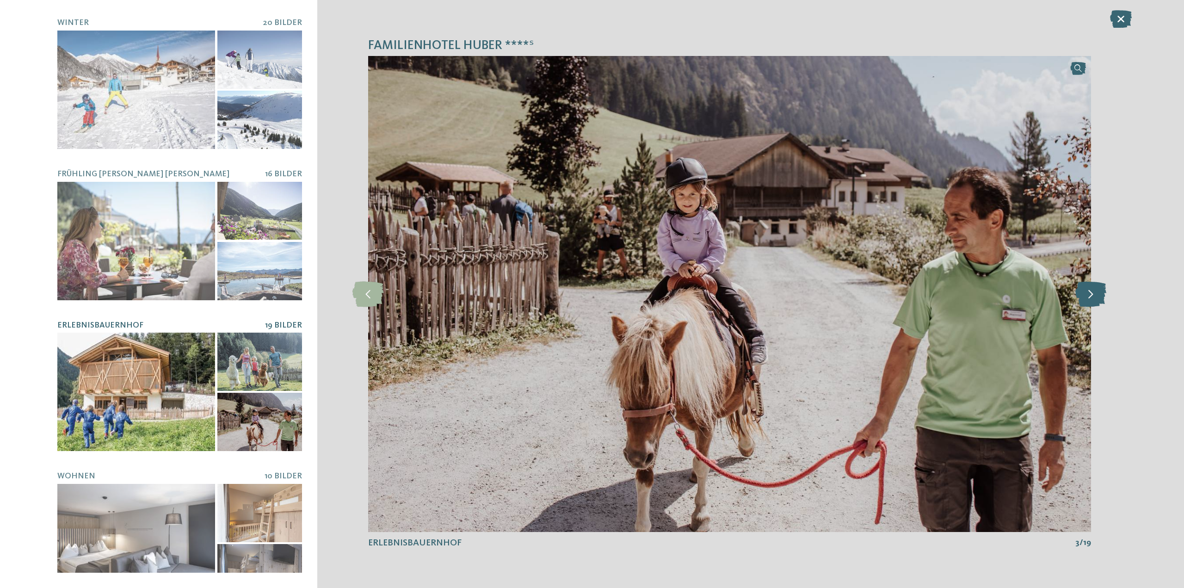
click at [1098, 296] on icon at bounding box center [1090, 293] width 31 height 25
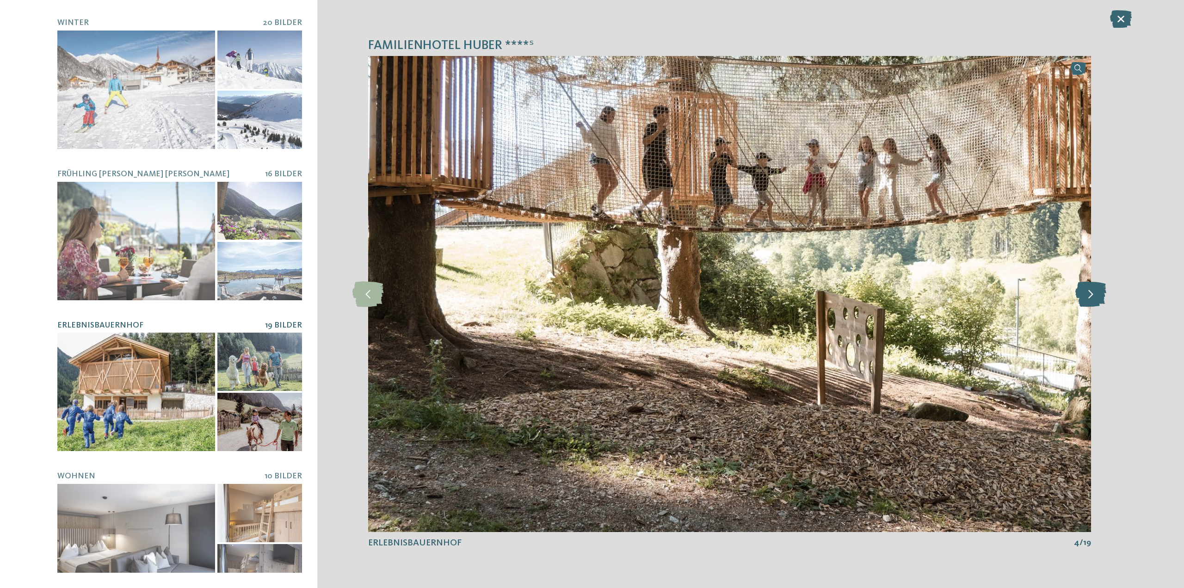
click at [1098, 296] on icon at bounding box center [1090, 293] width 31 height 25
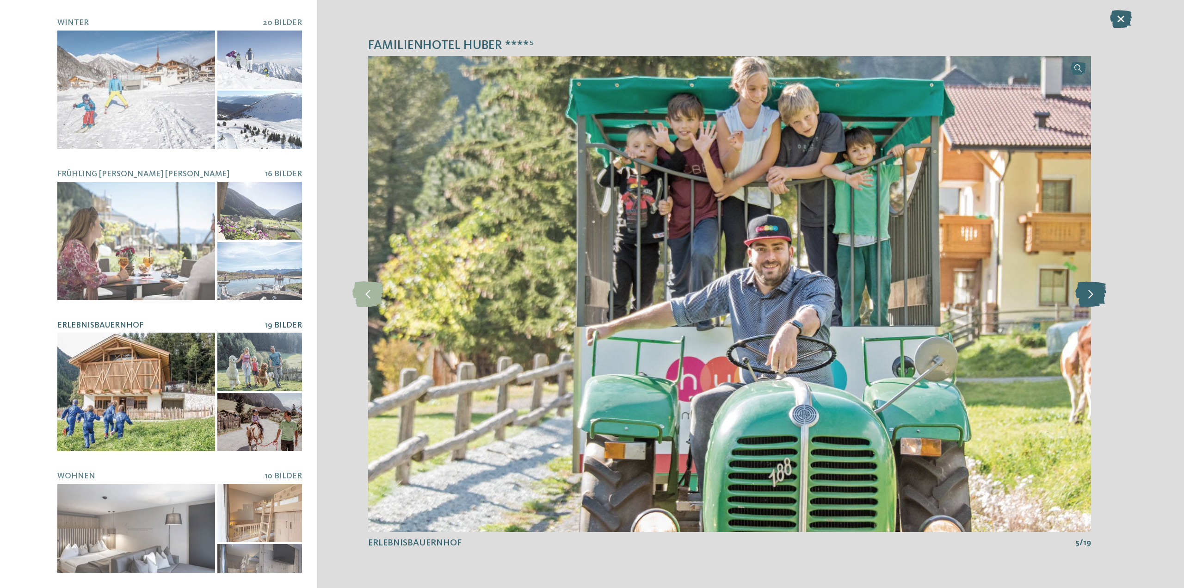
click at [1098, 296] on icon at bounding box center [1090, 293] width 31 height 25
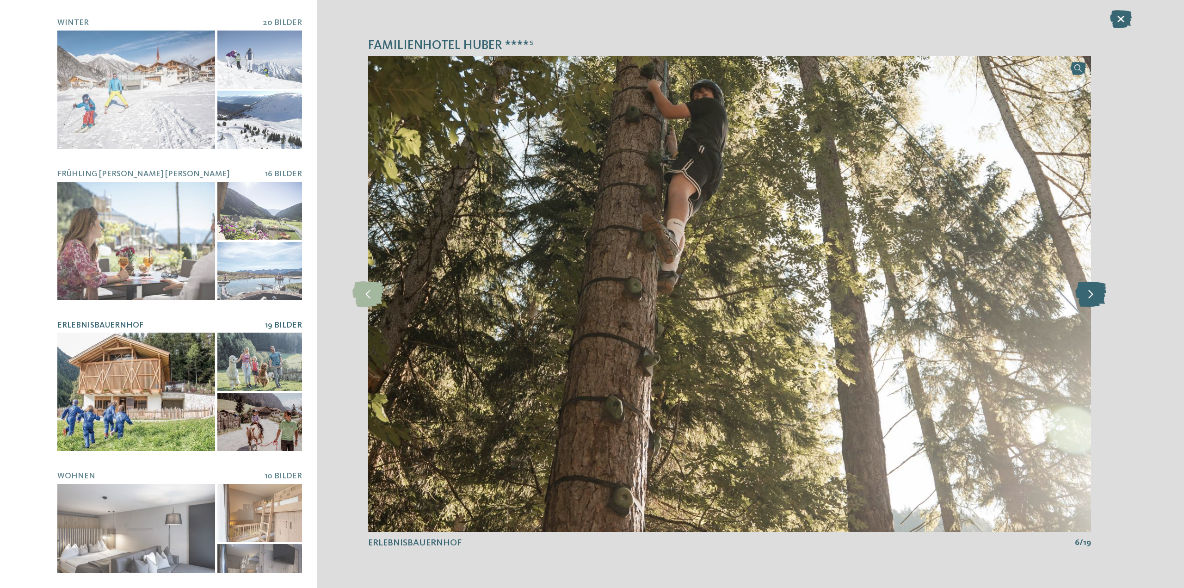
click at [1098, 296] on icon at bounding box center [1090, 293] width 31 height 25
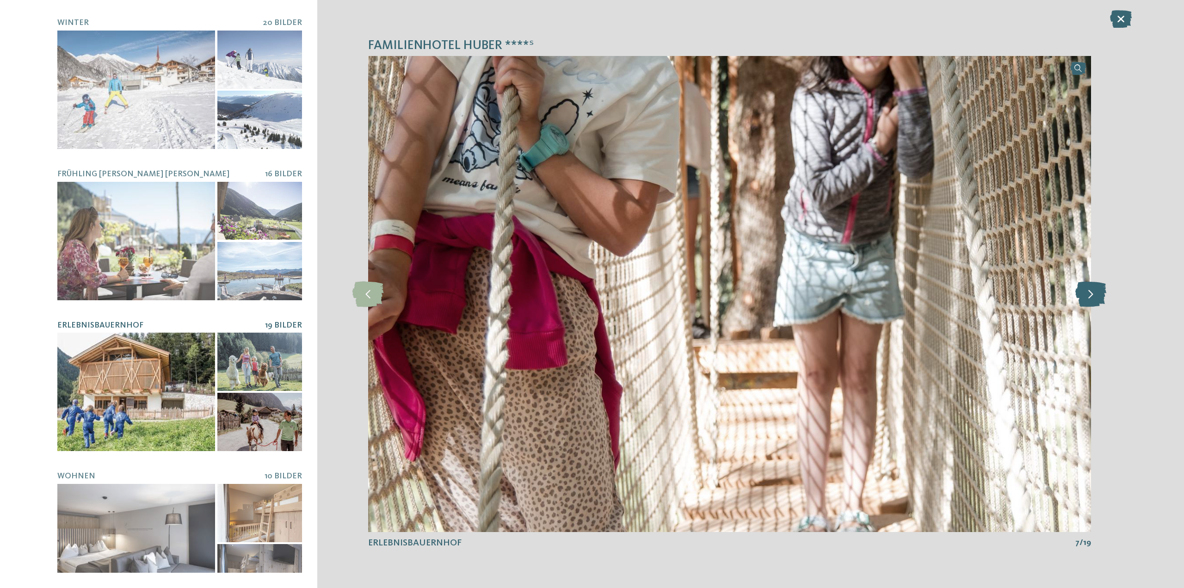
click at [1098, 296] on icon at bounding box center [1090, 293] width 31 height 25
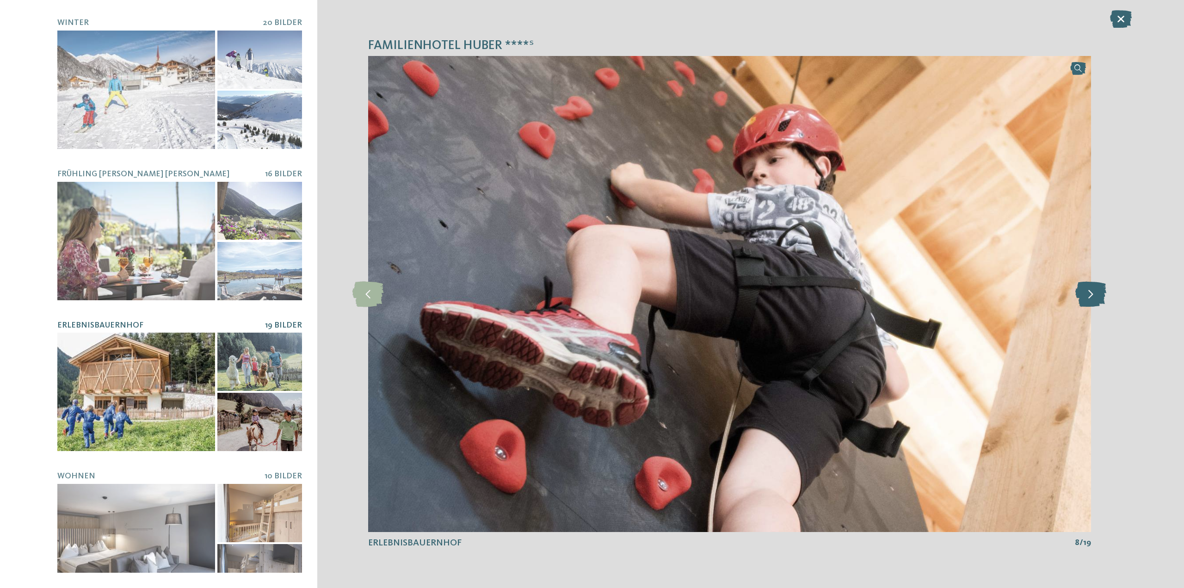
click at [1084, 295] on icon at bounding box center [1090, 293] width 31 height 25
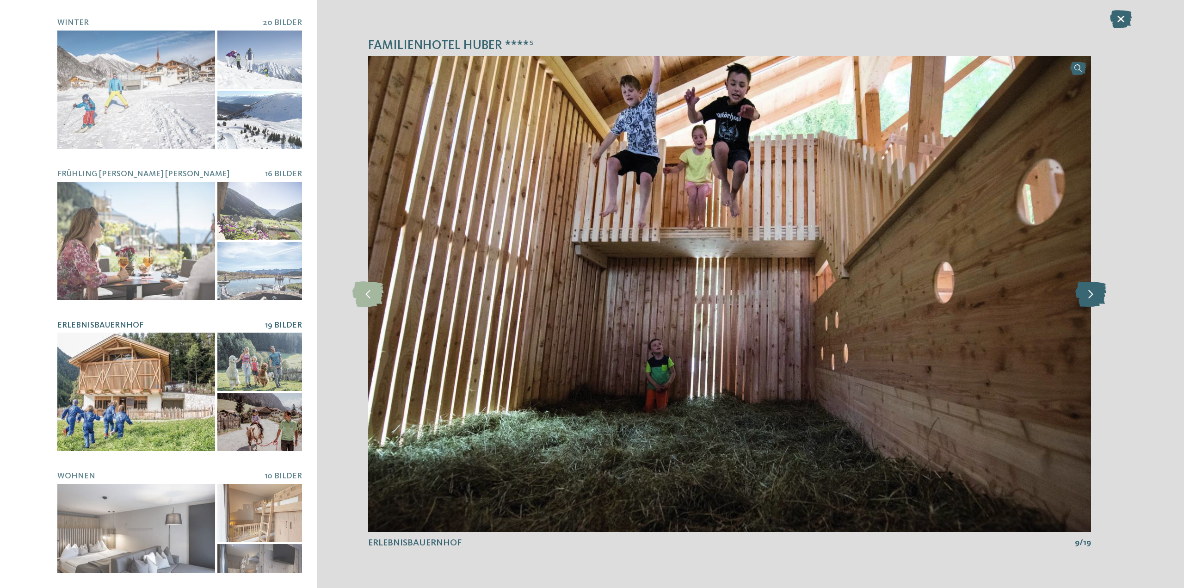
click at [1084, 295] on icon at bounding box center [1090, 293] width 31 height 25
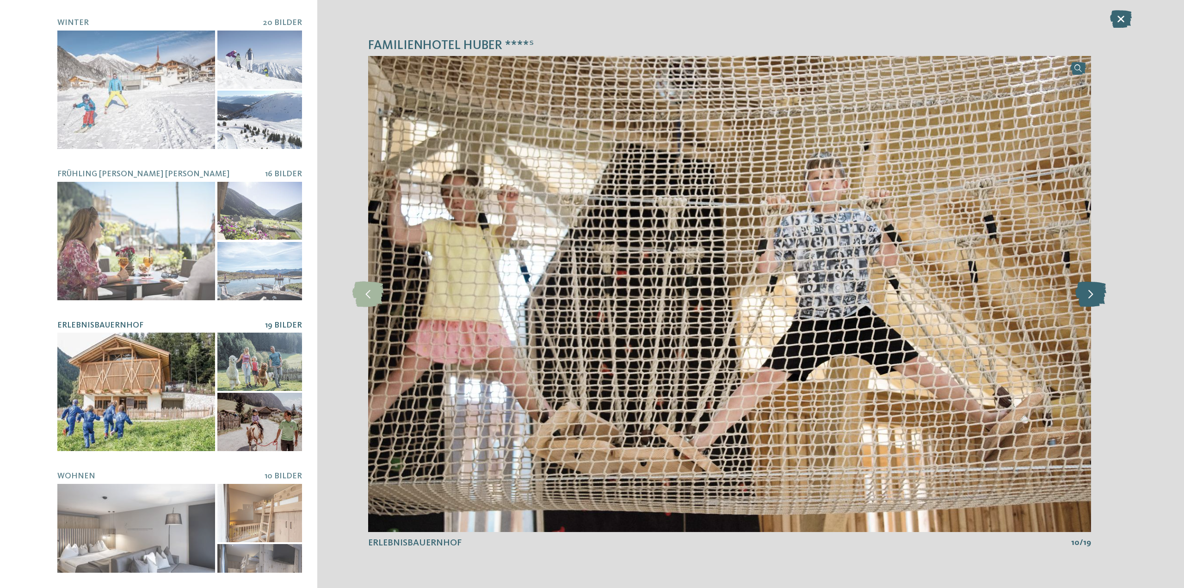
click at [1084, 295] on icon at bounding box center [1090, 293] width 31 height 25
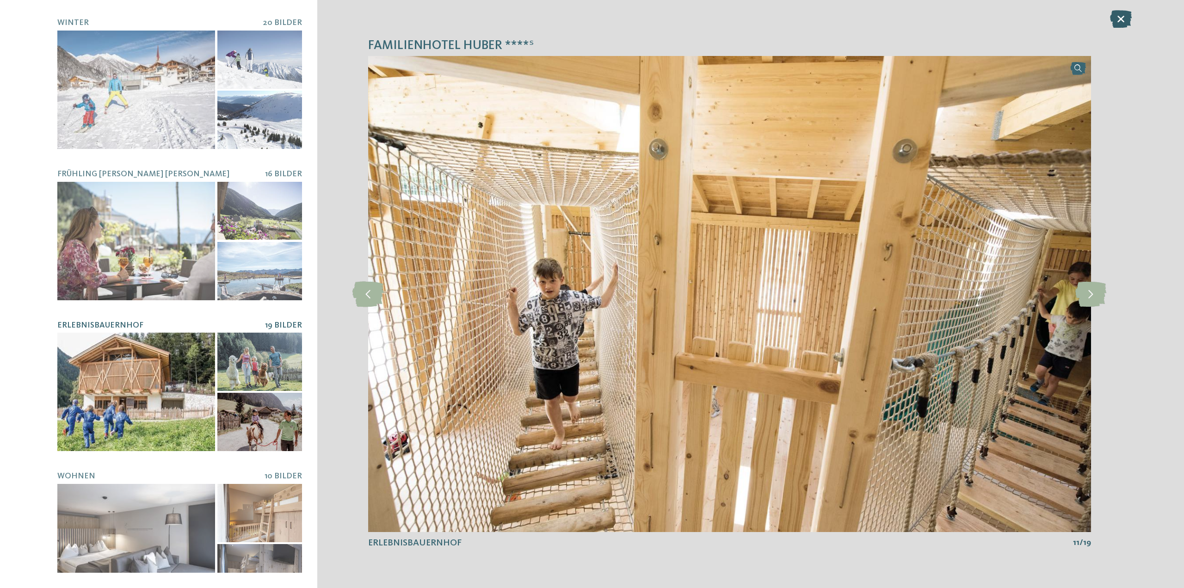
click at [1120, 16] on icon at bounding box center [1121, 19] width 22 height 18
